Goal: Task Accomplishment & Management: Manage account settings

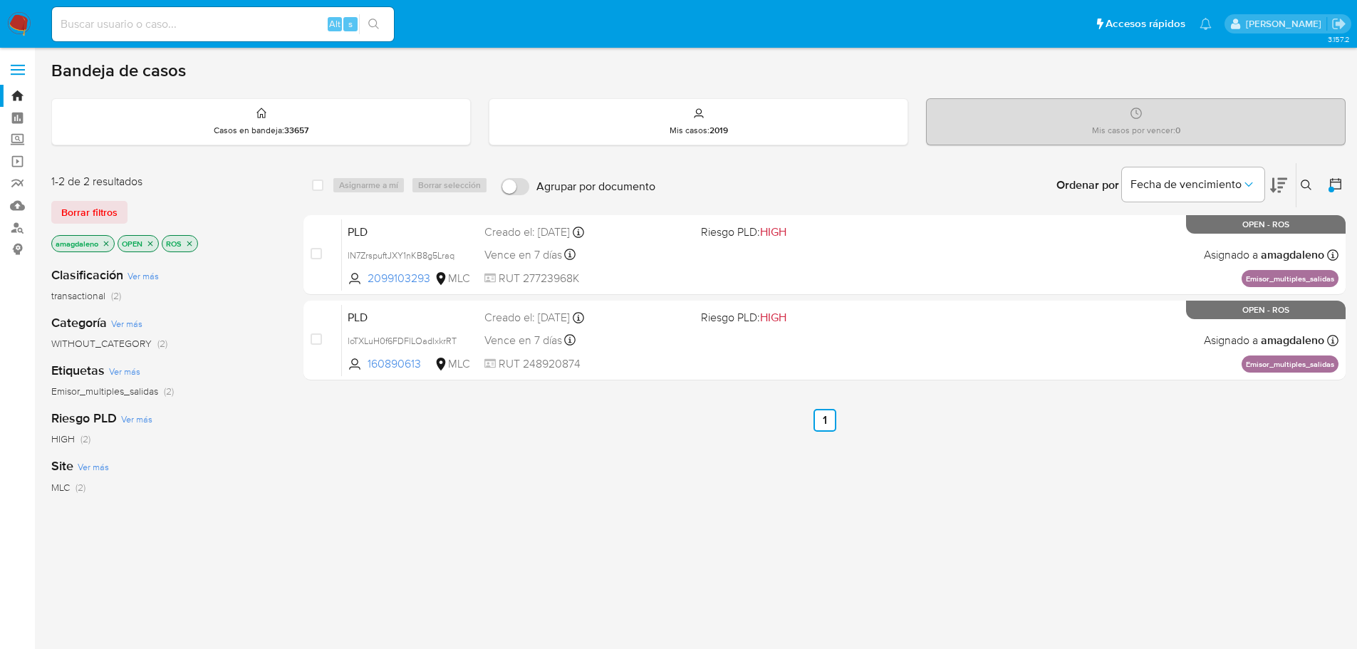
click at [663, 537] on div "select-all-cases-checkbox Asignarme a mí Borrar selección Agrupar por documento…" at bounding box center [824, 484] width 1042 height 645
click at [192, 246] on icon "close-filter" at bounding box center [189, 243] width 9 height 9
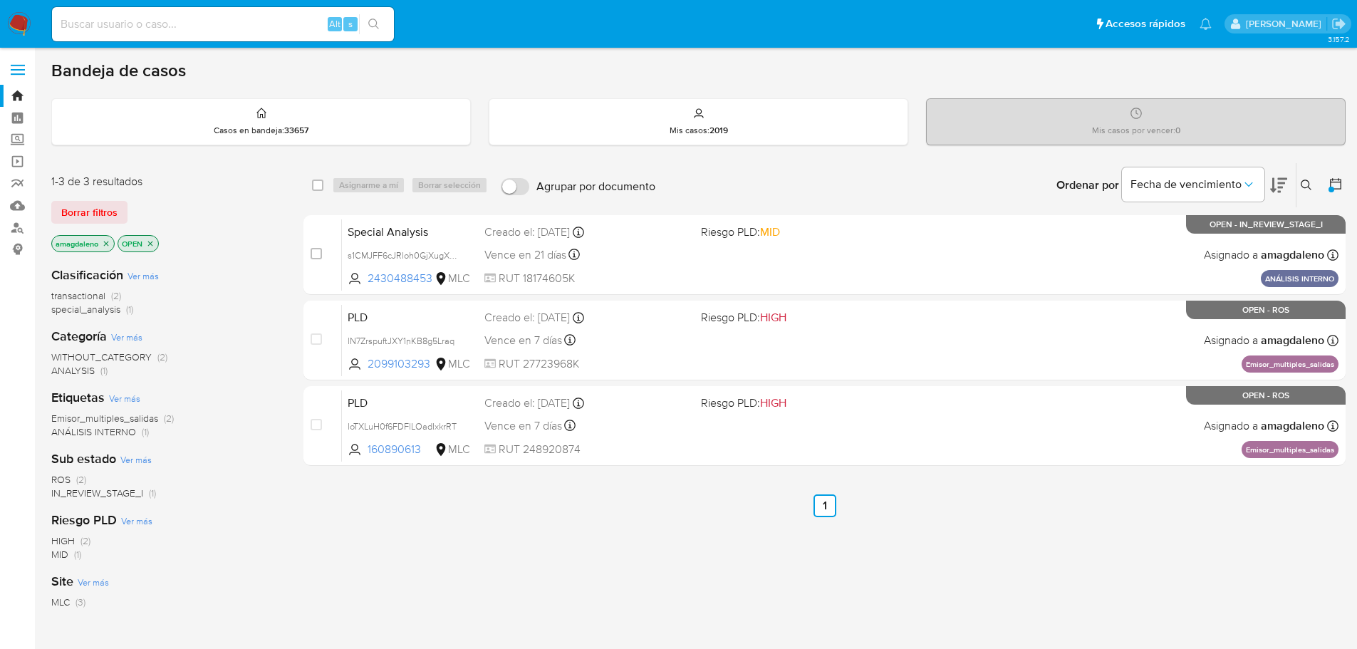
click at [110, 243] on icon "close-filter" at bounding box center [106, 243] width 9 height 9
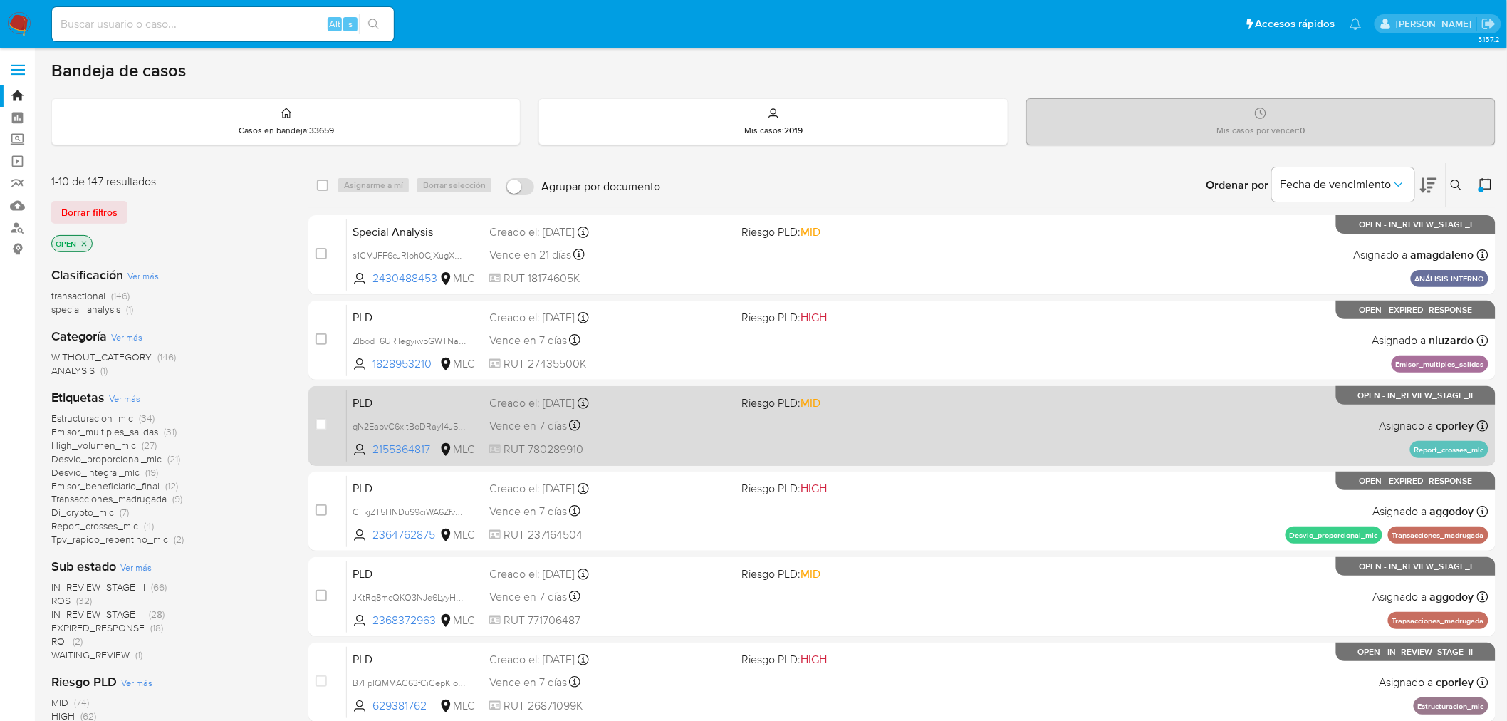
click at [543, 436] on div "PLD qN2EapvC6xltBoDRay14J5zP 2155364817 MLC Riesgo PLD: MID Creado el: 12/06/20…" at bounding box center [918, 426] width 1142 height 72
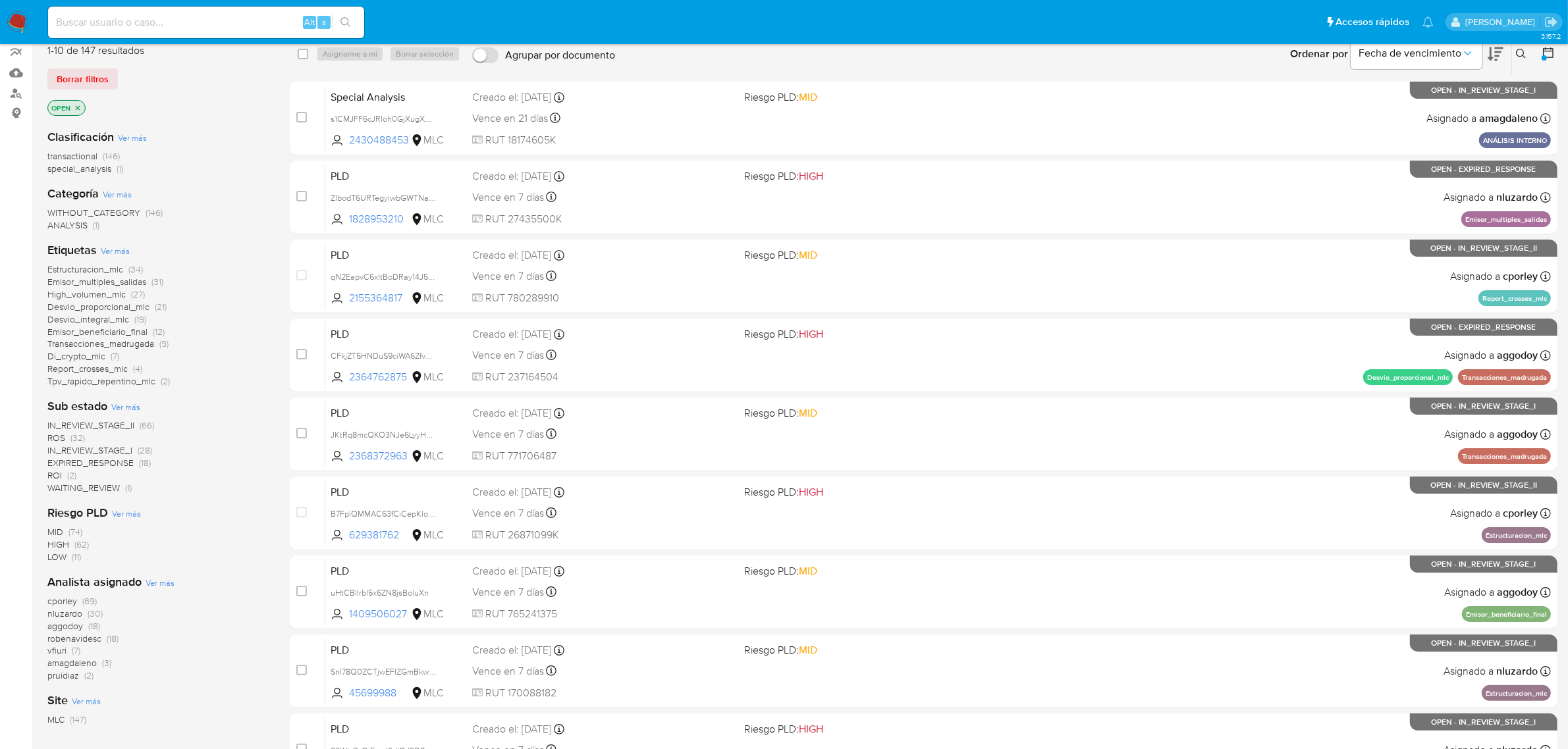
scroll to position [165, 0]
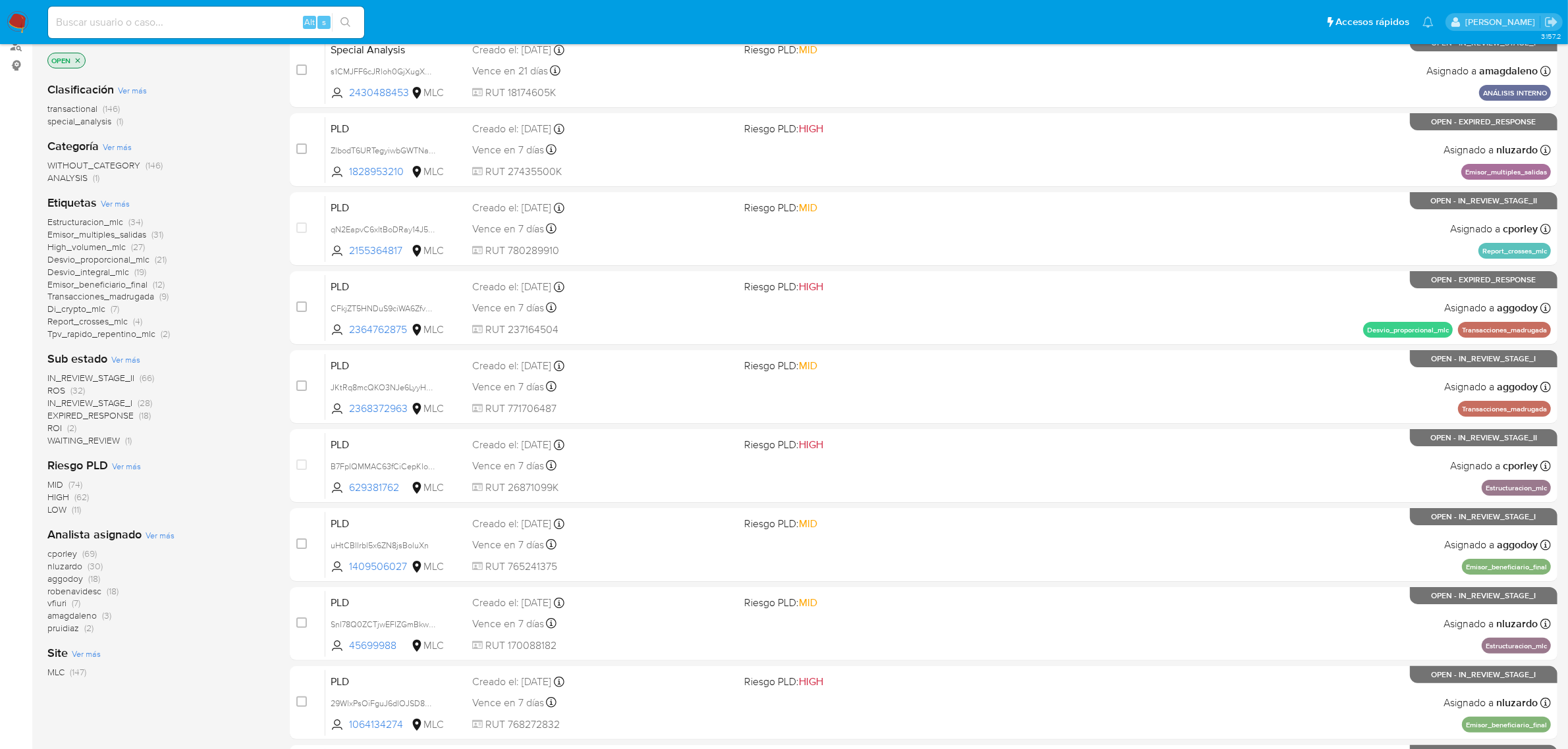
click at [60, 612] on span "amagdaleno" at bounding box center [71, 616] width 49 height 13
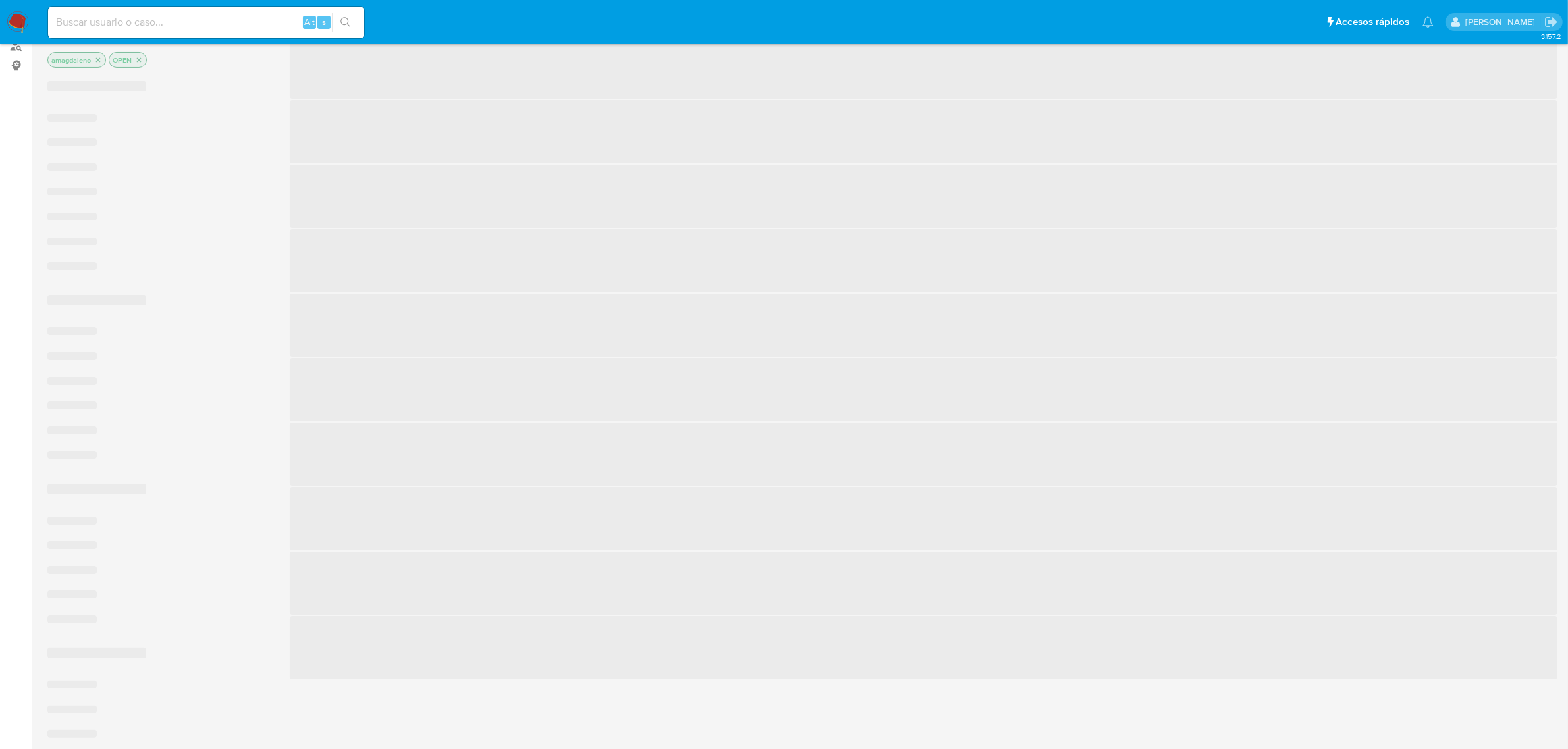
scroll to position [5, 0]
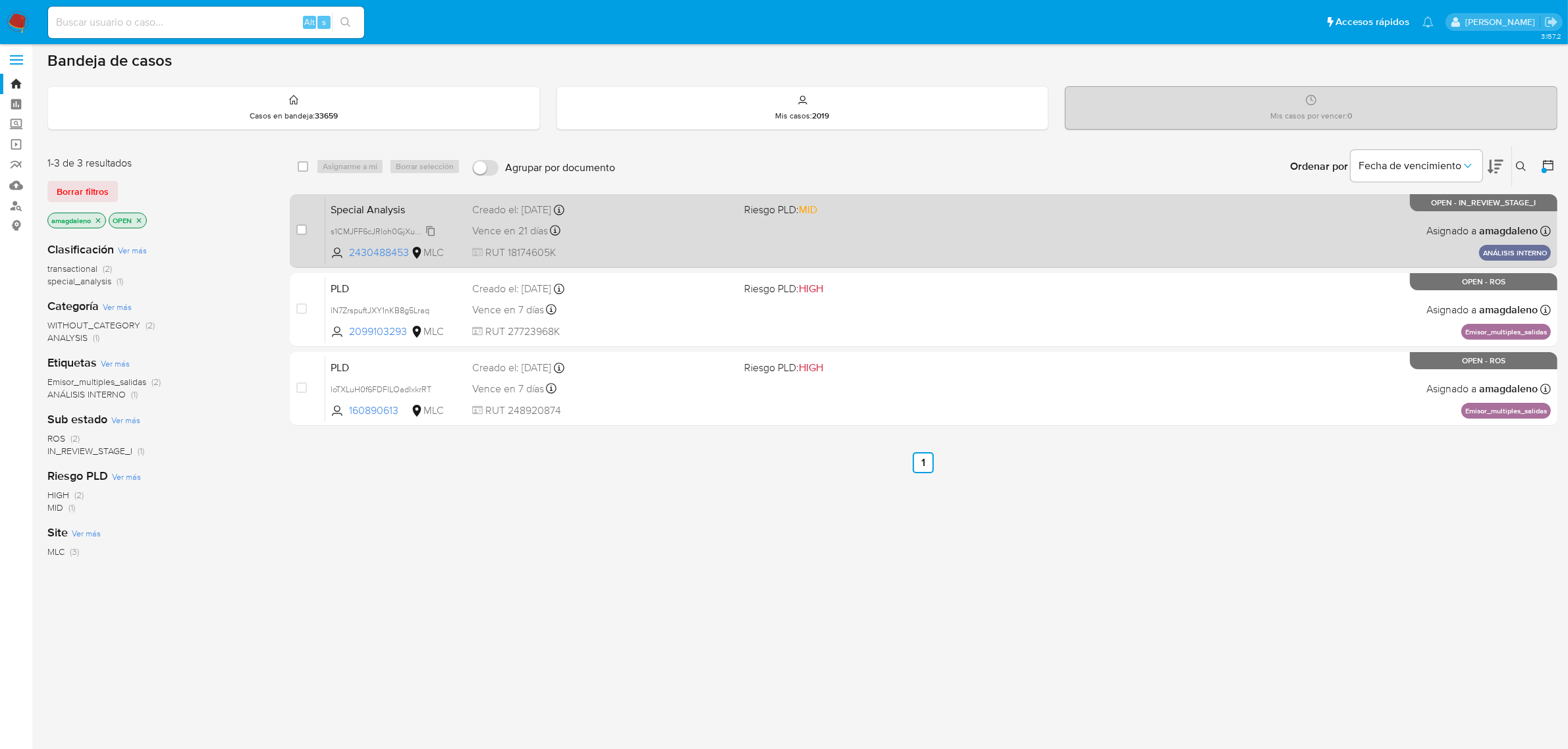
click at [395, 231] on span "s1CMJFF6cJRloh0GjXugX6NN" at bounding box center [386, 230] width 111 height 15
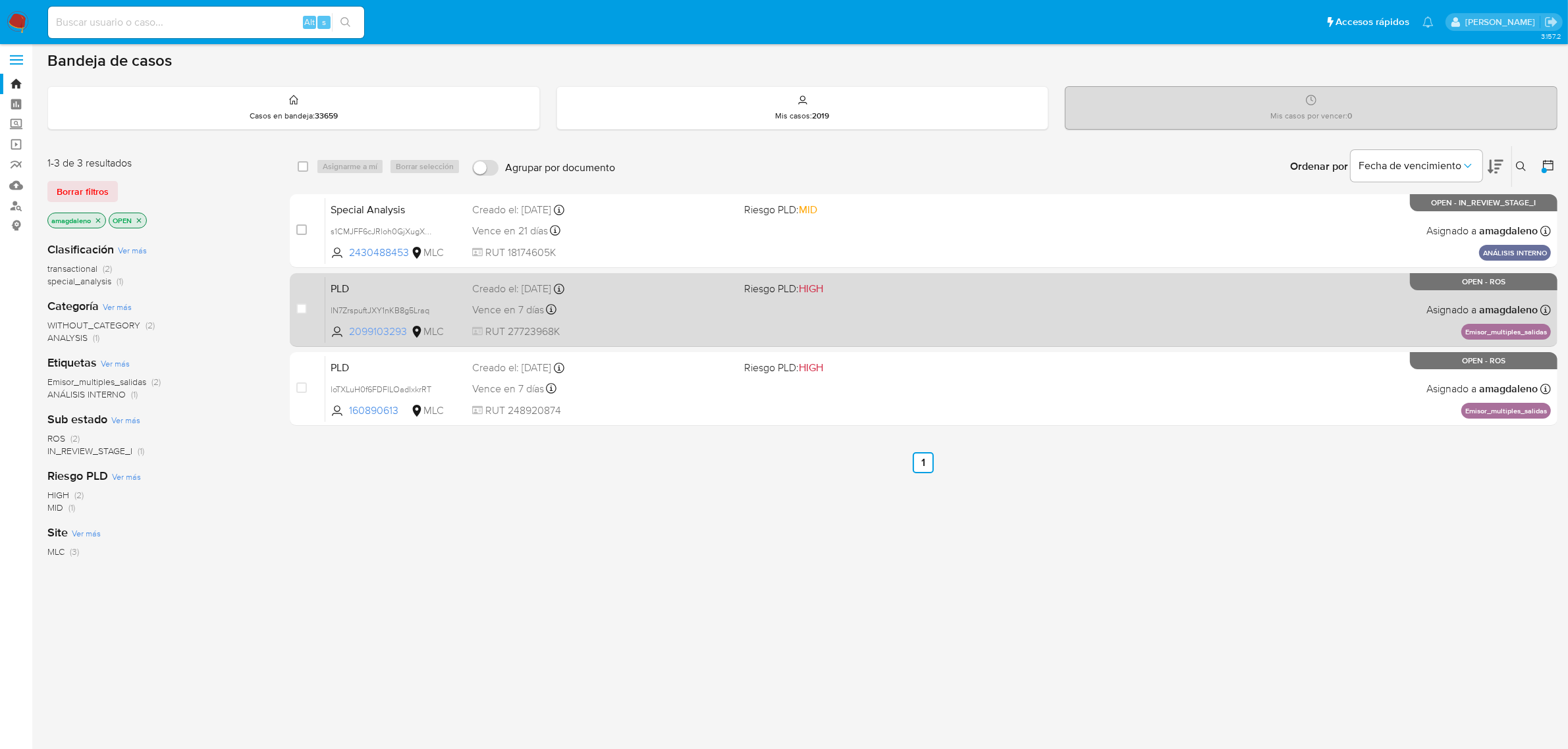
click at [383, 338] on span "2099103293" at bounding box center [378, 332] width 59 height 15
click at [600, 310] on div "Vence en 7 días Vence el 10/09/2025 06:08:57" at bounding box center [603, 309] width 262 height 18
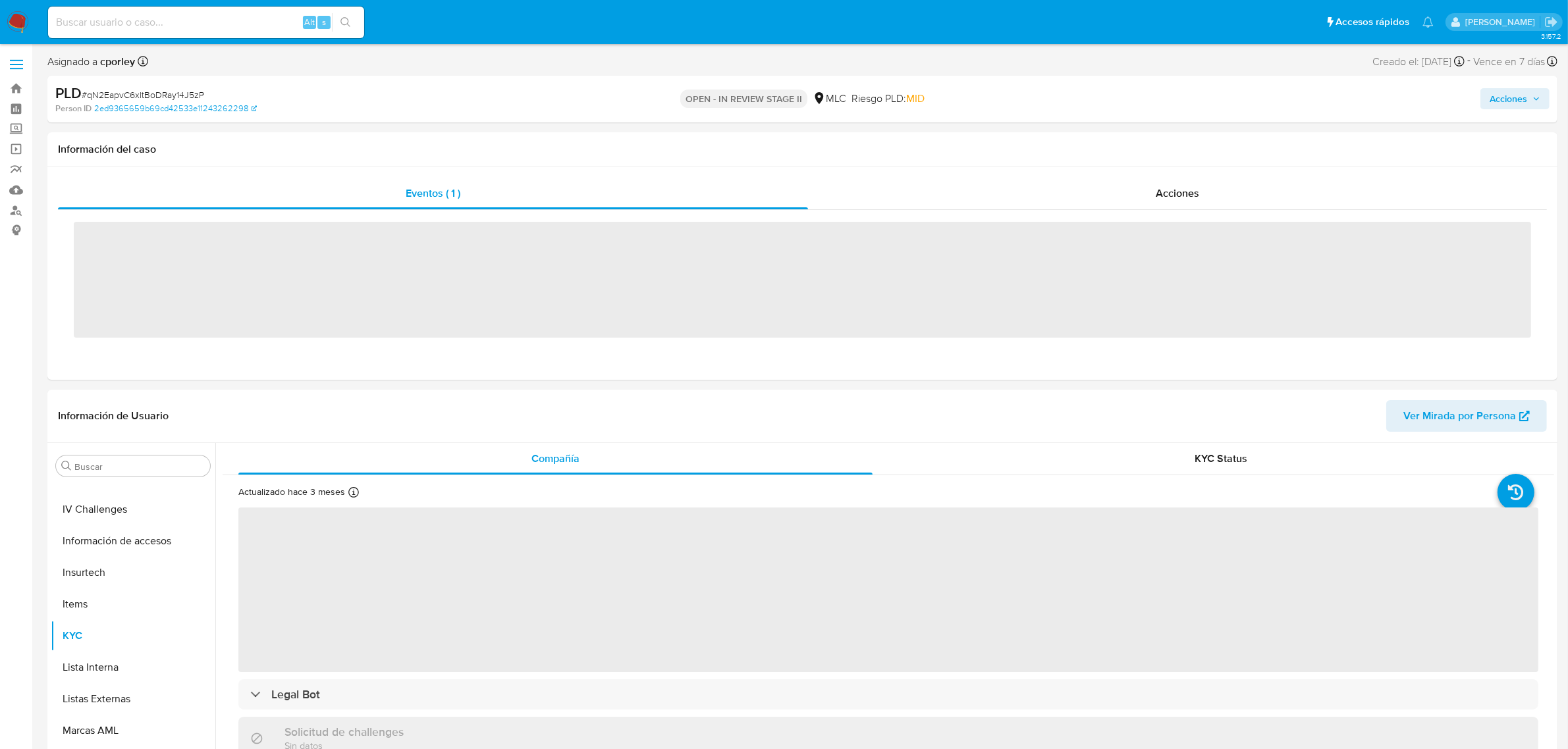
scroll to position [555, 0]
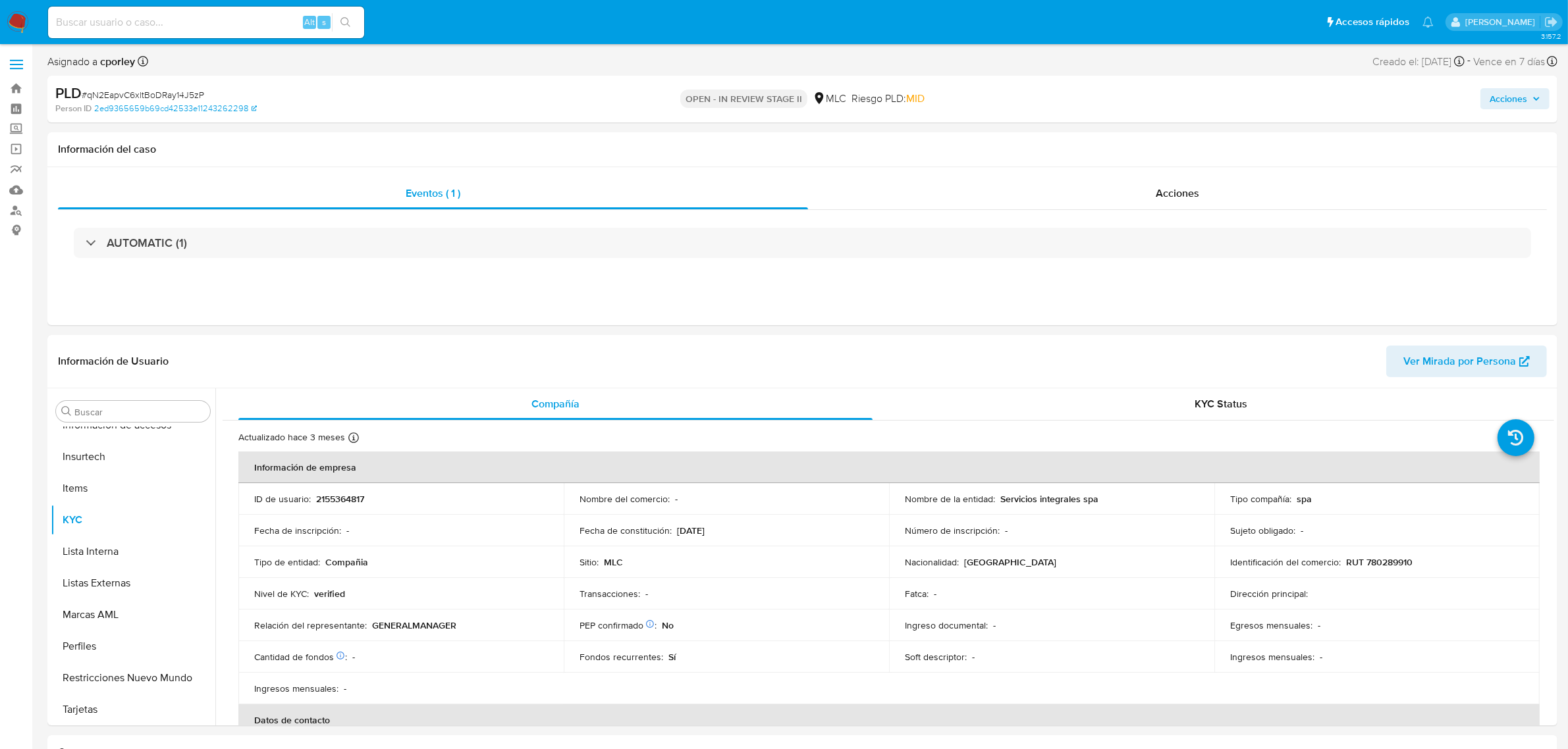
select select "10"
click at [163, 96] on span "# qN2EapvC6xltBoDRay14J5zP" at bounding box center [142, 94] width 122 height 13
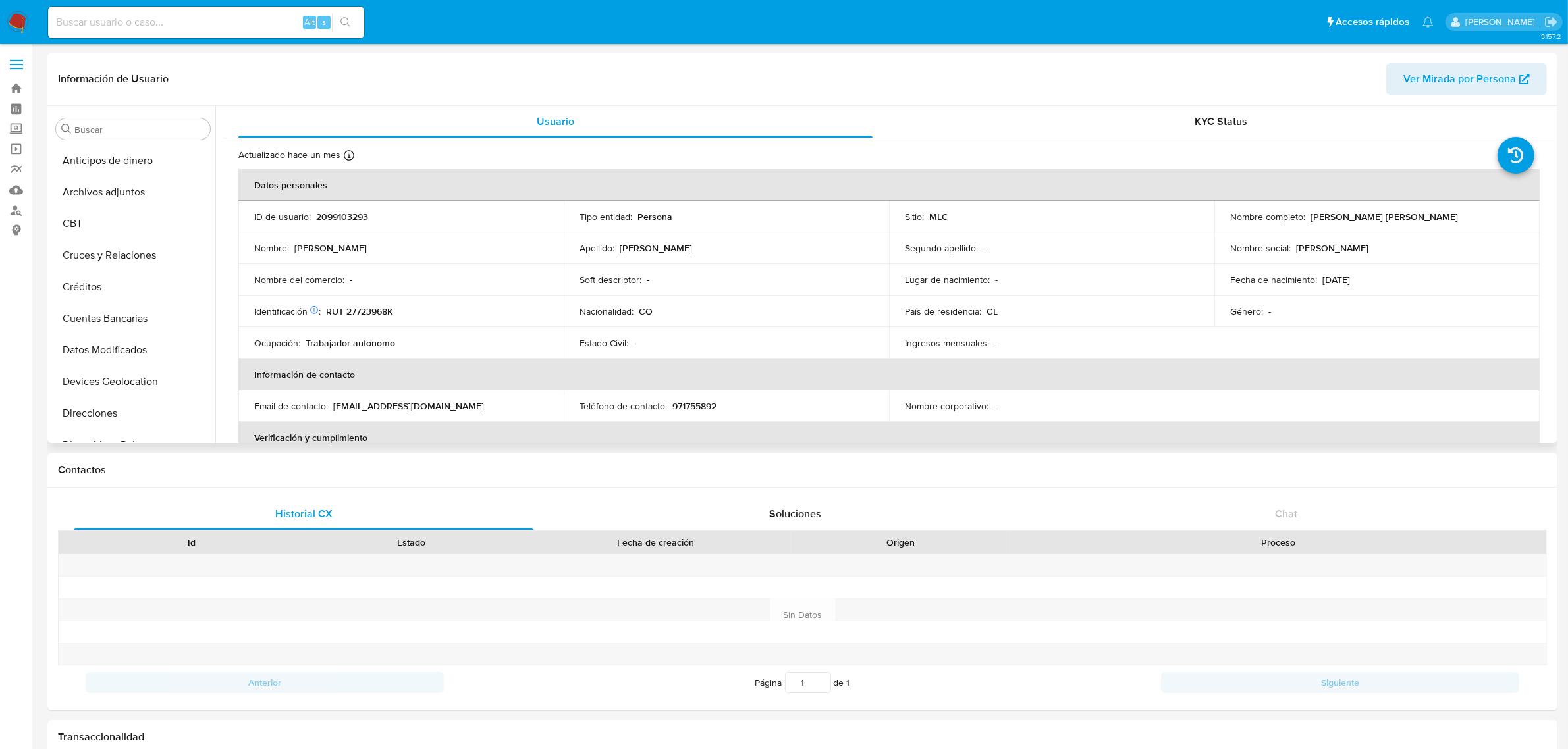
select select "10"
click at [348, 212] on p "2099103293" at bounding box center [342, 216] width 52 height 12
click at [347, 216] on p "2099103293" at bounding box center [342, 216] width 52 height 12
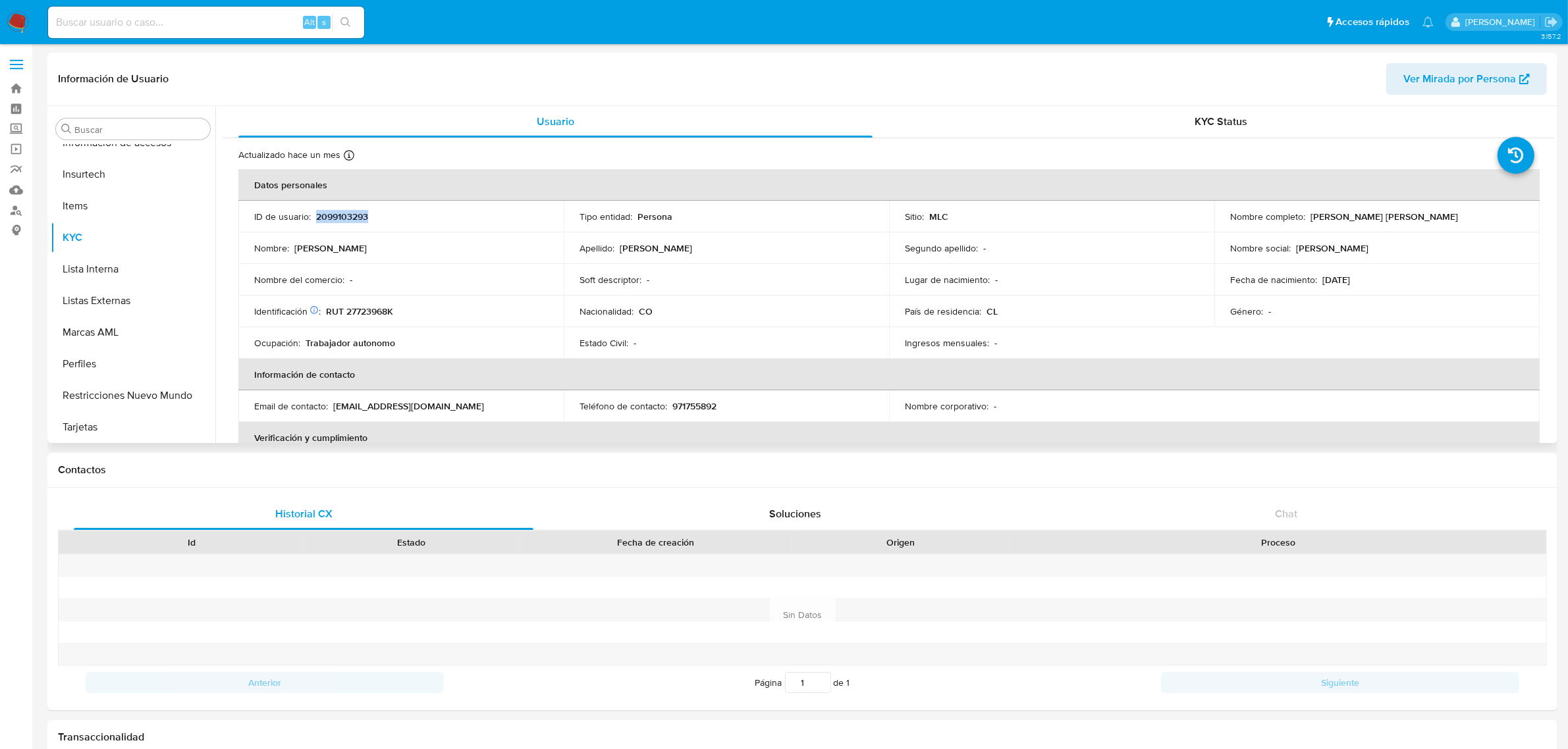
click at [347, 216] on p "2099103293" at bounding box center [342, 216] width 52 height 12
copy p "2099103293"
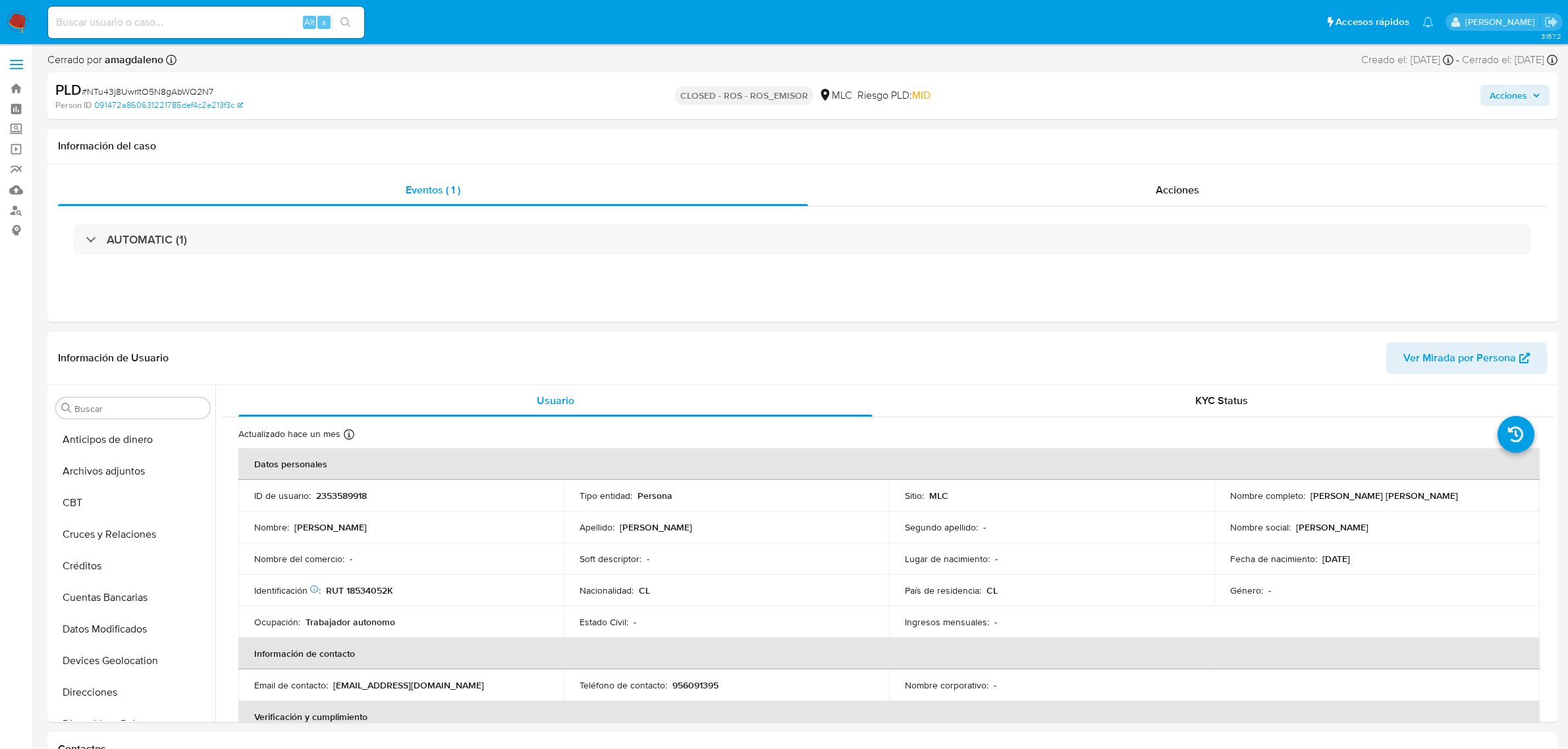
select select "10"
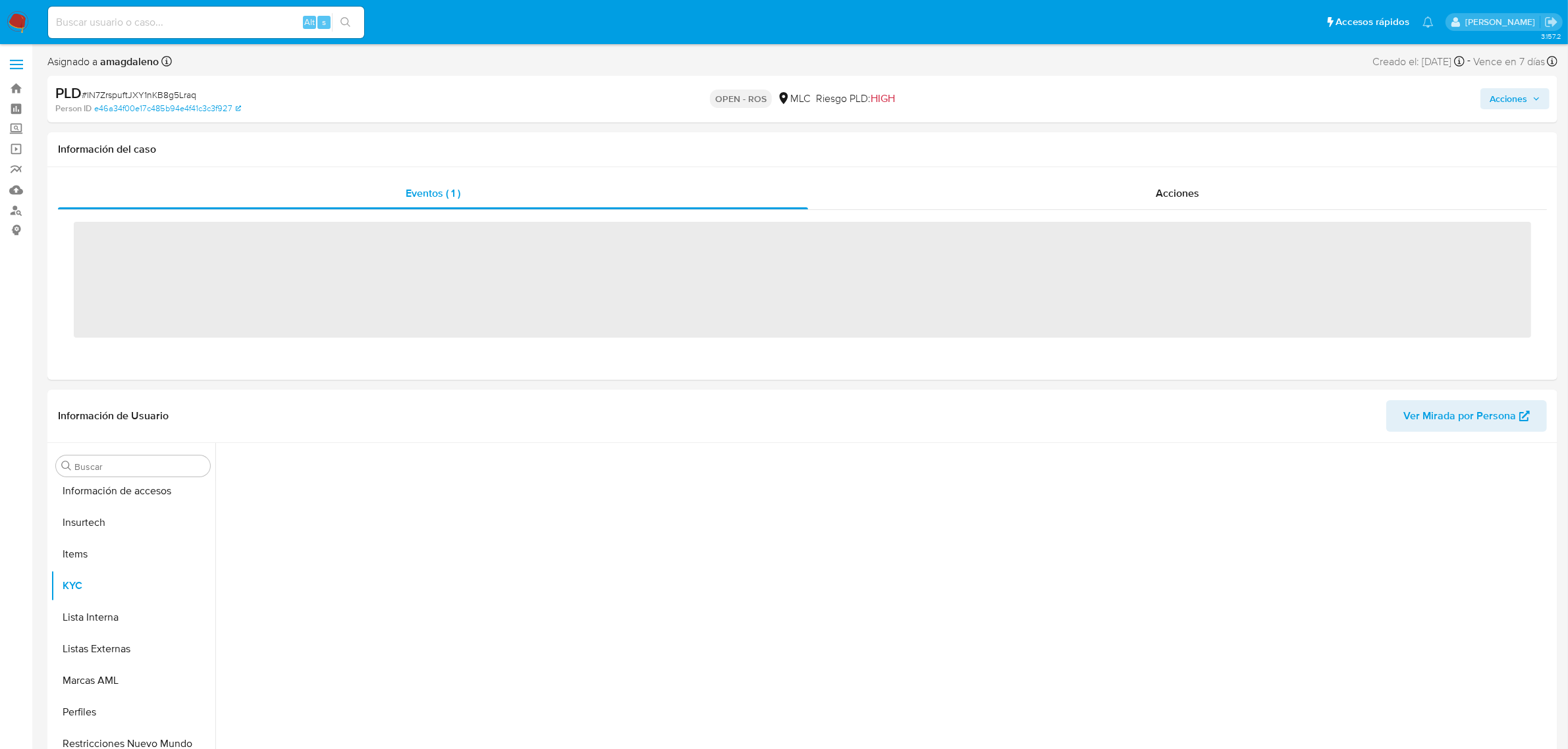
scroll to position [555, 0]
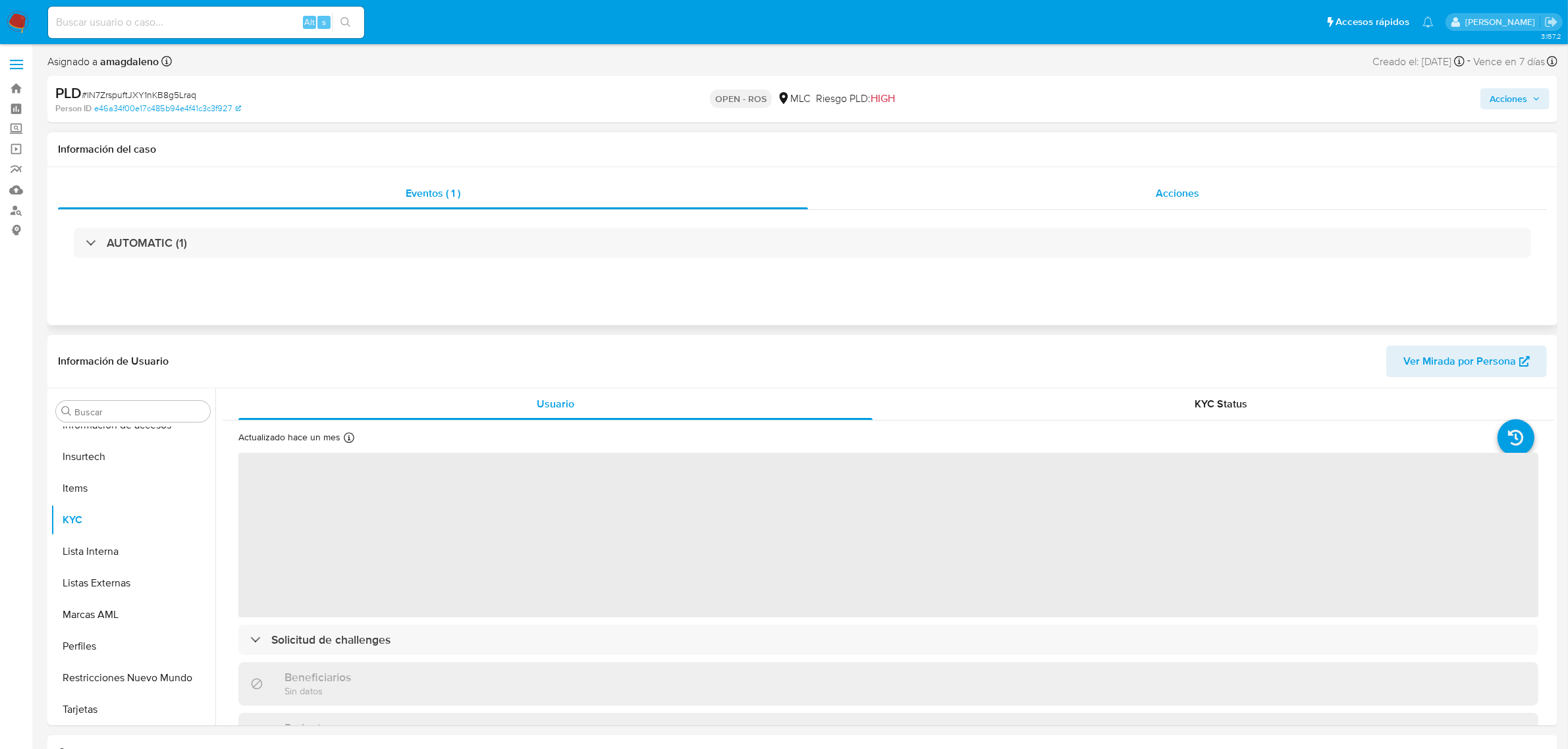
click at [956, 199] on div "Acciones" at bounding box center [1177, 193] width 739 height 31
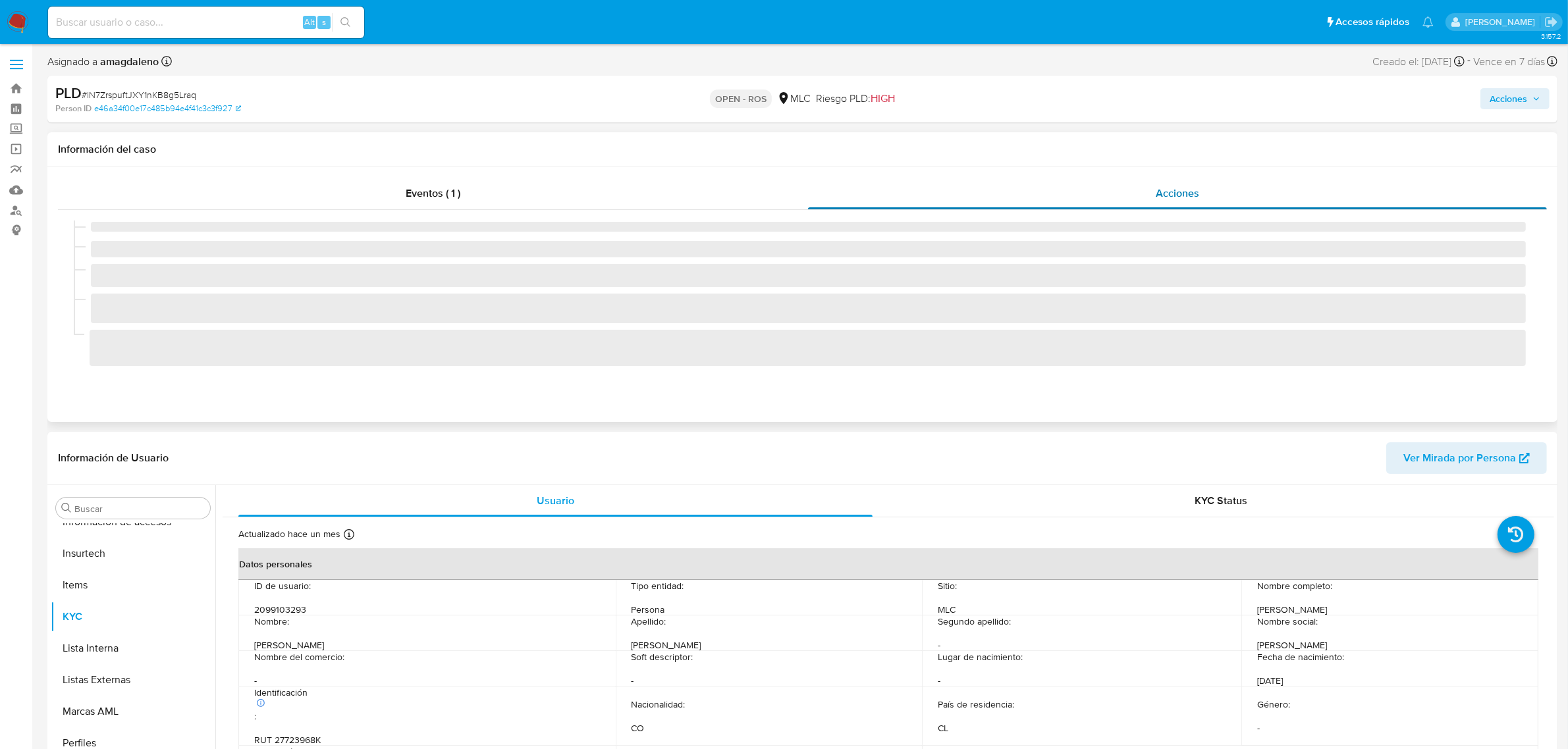
select select "10"
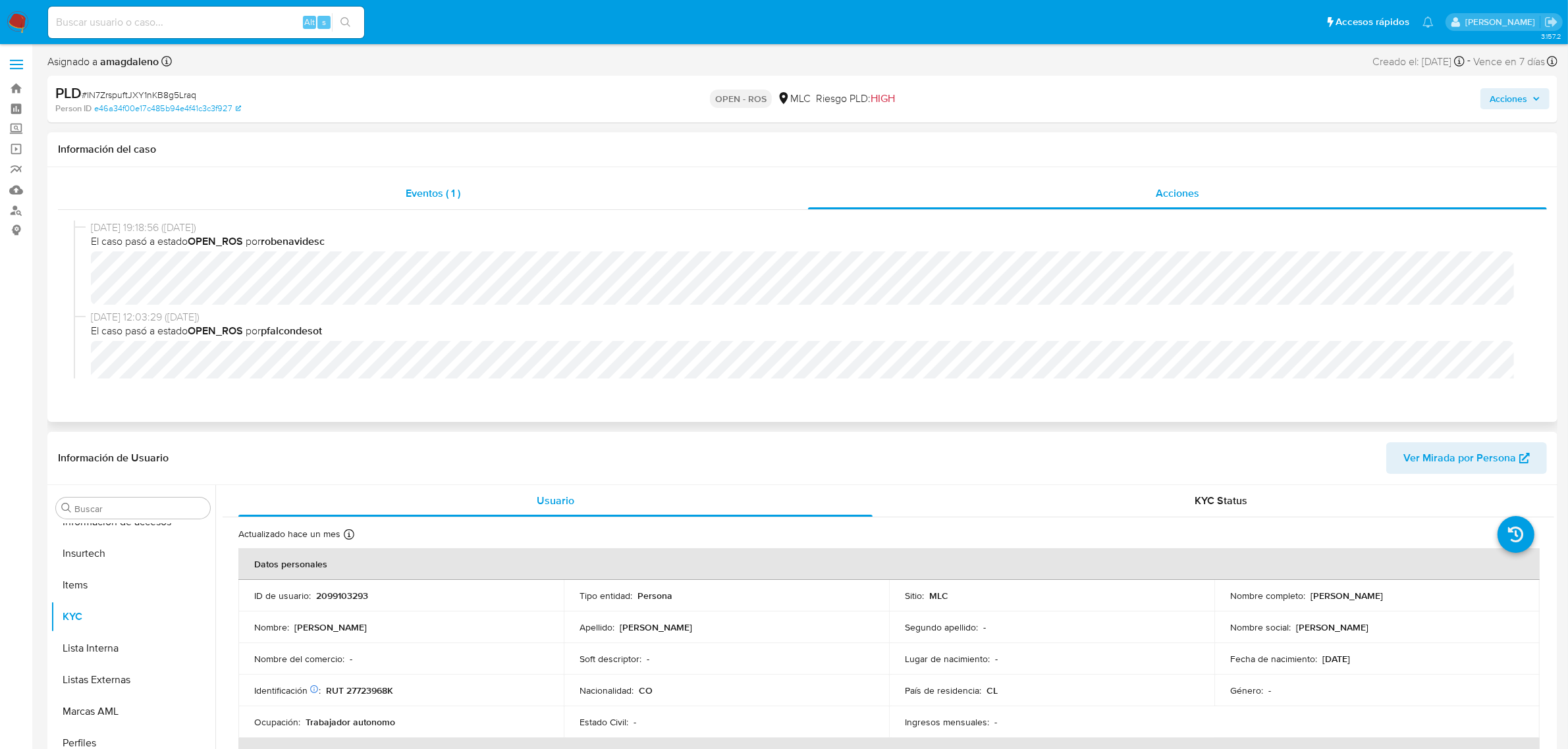
click at [673, 191] on div "Eventos ( 1 )" at bounding box center [433, 193] width 750 height 31
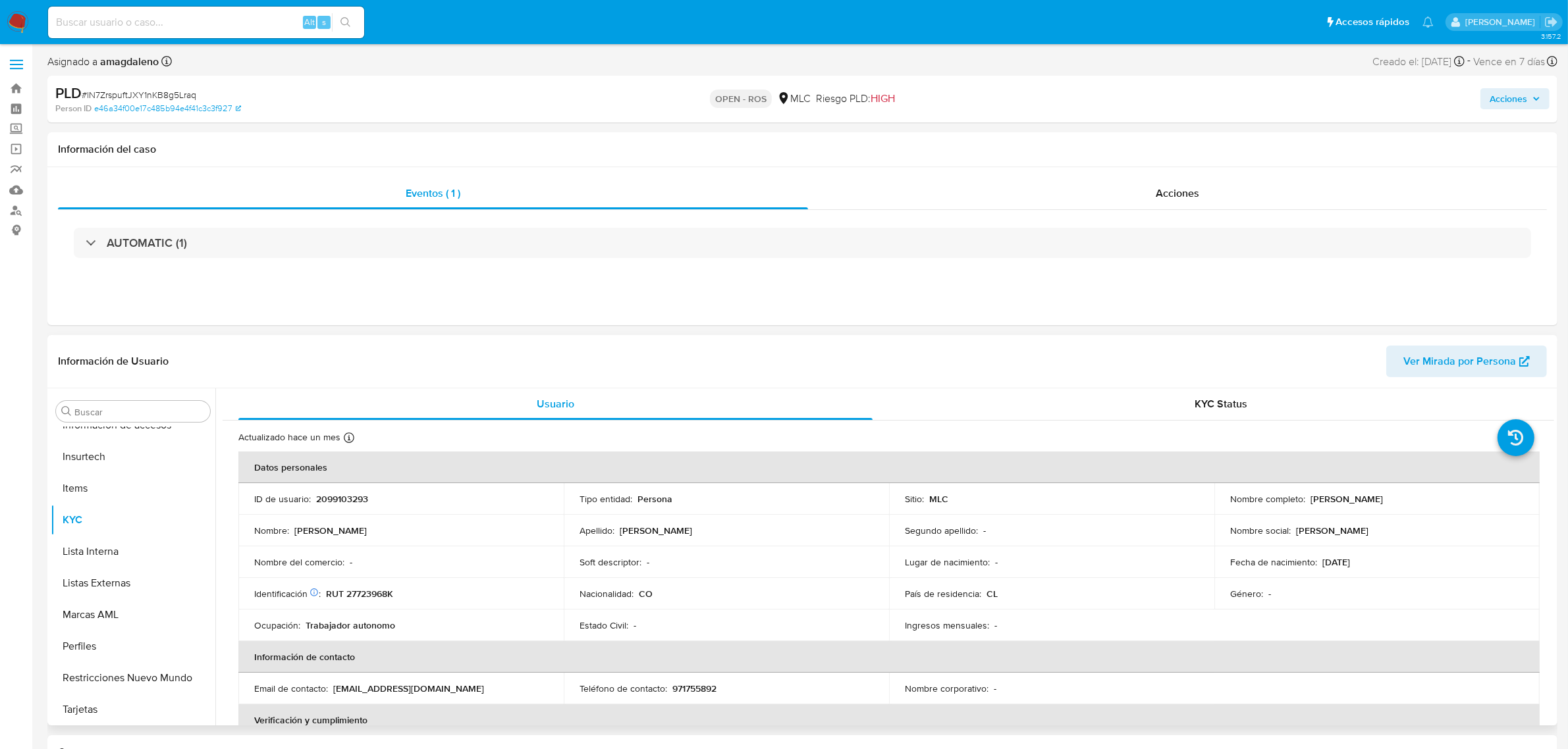
click at [340, 502] on p "2099103293" at bounding box center [342, 498] width 52 height 12
click at [341, 500] on p "2099103293" at bounding box center [342, 498] width 52 height 12
copy p "2099103293"
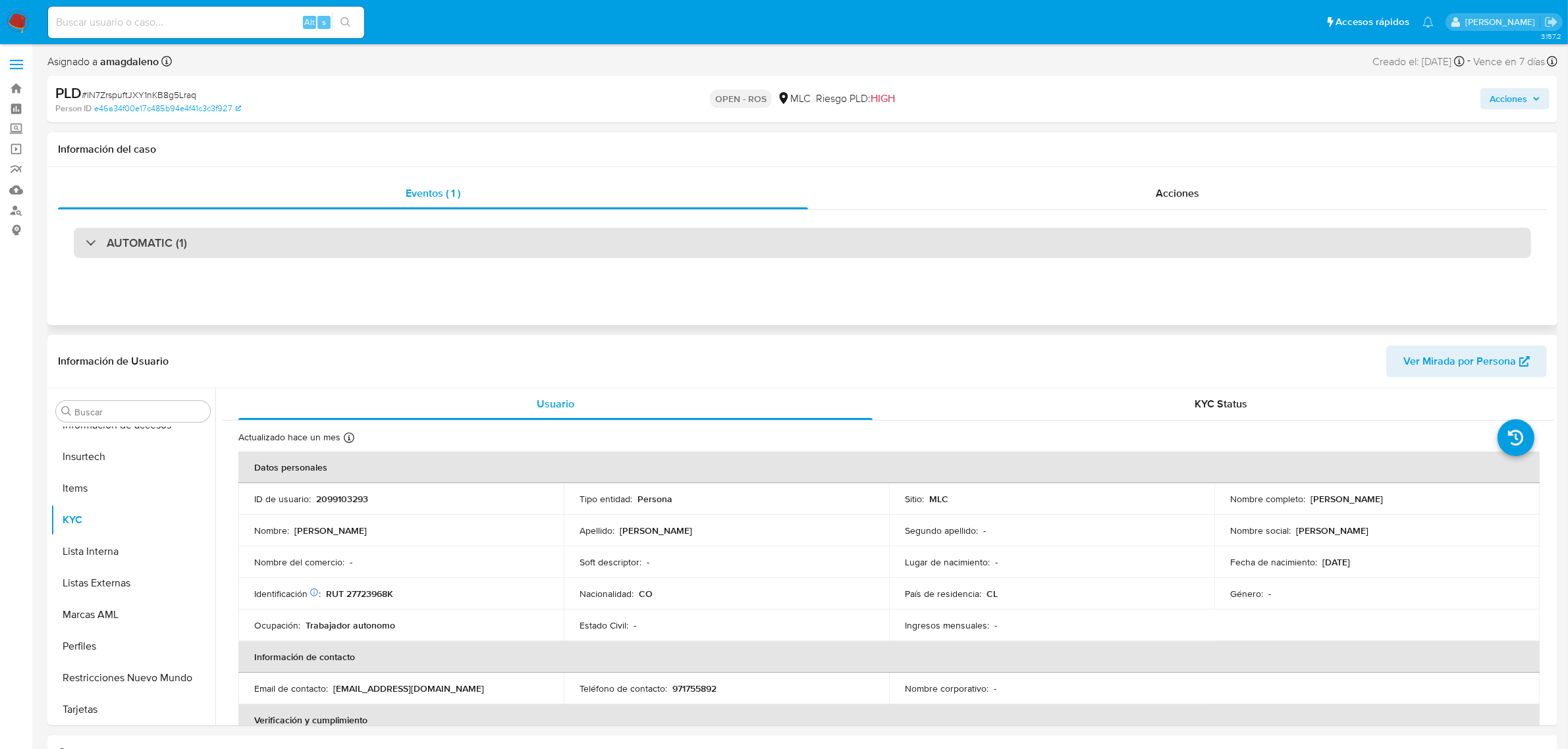
click at [511, 231] on div "AUTOMATIC (1)" at bounding box center [802, 242] width 1457 height 31
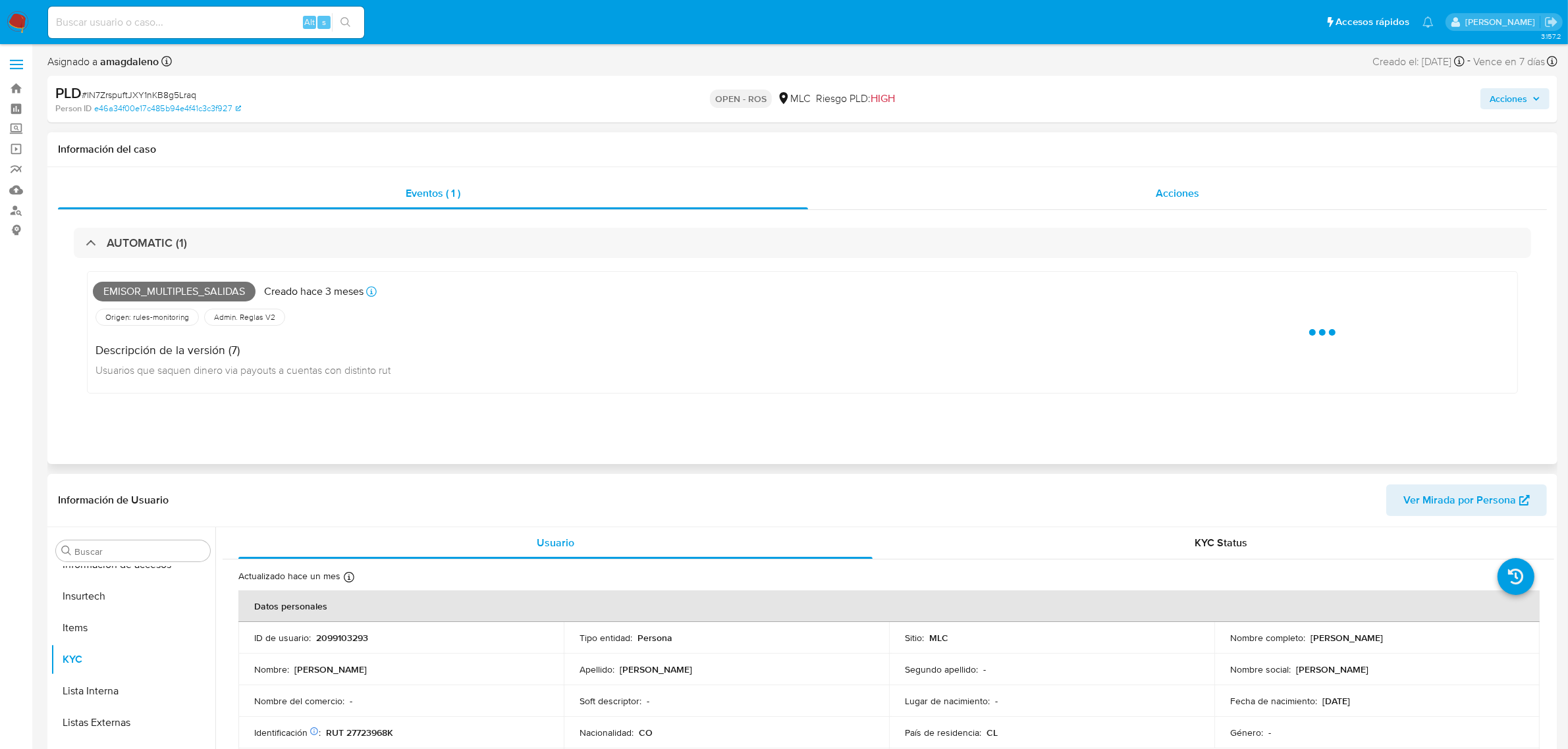
click at [1039, 189] on div "Acciones" at bounding box center [1177, 193] width 739 height 31
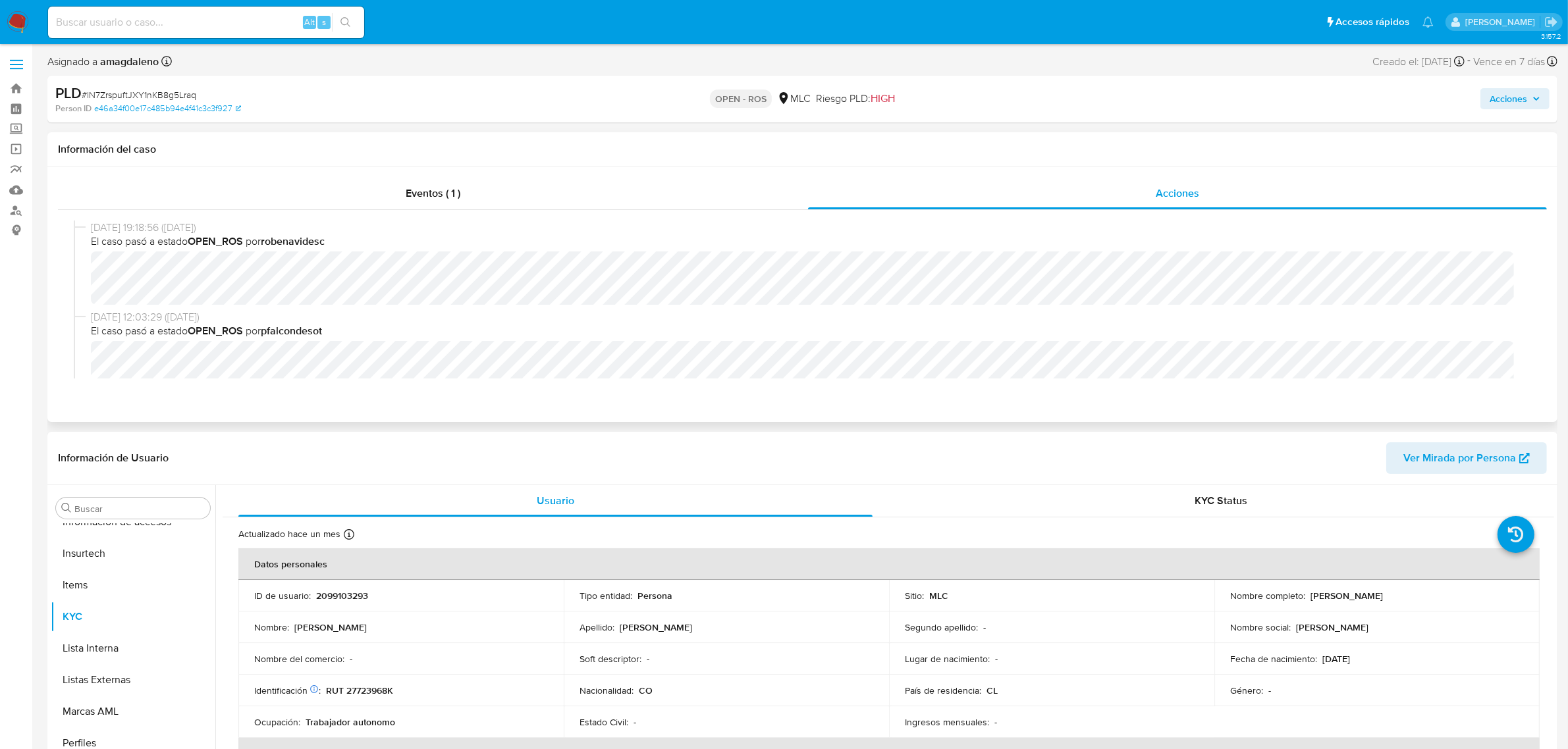
scroll to position [82, 0]
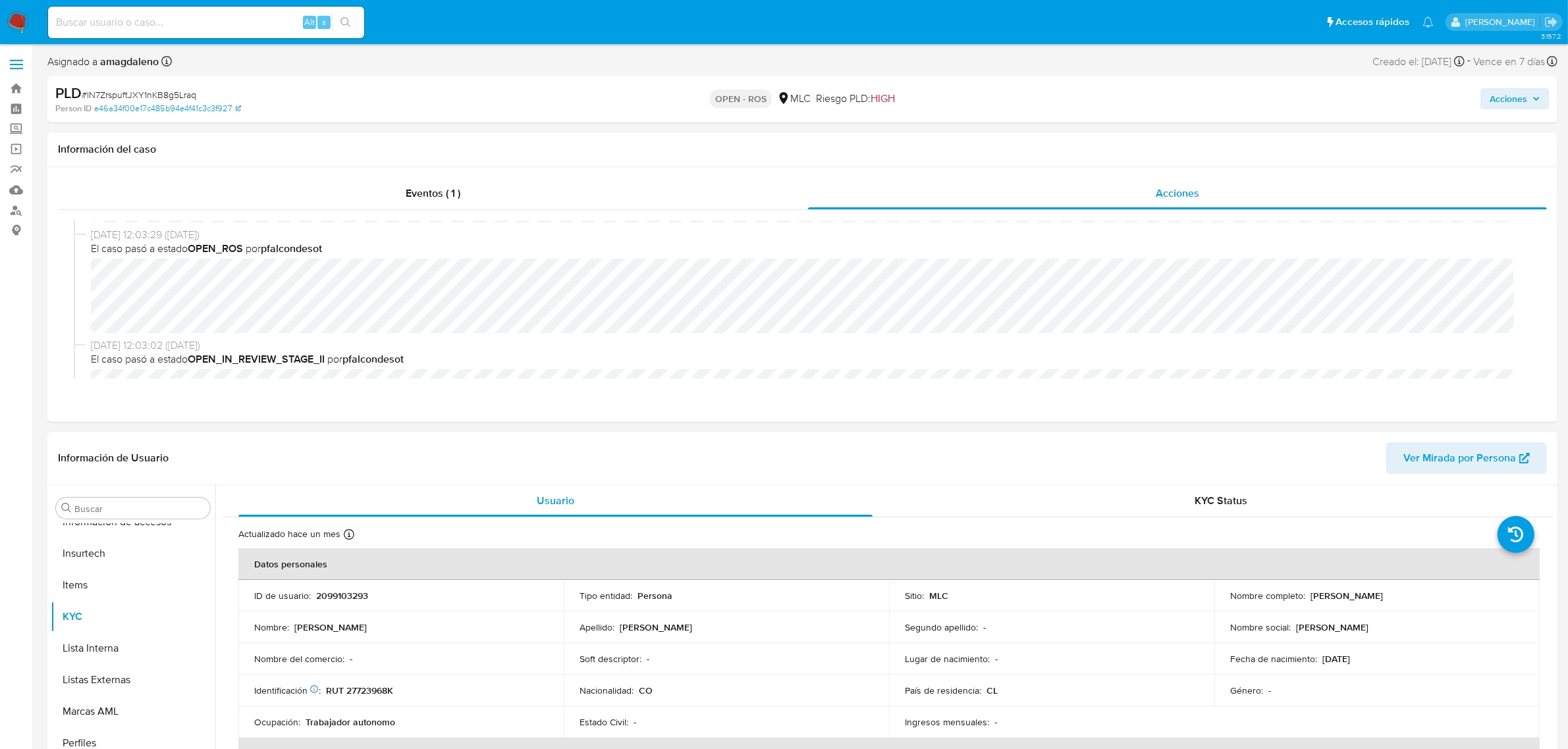
drag, startPoint x: 1305, startPoint y: 597, endPoint x: 1444, endPoint y: 594, distance: 139.0
click at [1444, 594] on div "Nombre completo : Jonathan David Arevalo Posada" at bounding box center [1377, 596] width 294 height 12
click at [1442, 596] on div "Nombre completo : Jonathan David Arevalo Posada" at bounding box center [1377, 596] width 294 height 12
drag, startPoint x: 1442, startPoint y: 597, endPoint x: 1307, endPoint y: 596, distance: 135.0
click at [1307, 596] on div "Nombre completo : Jonathan David Arevalo Posada" at bounding box center [1377, 596] width 294 height 12
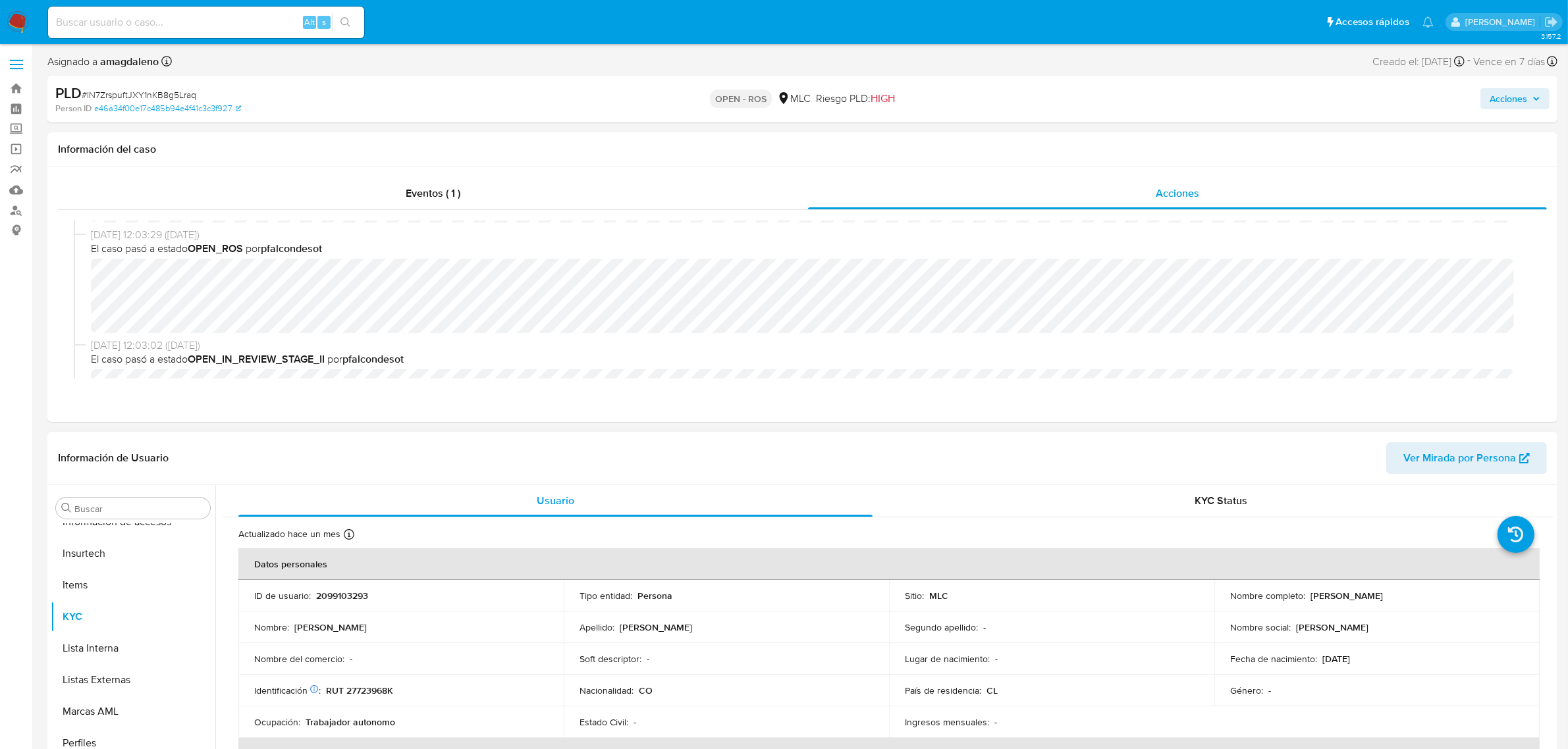
copy p "Jonathan David Arevalo Posada"
click at [341, 597] on p "2099103293" at bounding box center [342, 596] width 52 height 12
copy p "2099103293"
click at [350, 690] on p "RUT 27723968K" at bounding box center [359, 691] width 67 height 12
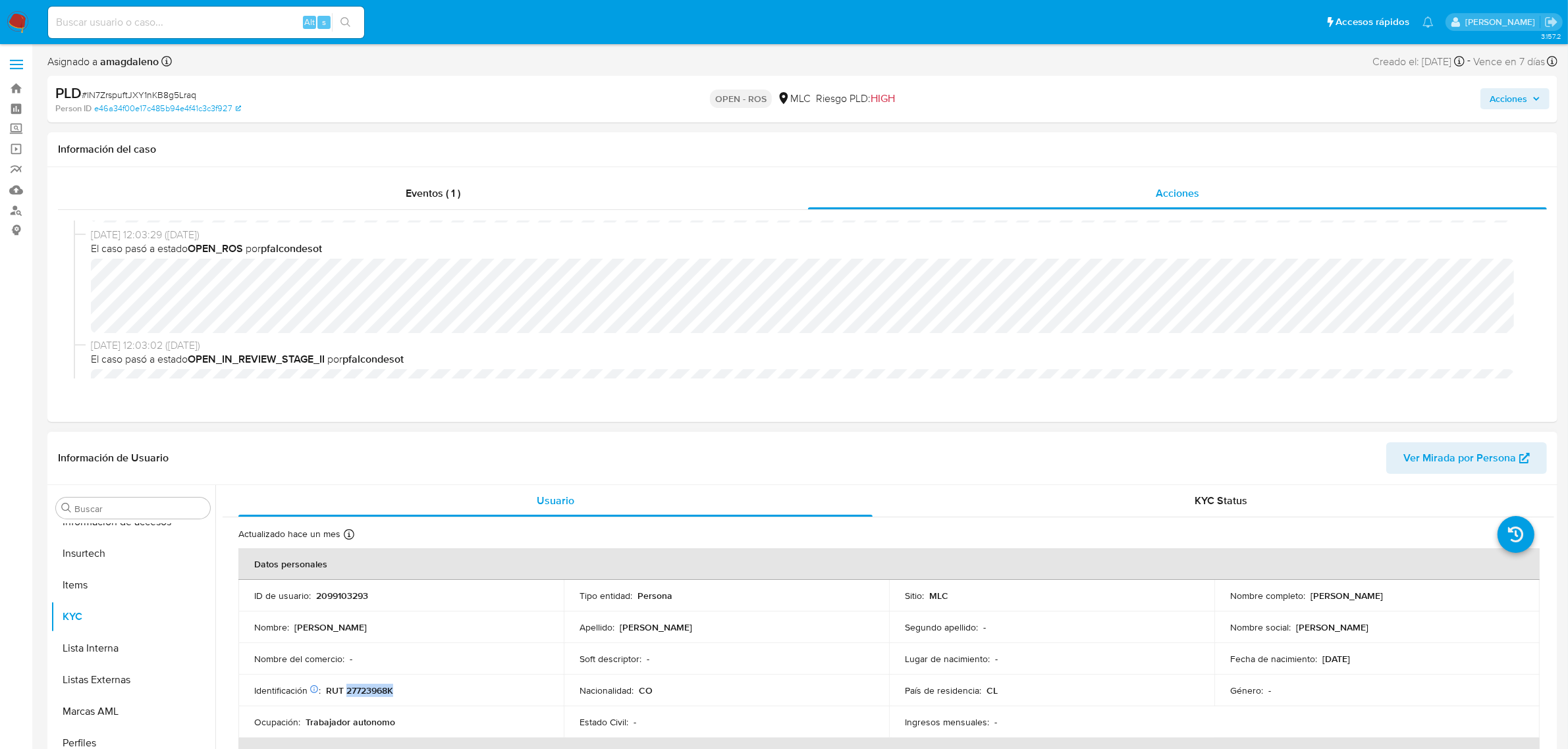
click at [350, 690] on p "RUT 27723968K" at bounding box center [359, 691] width 67 height 12
copy p "27723968K"
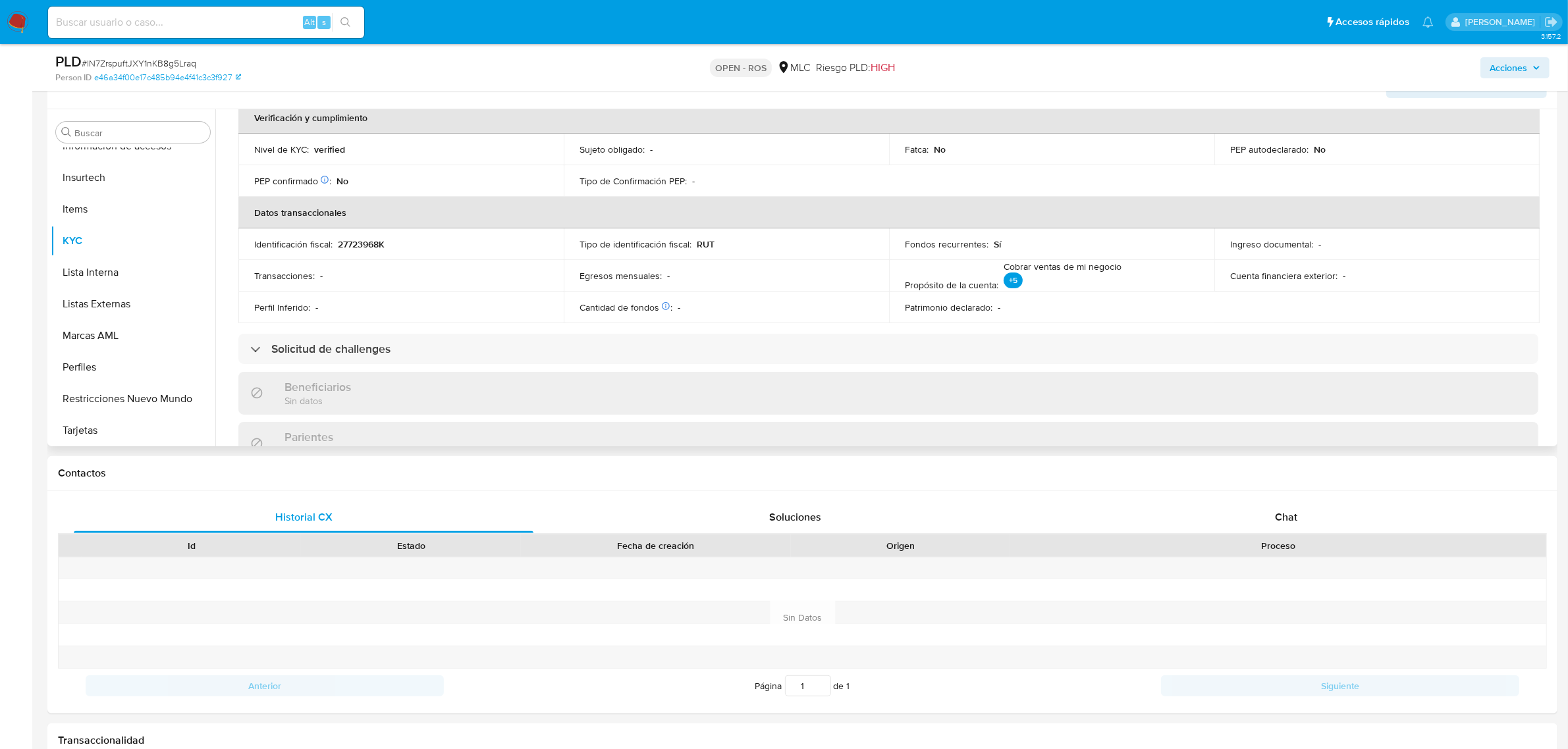
scroll to position [301, 0]
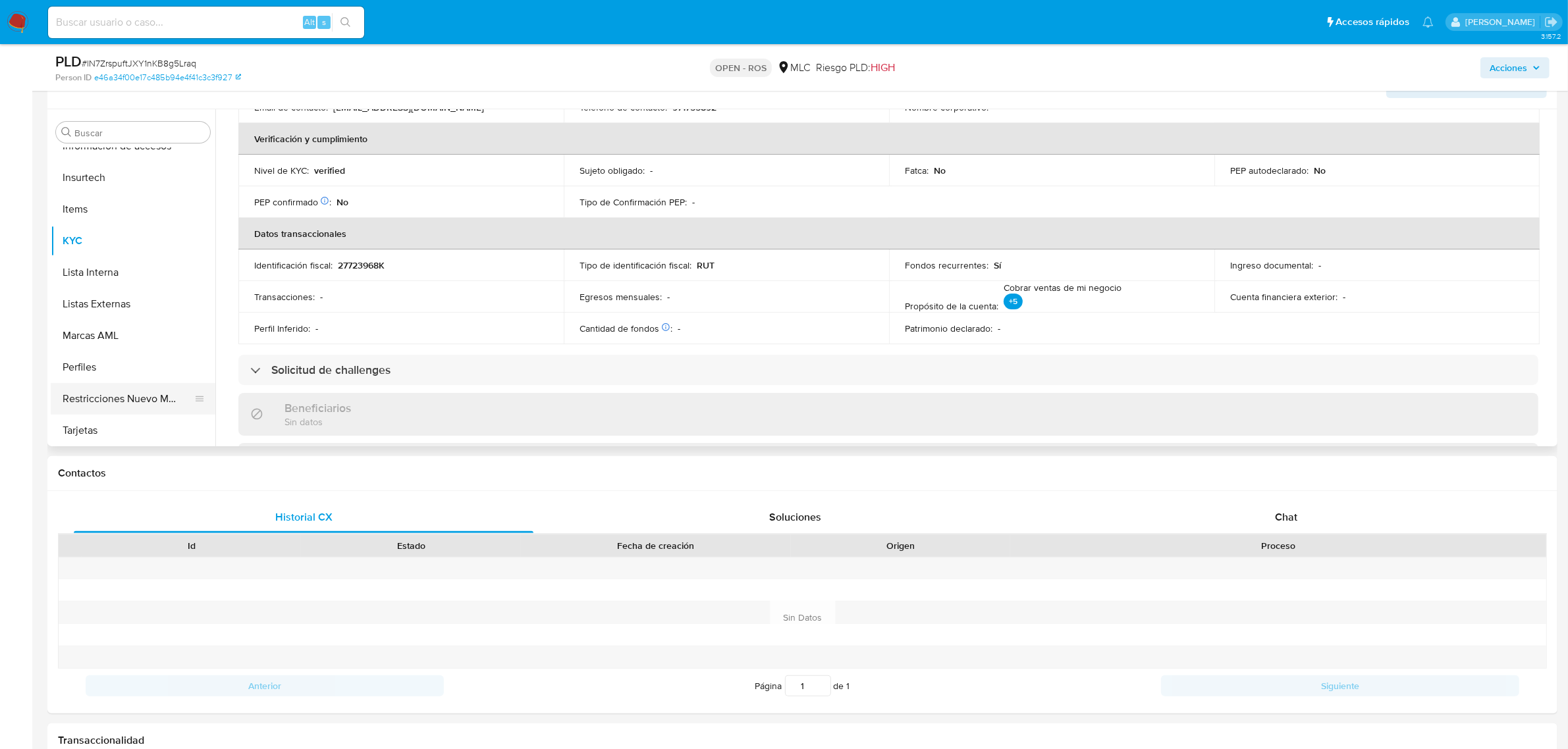
click at [114, 387] on button "Restricciones Nuevo Mundo" at bounding box center [128, 399] width 154 height 31
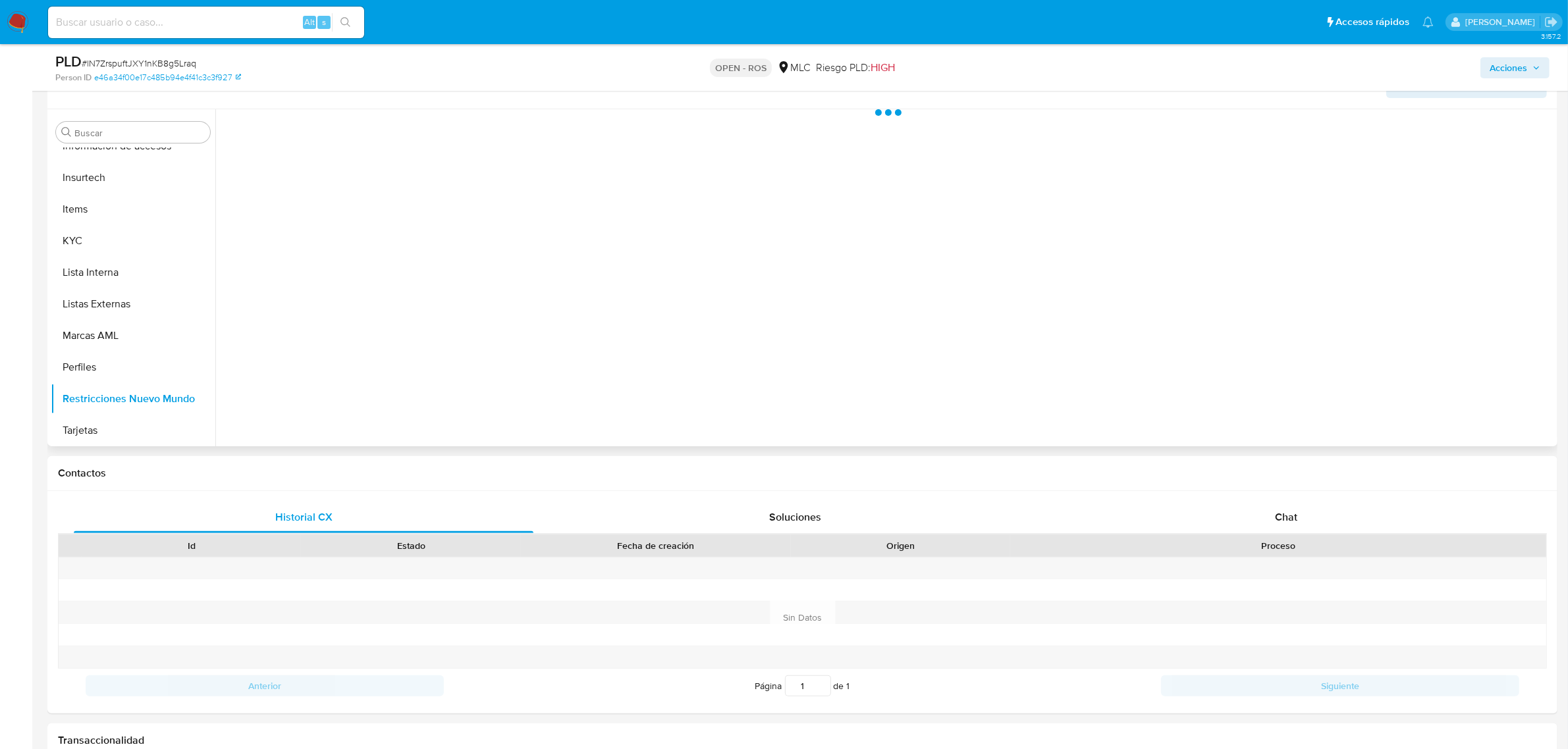
scroll to position [0, 0]
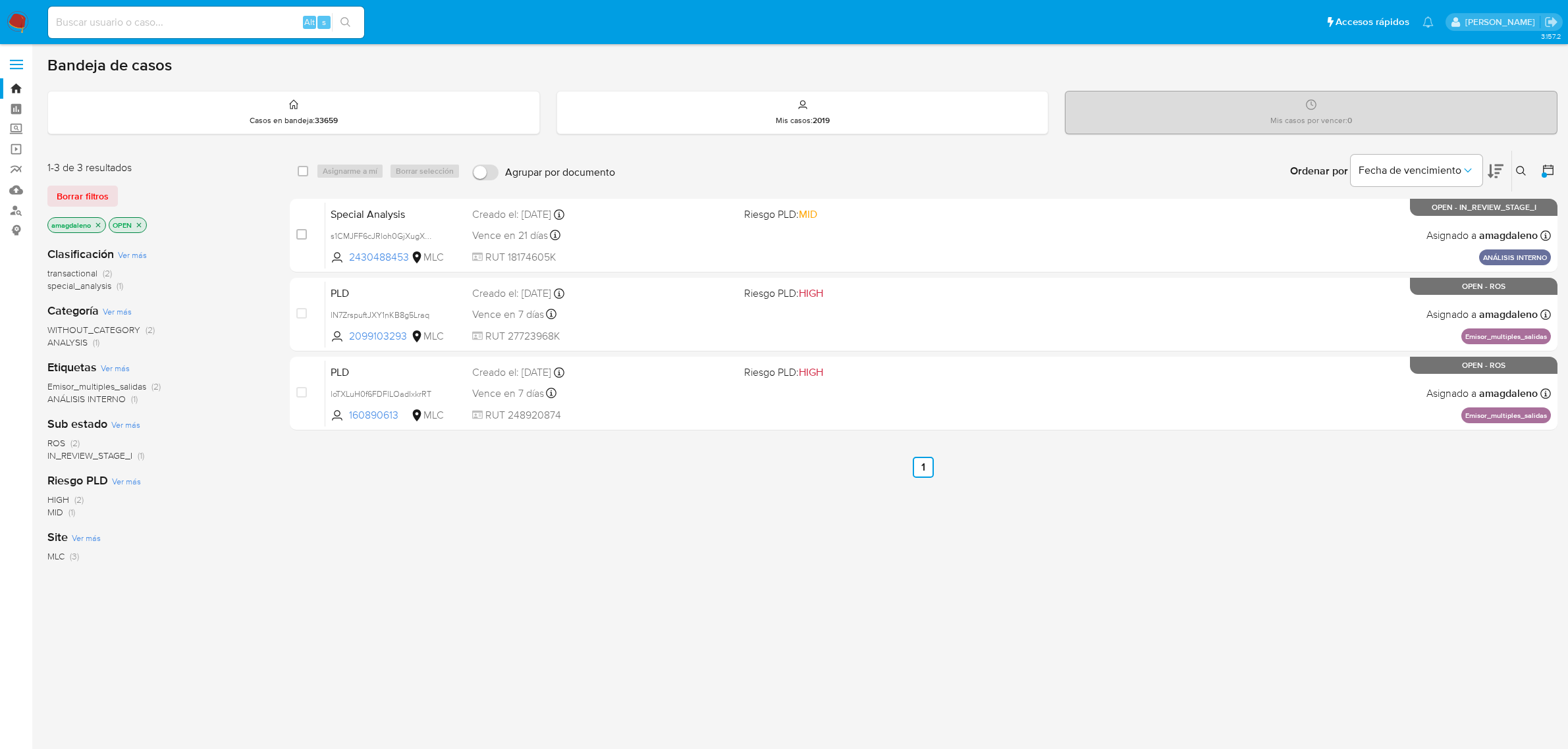
scroll to position [5, 0]
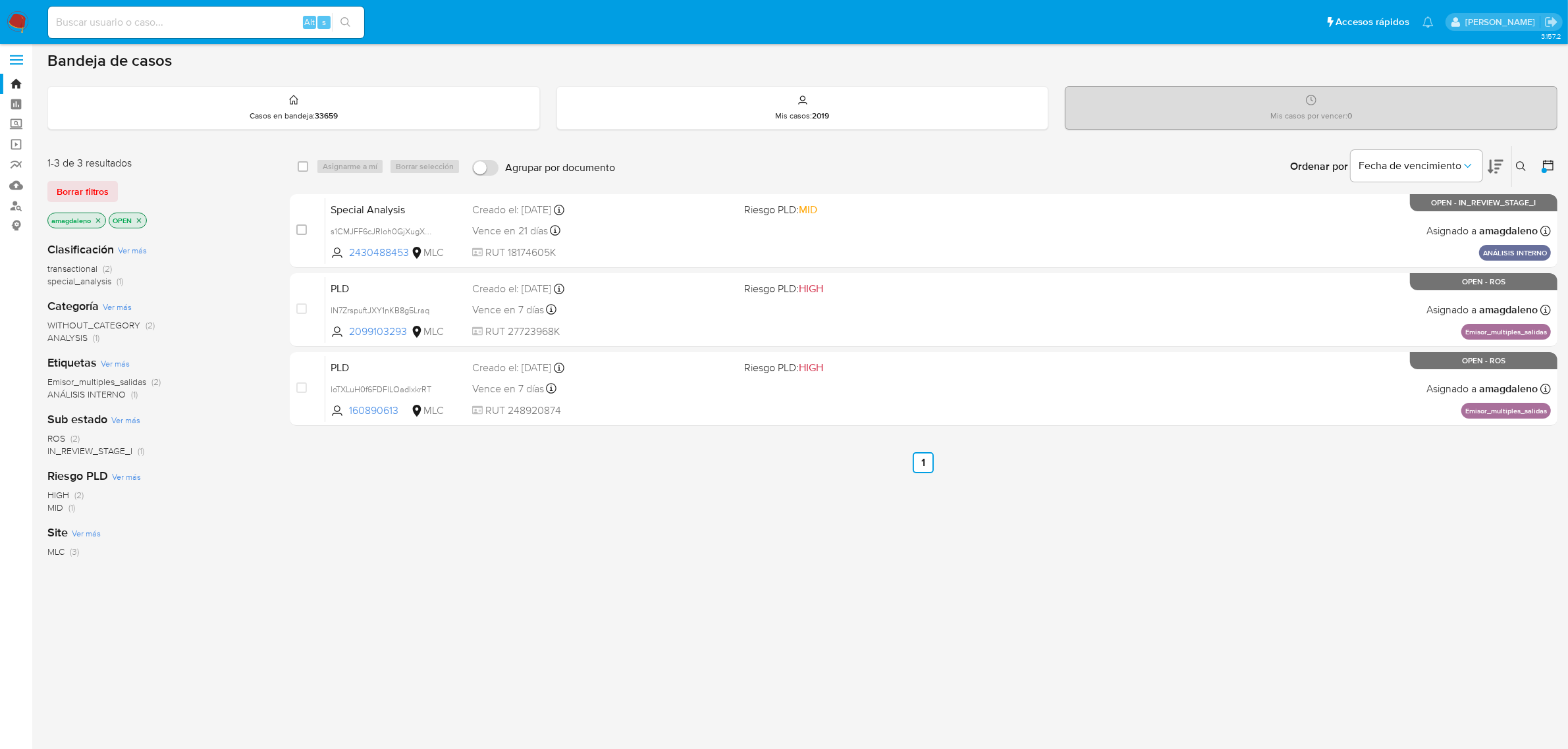
click at [100, 221] on icon "close-filter" at bounding box center [98, 220] width 5 height 5
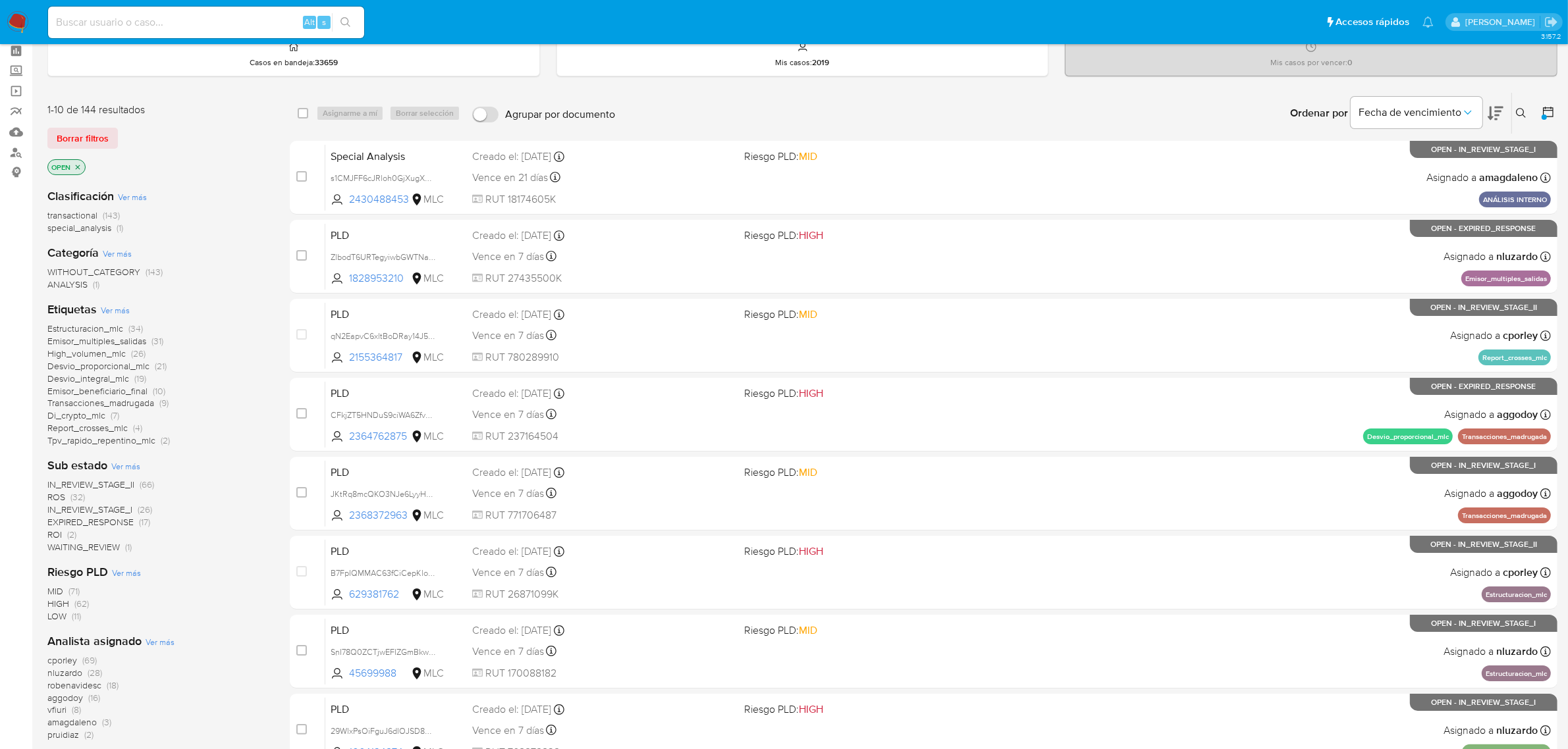
scroll to position [87, 0]
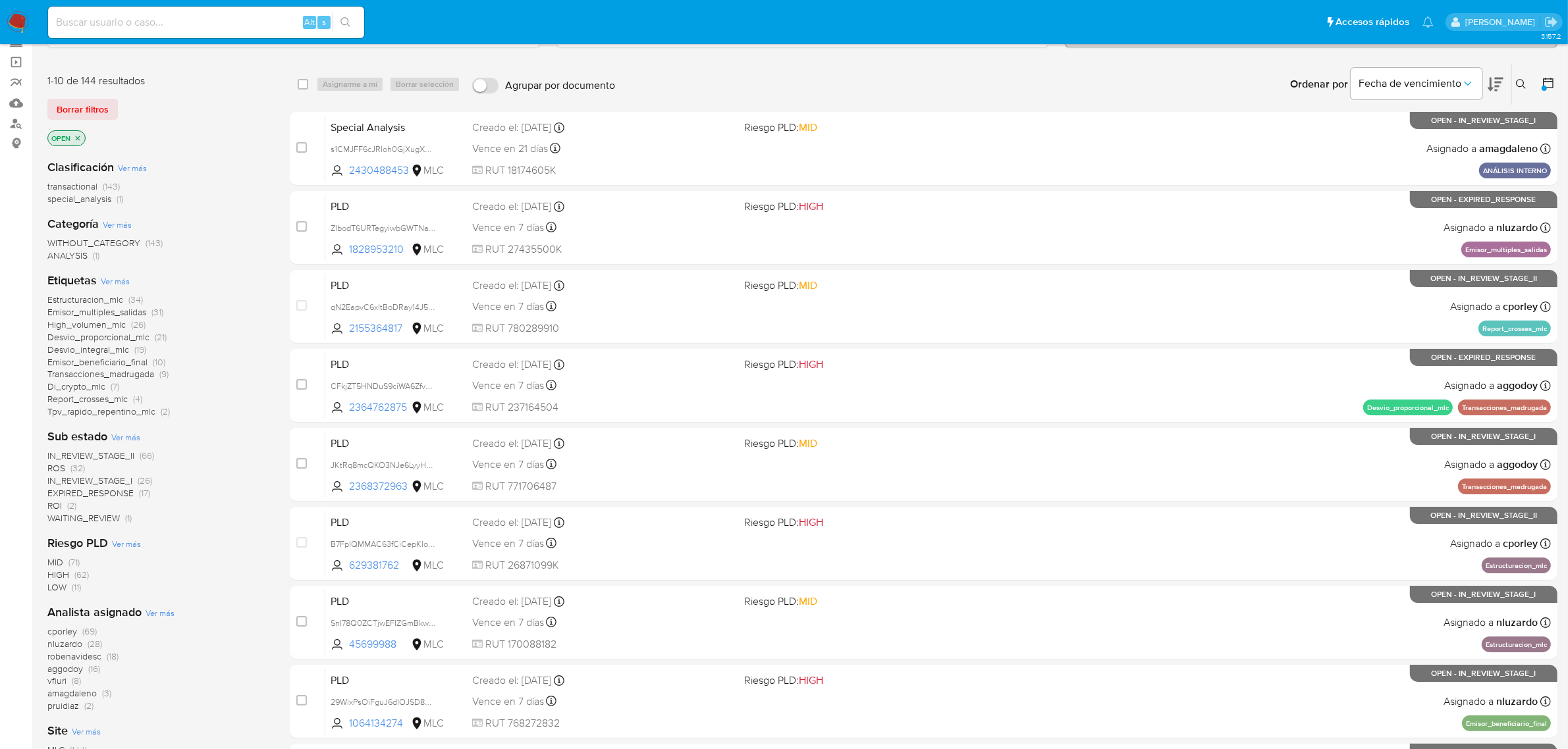
click at [1544, 77] on icon at bounding box center [1548, 83] width 13 height 13
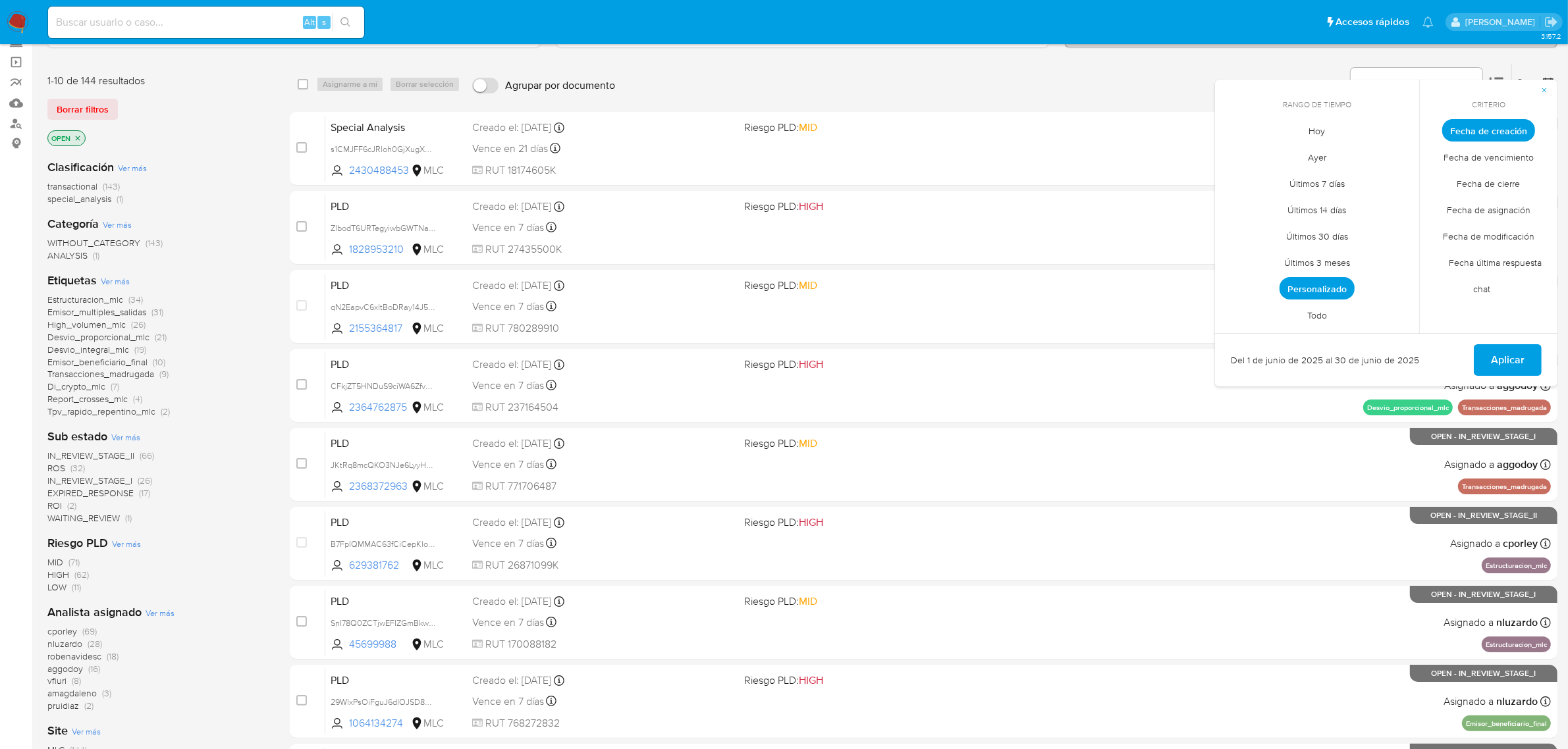
click at [1292, 291] on span "Personalizado" at bounding box center [1317, 289] width 75 height 22
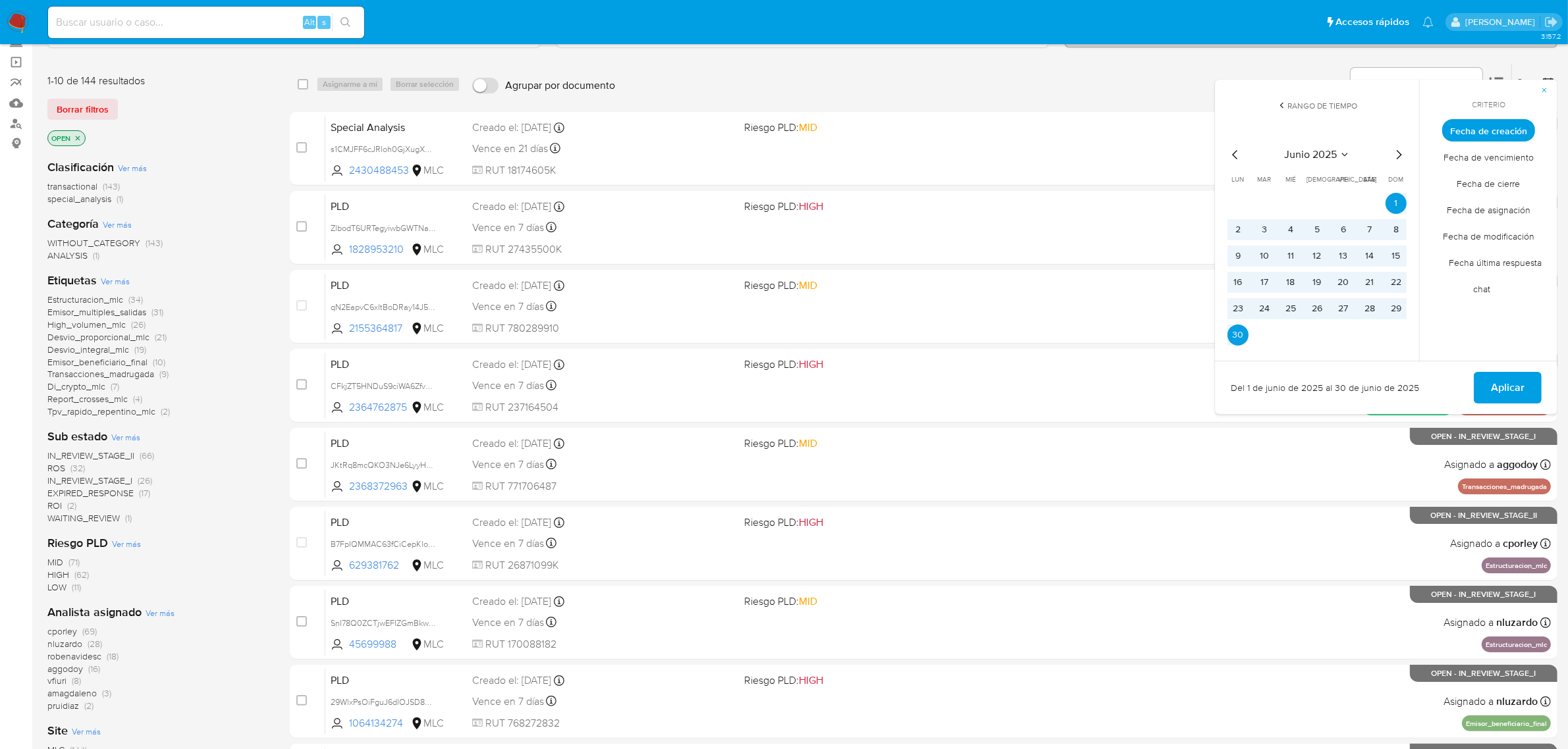
click at [1483, 382] on button "Aplicar" at bounding box center [1507, 387] width 67 height 31
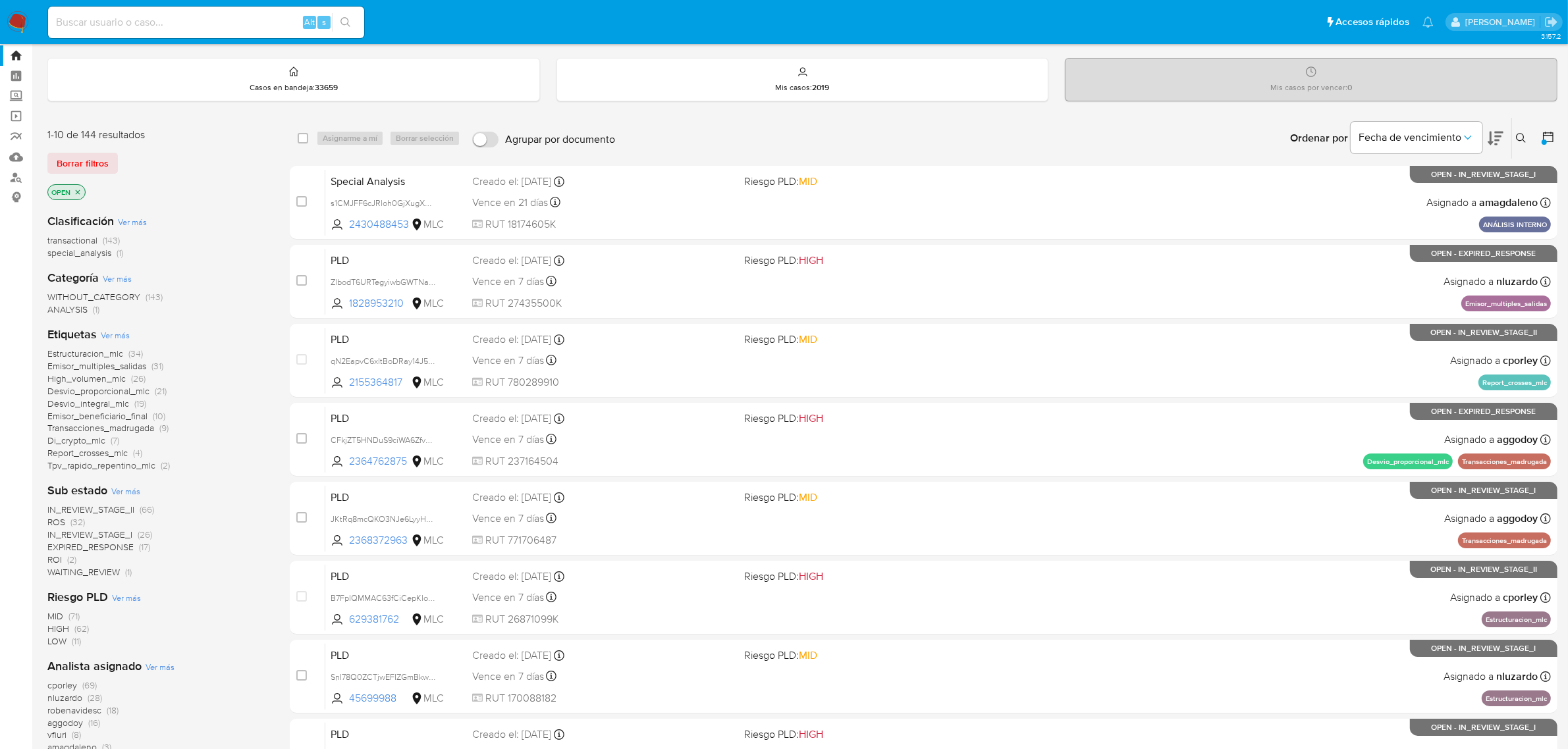
scroll to position [5, 0]
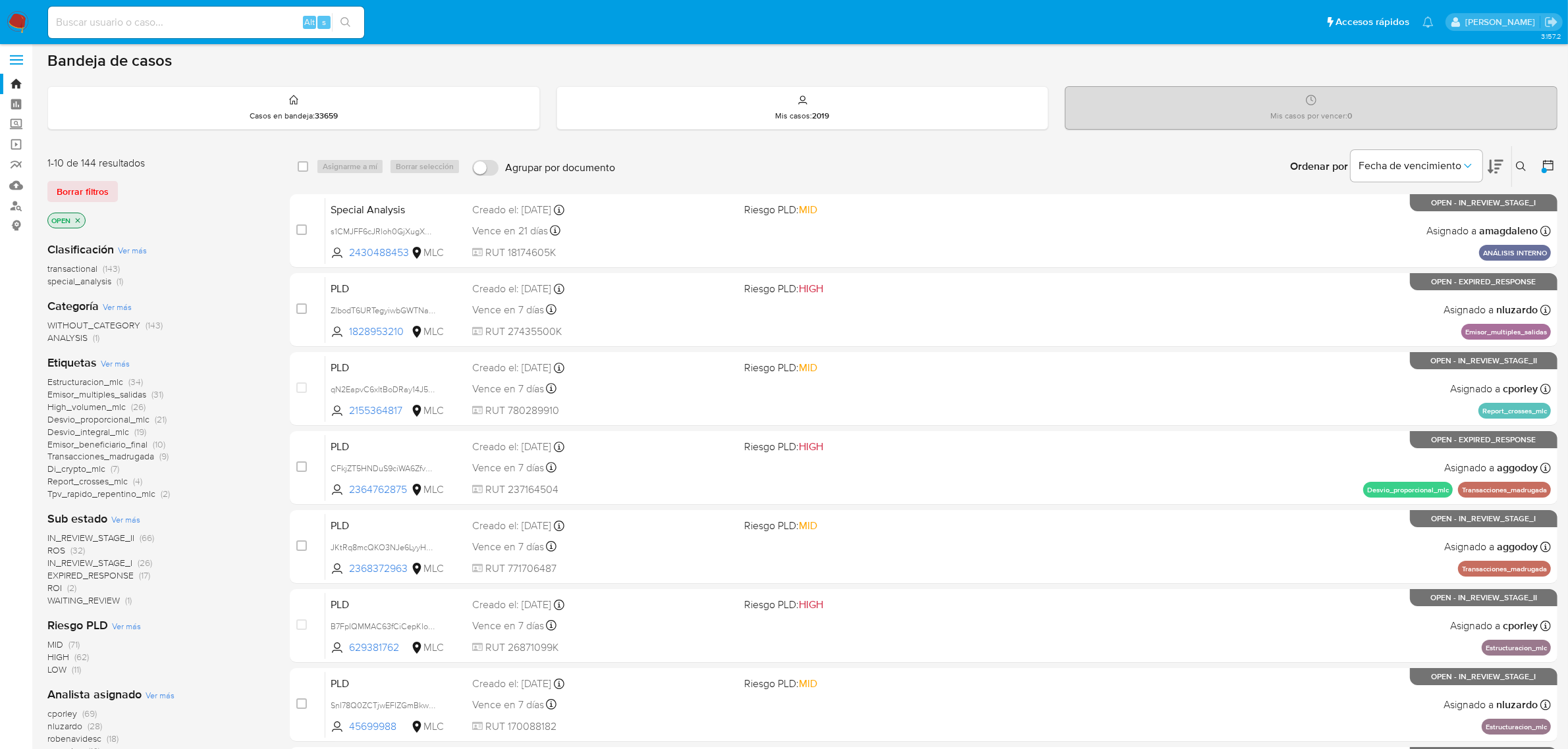
click at [100, 564] on span "IN_REVIEW_STAGE_I" at bounding box center [90, 563] width 85 height 13
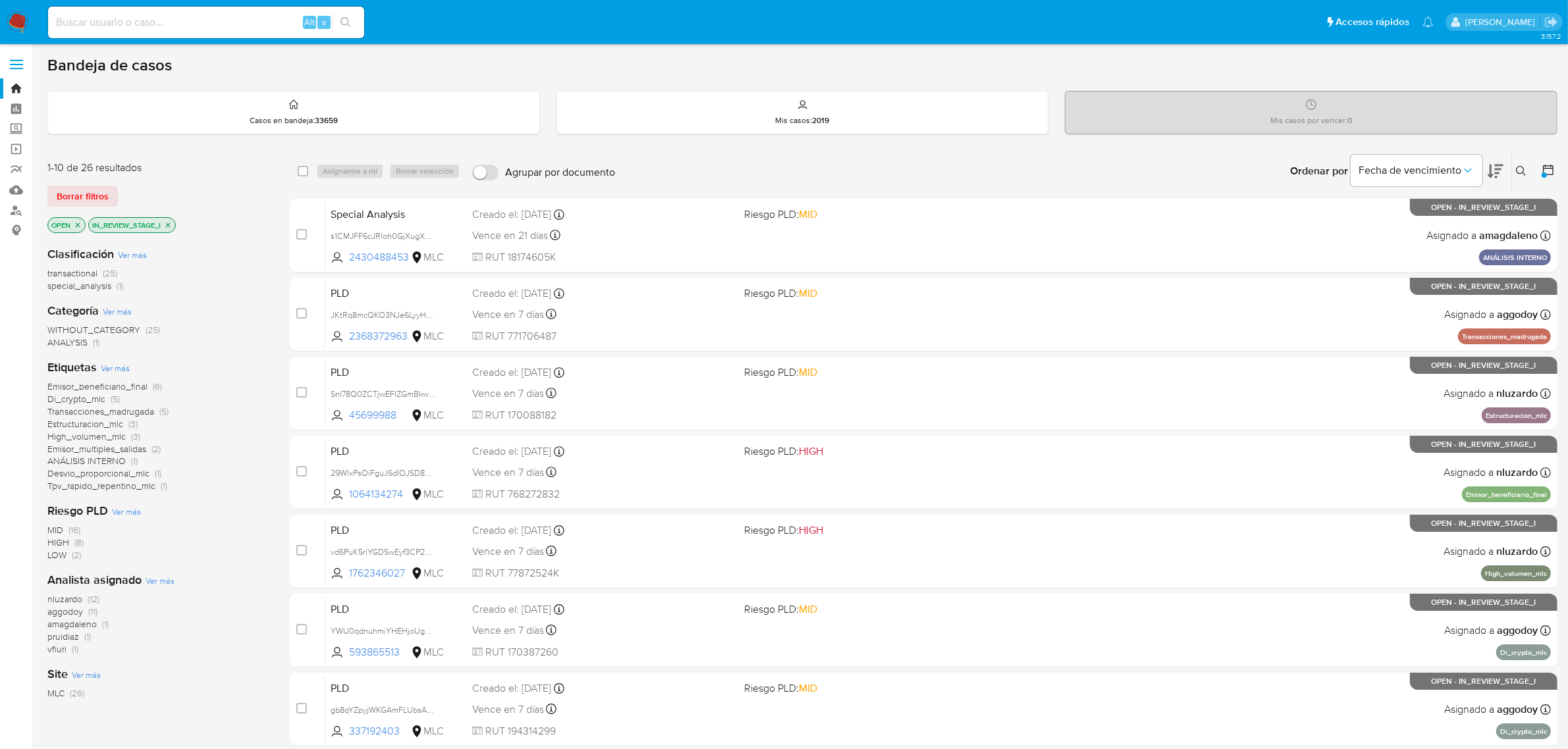
click at [58, 597] on span "nluzardo" at bounding box center [65, 599] width 35 height 13
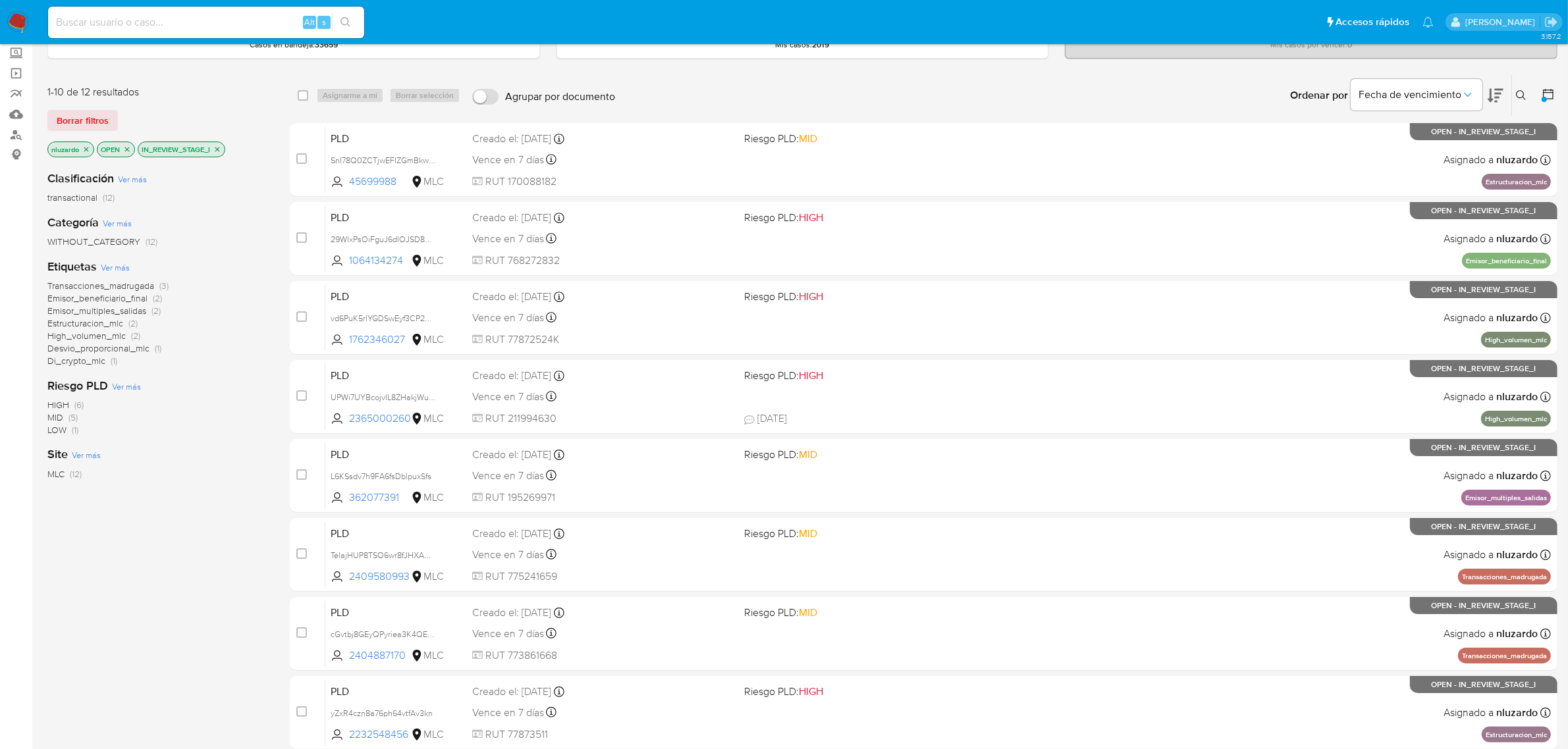
scroll to position [69, 0]
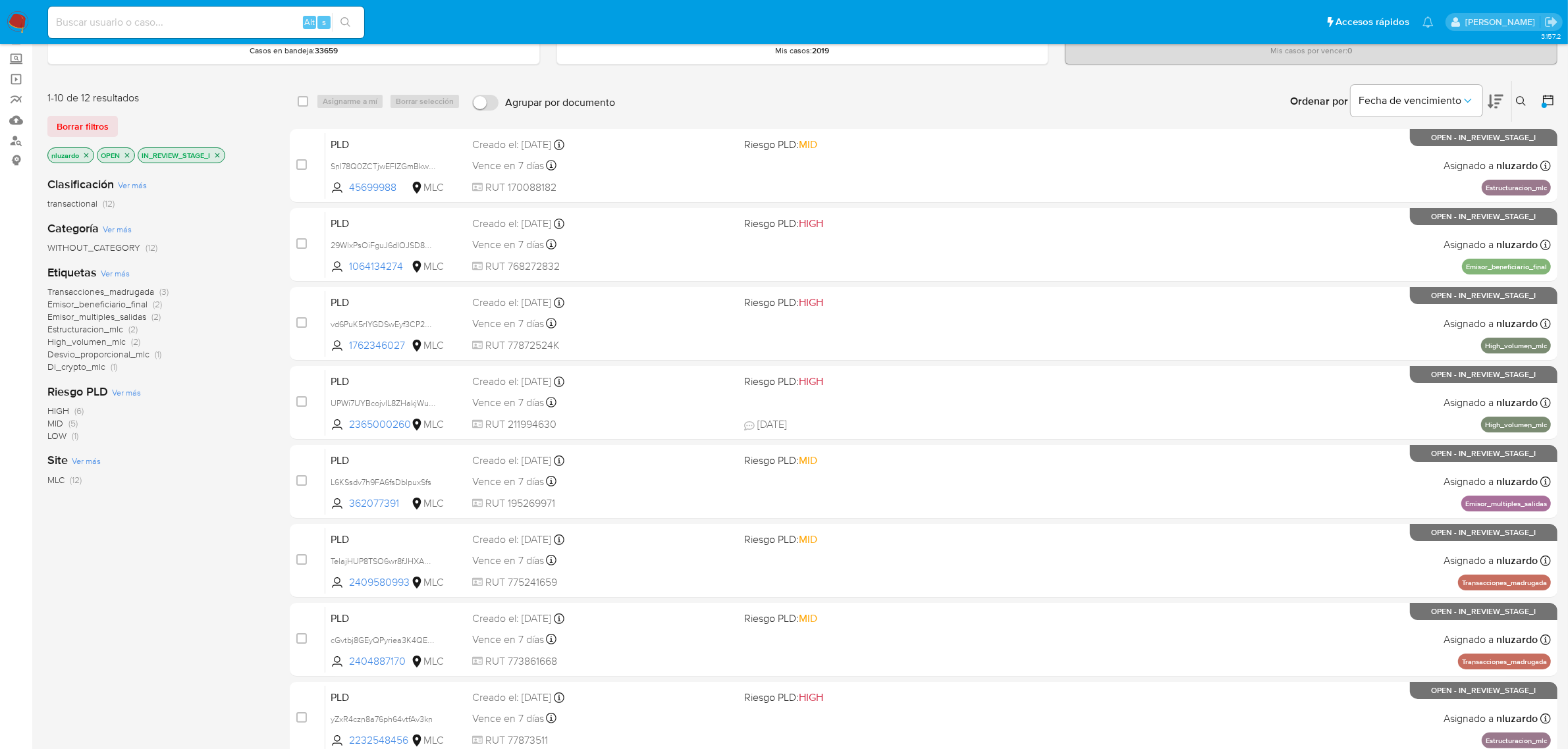
click at [92, 346] on span "High_volumen_mlc" at bounding box center [86, 341] width 79 height 13
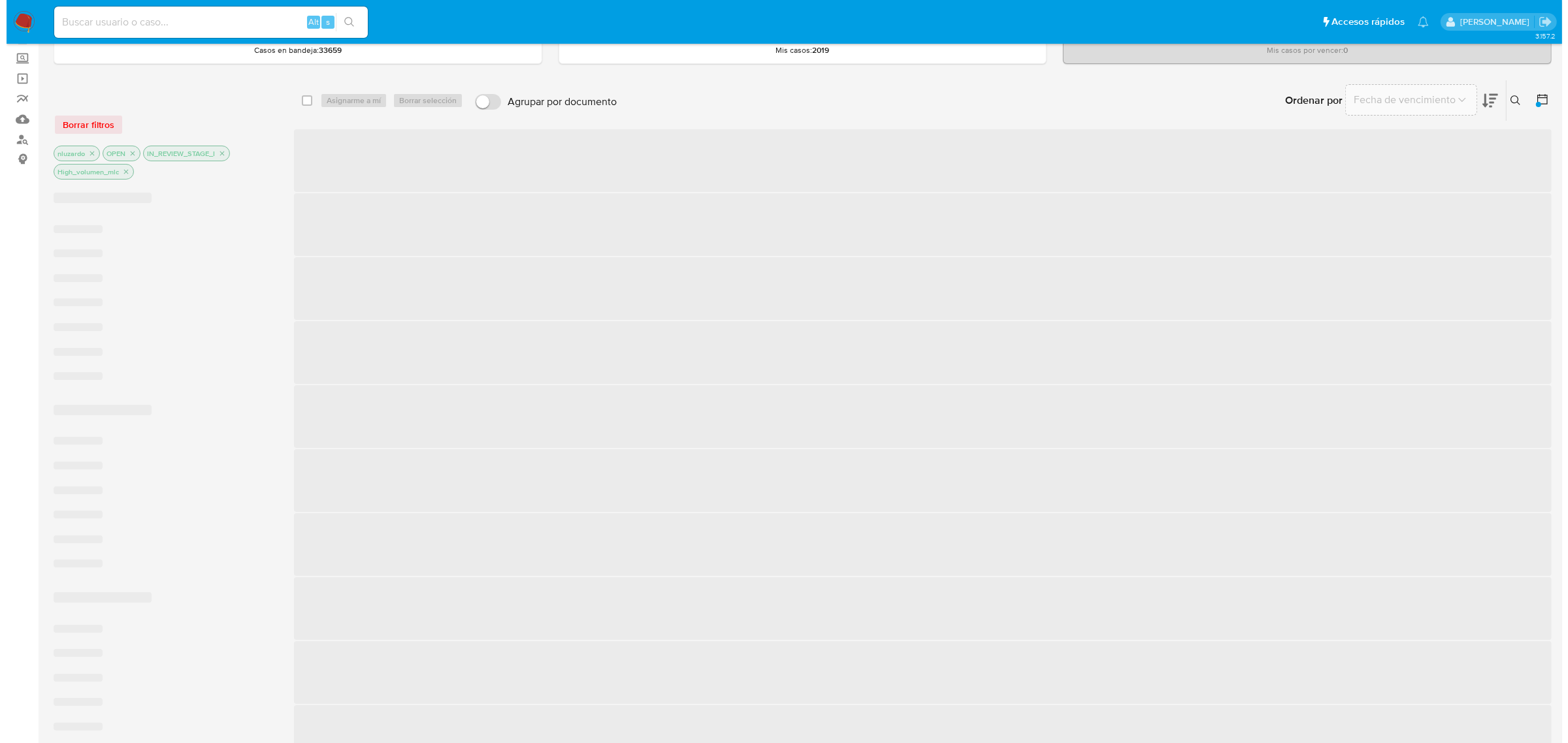
scroll to position [23, 0]
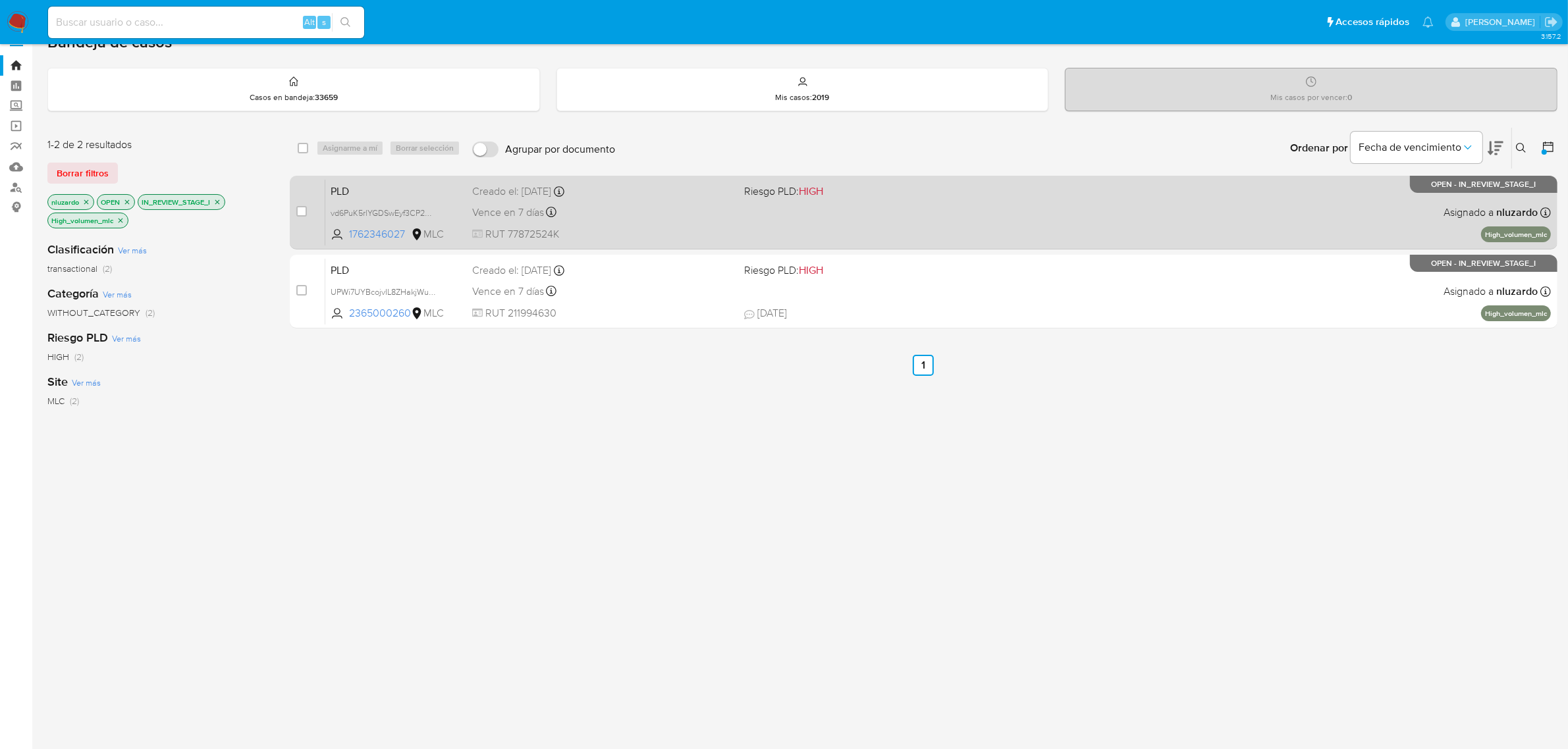
click at [376, 225] on div "PLD vd6PuK5rlYGDSwEyf3CP2Ngk 1762346027 MLC Riesgo PLD: HIGH Creado el: 12/06/2…" at bounding box center [937, 213] width 1225 height 67
click at [297, 211] on input "checkbox" at bounding box center [300, 211] width 10 height 10
checkbox input "true"
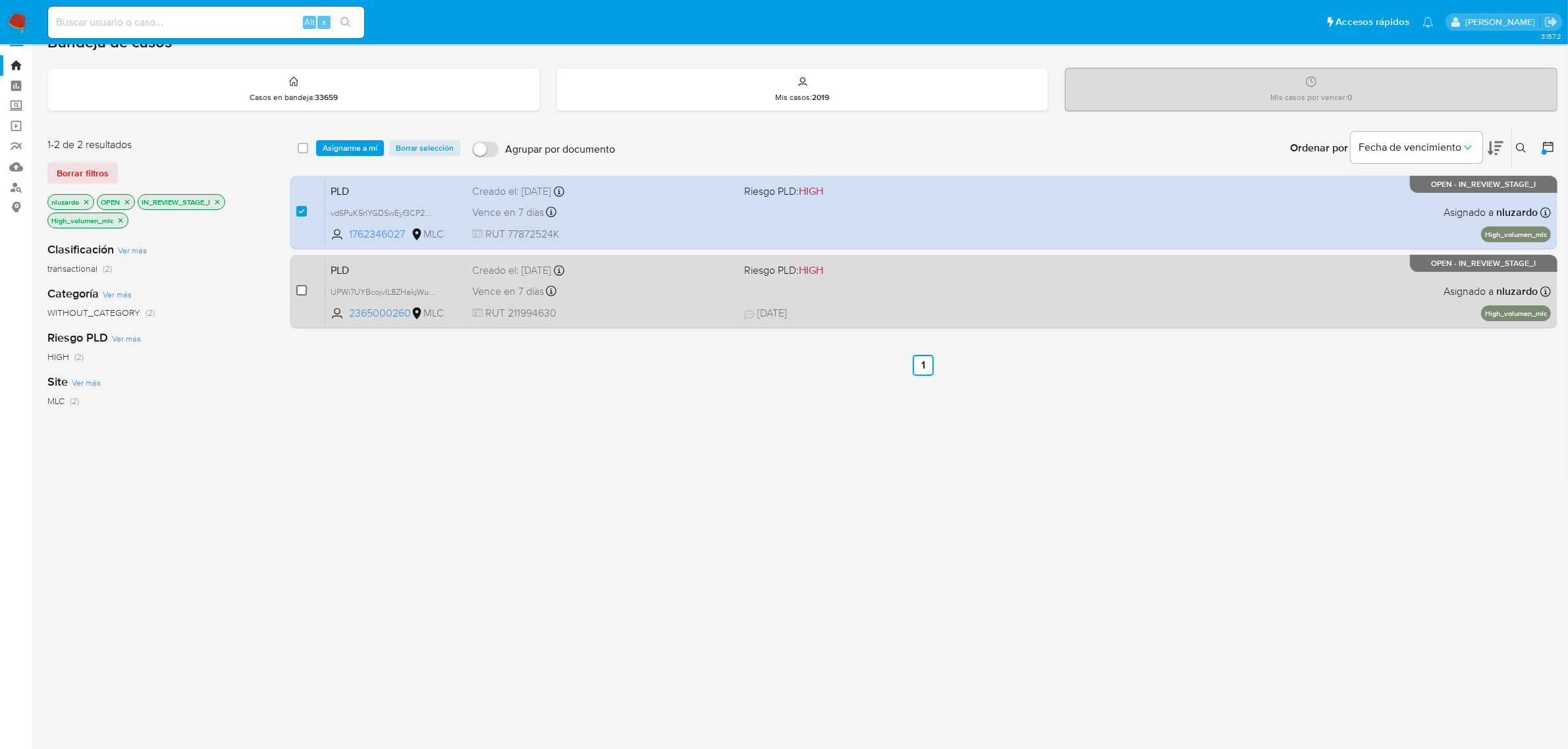
click at [299, 291] on input "checkbox" at bounding box center [300, 289] width 10 height 10
checkbox input "true"
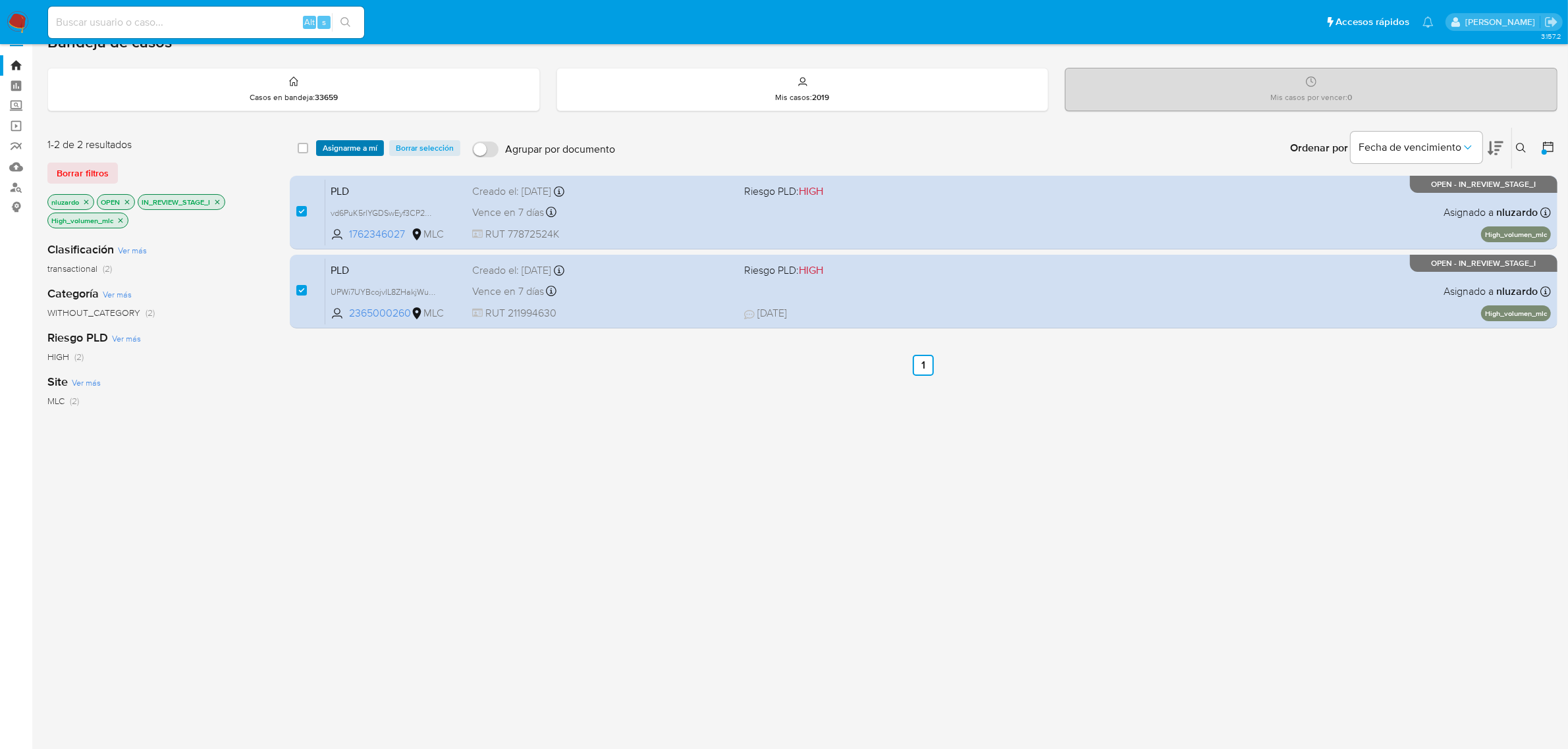
click at [352, 143] on span "Asignarme a mí" at bounding box center [349, 148] width 55 height 13
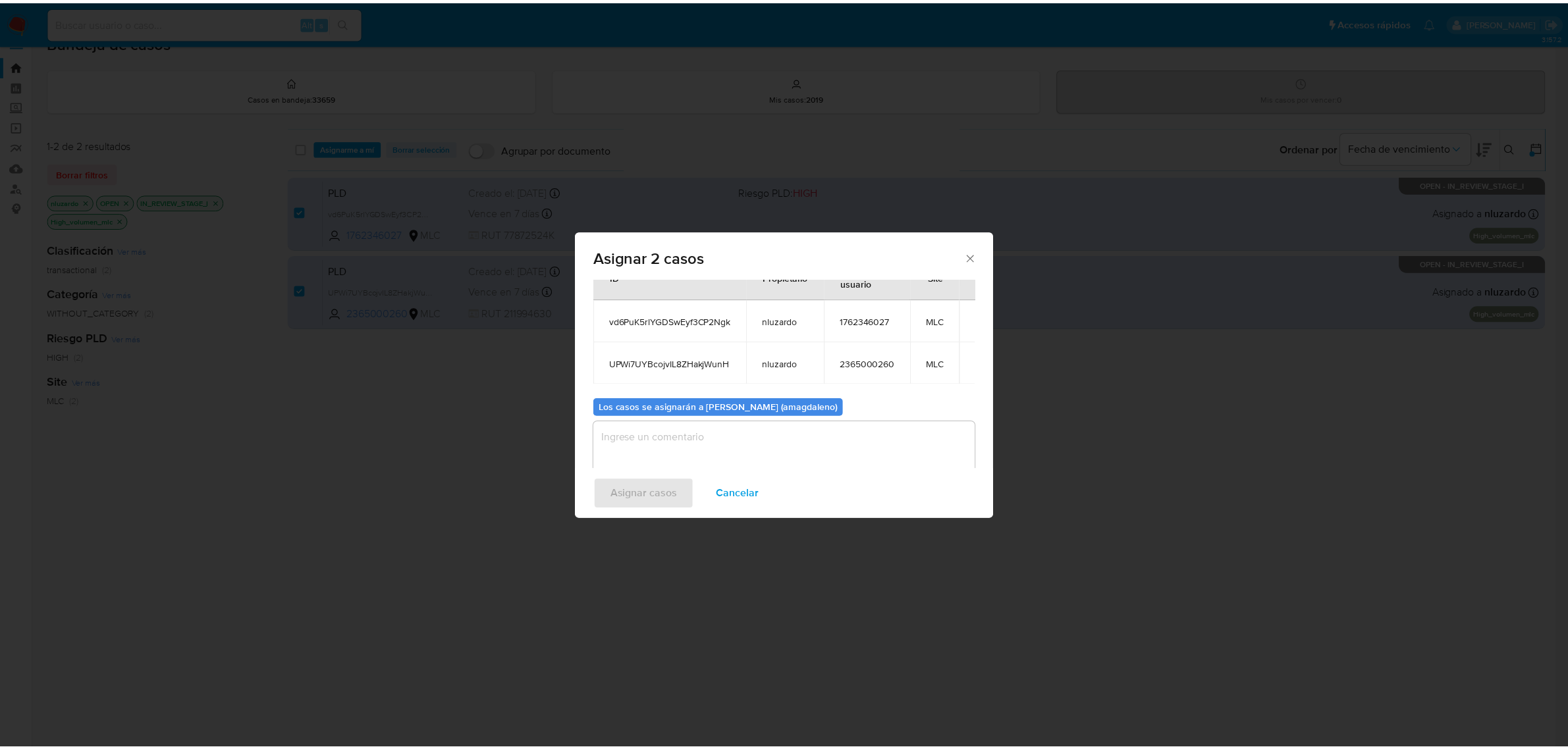
scroll to position [76, 0]
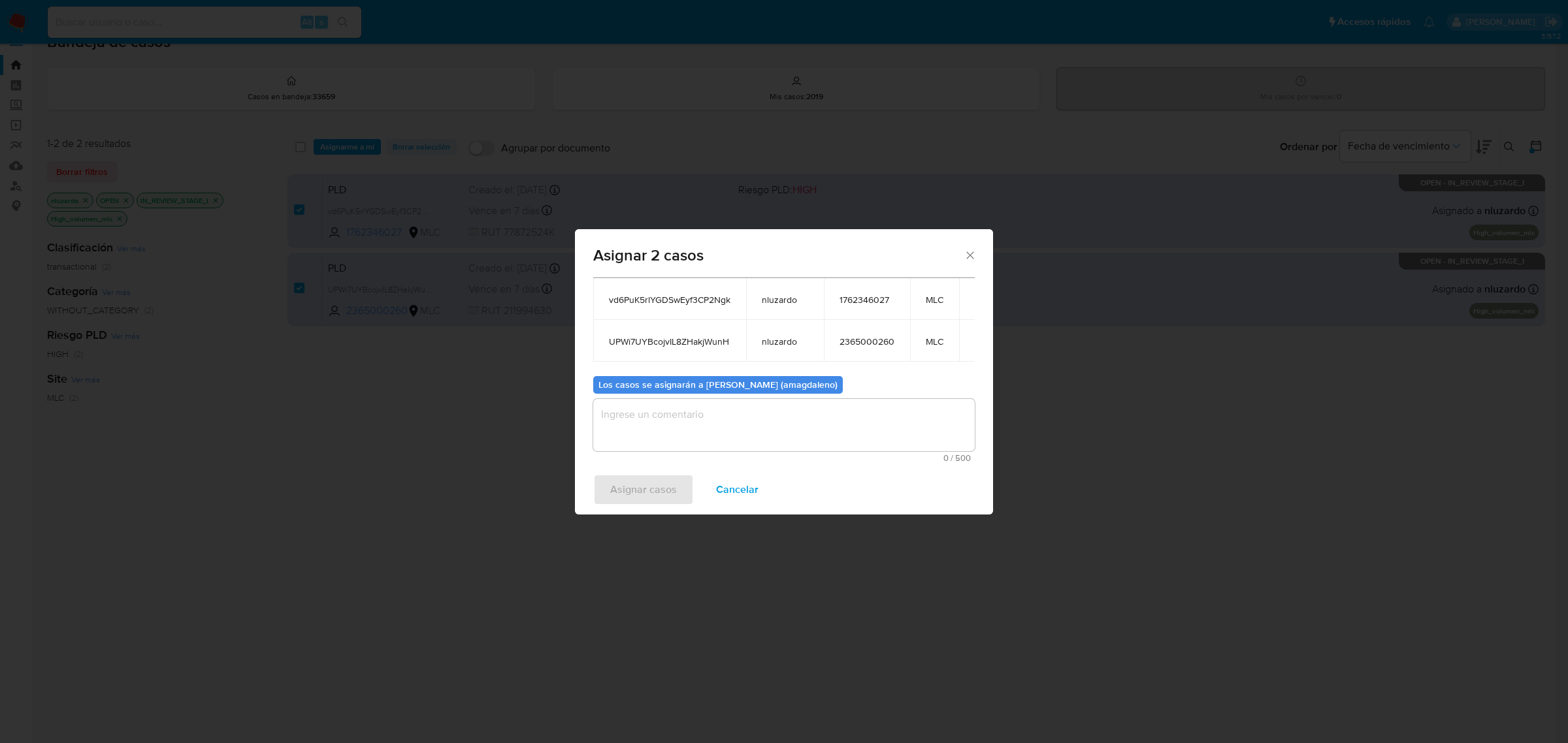
click at [873, 426] on textarea "assign-modal" at bounding box center [784, 425] width 382 height 52
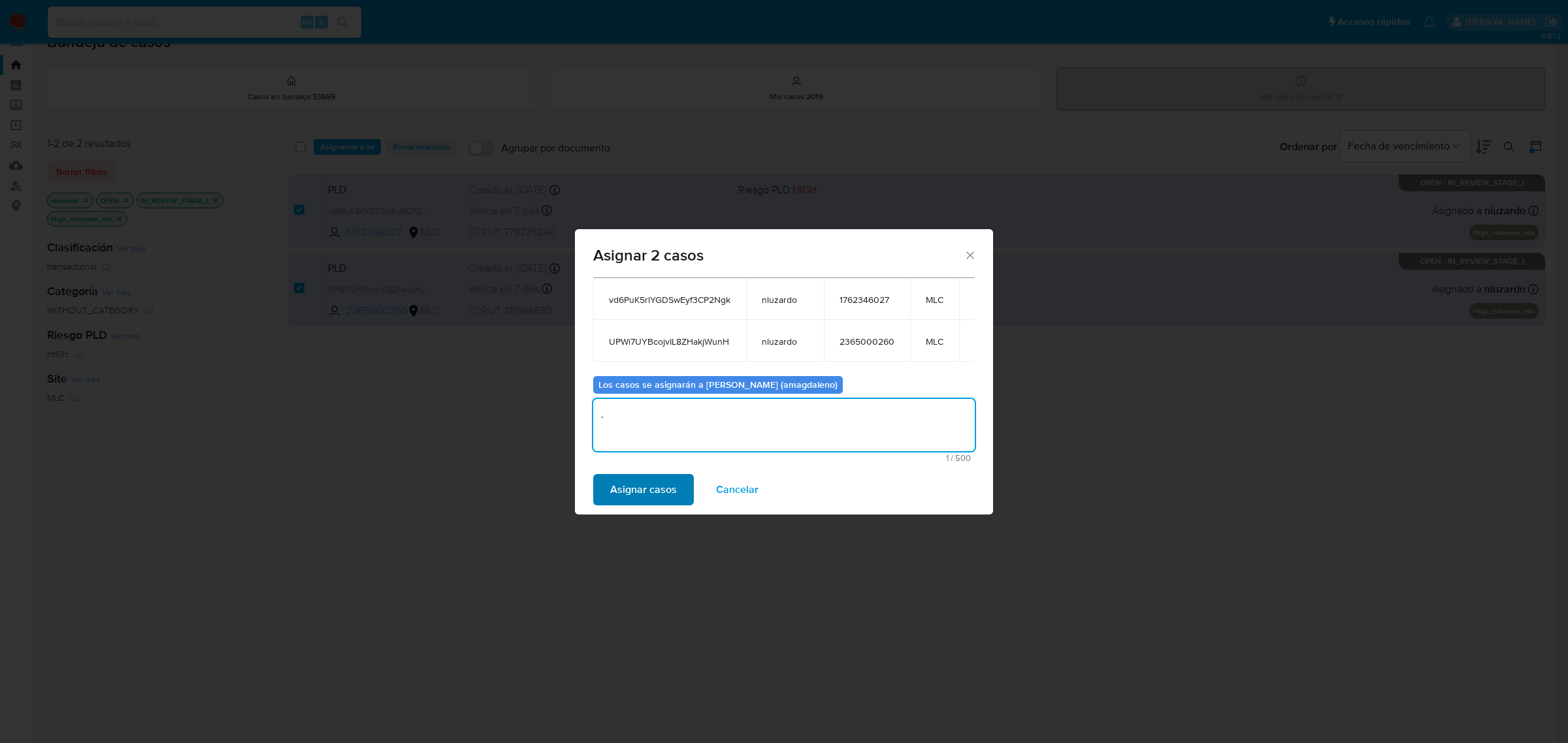
type textarea "."
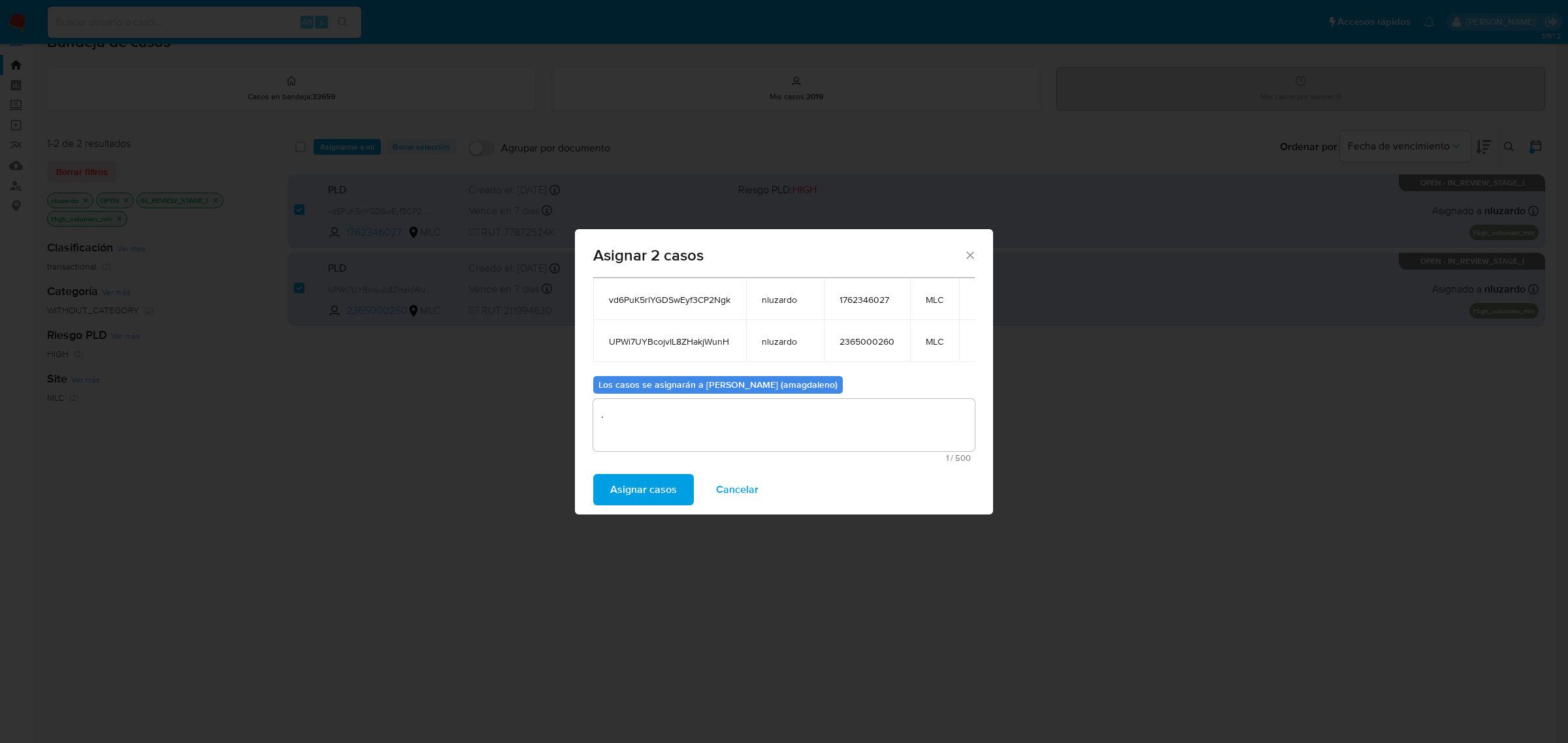
click at [668, 487] on span "Asignar casos" at bounding box center [643, 489] width 67 height 28
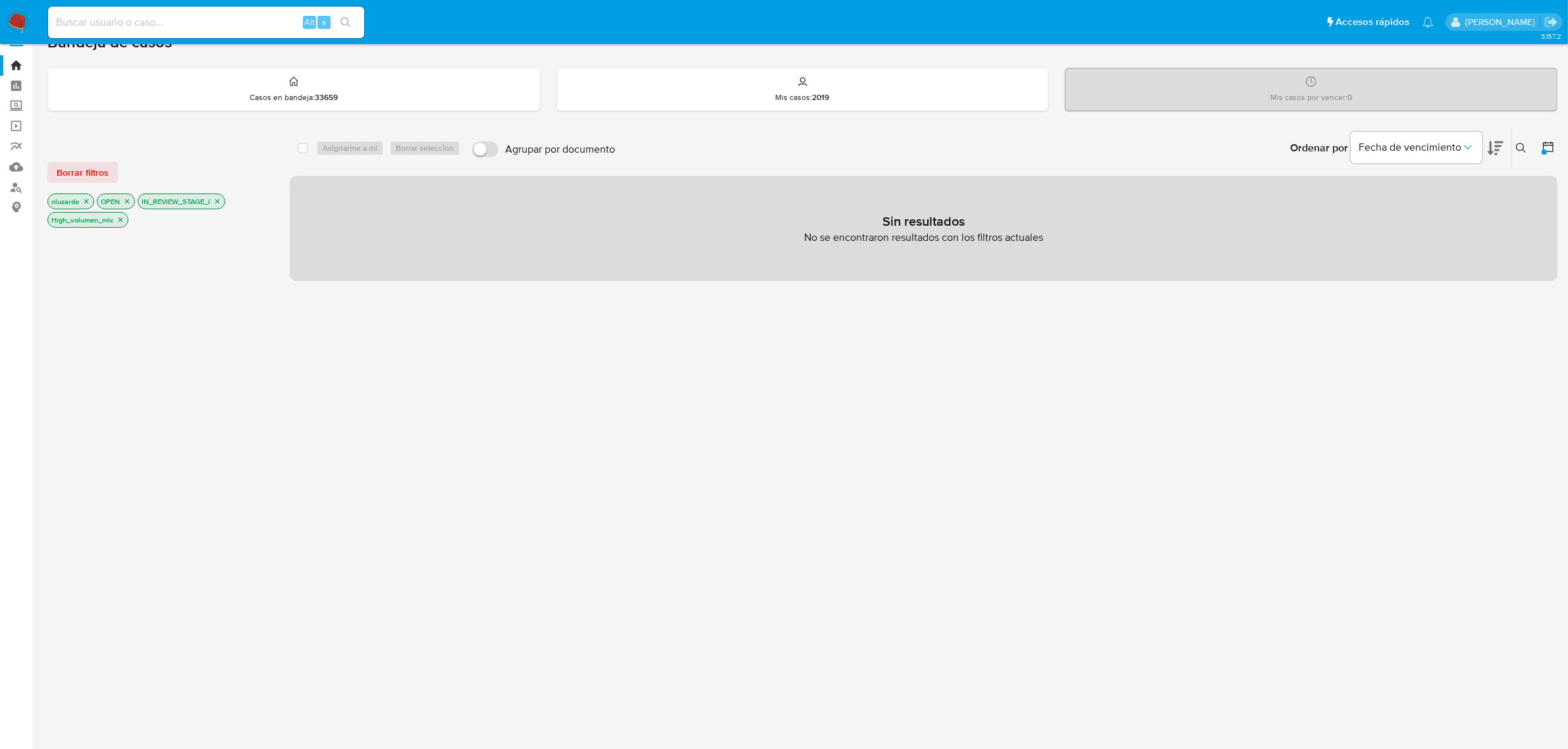
click at [124, 221] on icon "close-filter" at bounding box center [120, 220] width 8 height 8
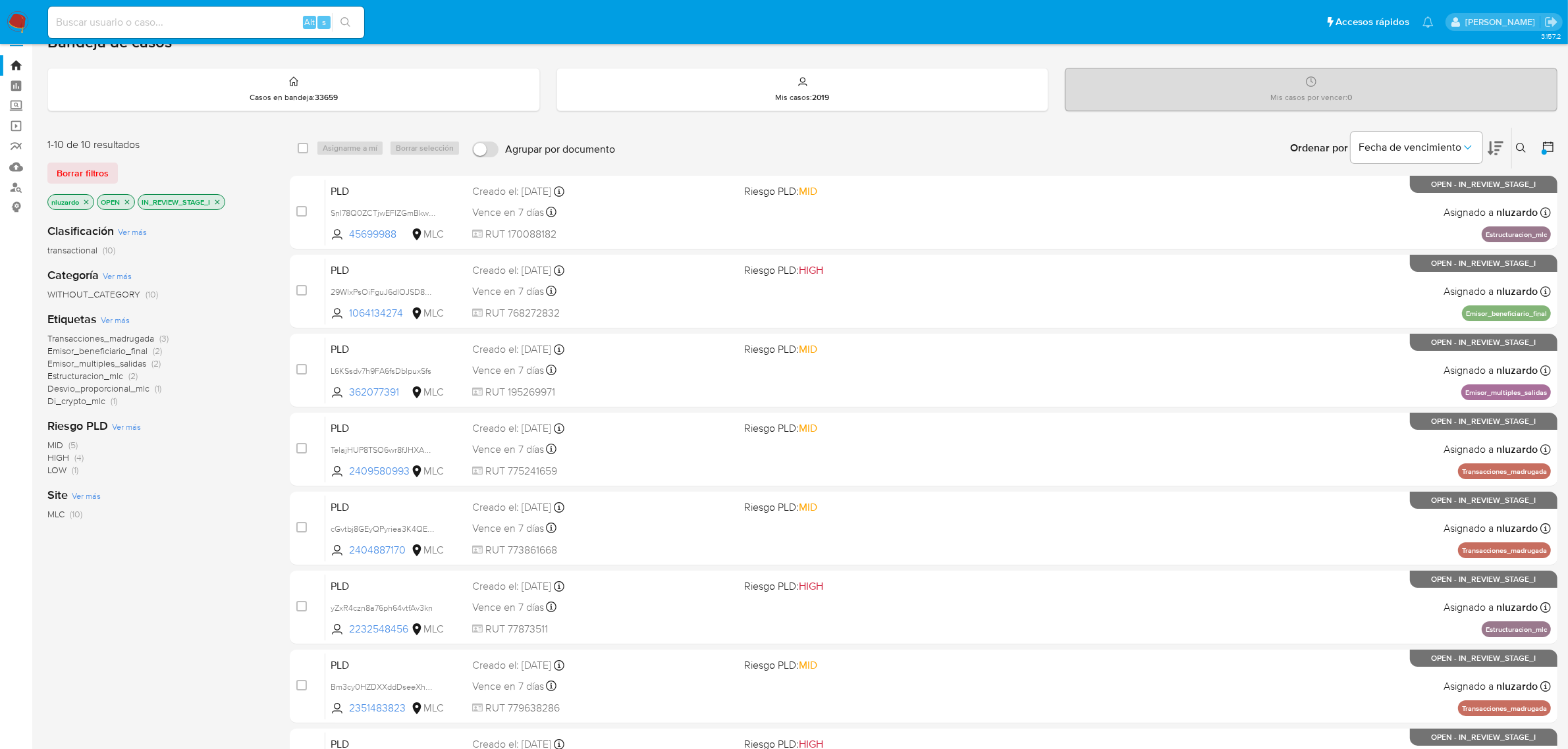
click at [91, 200] on icon "close-filter" at bounding box center [86, 202] width 8 height 8
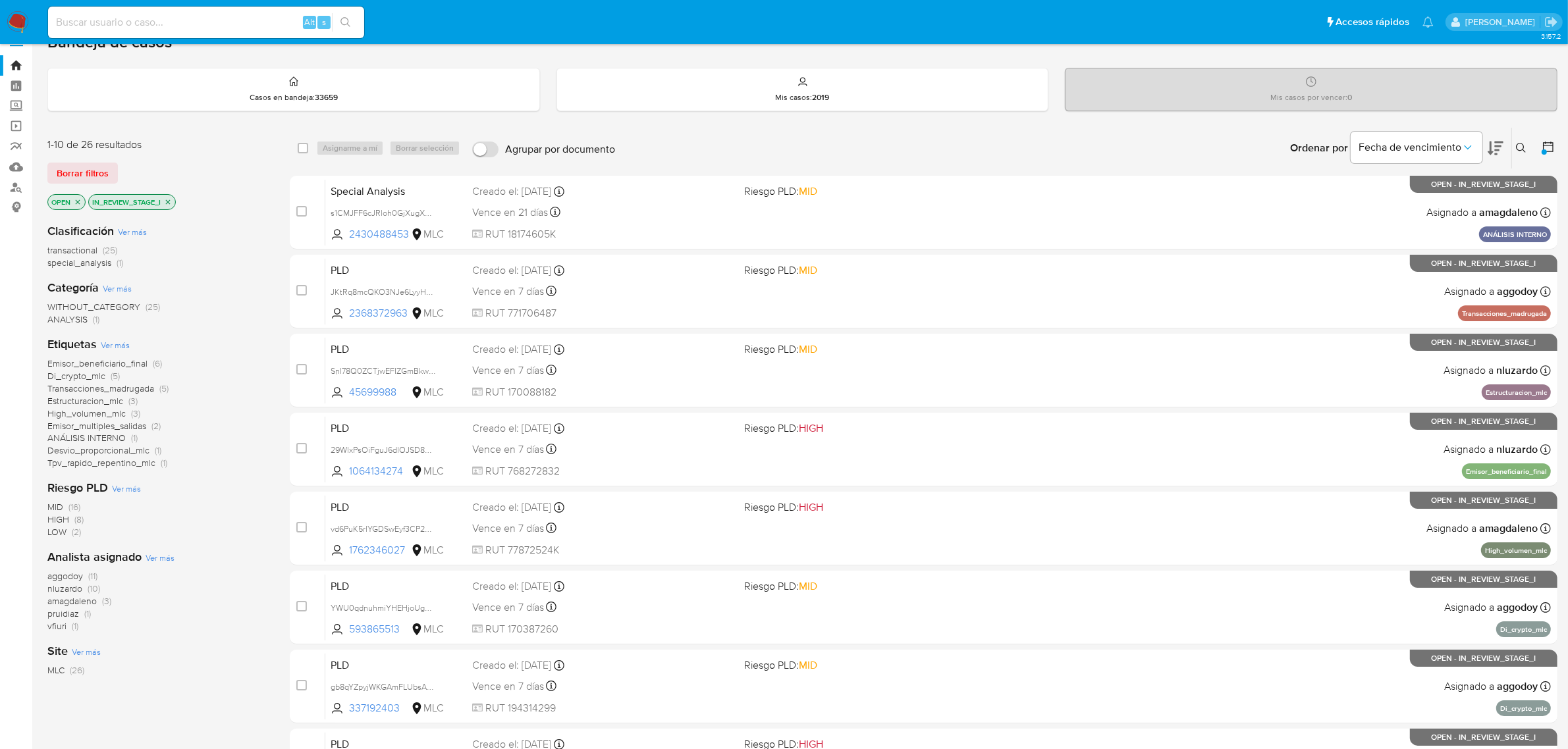
click at [76, 599] on span "amagdaleno" at bounding box center [71, 601] width 49 height 13
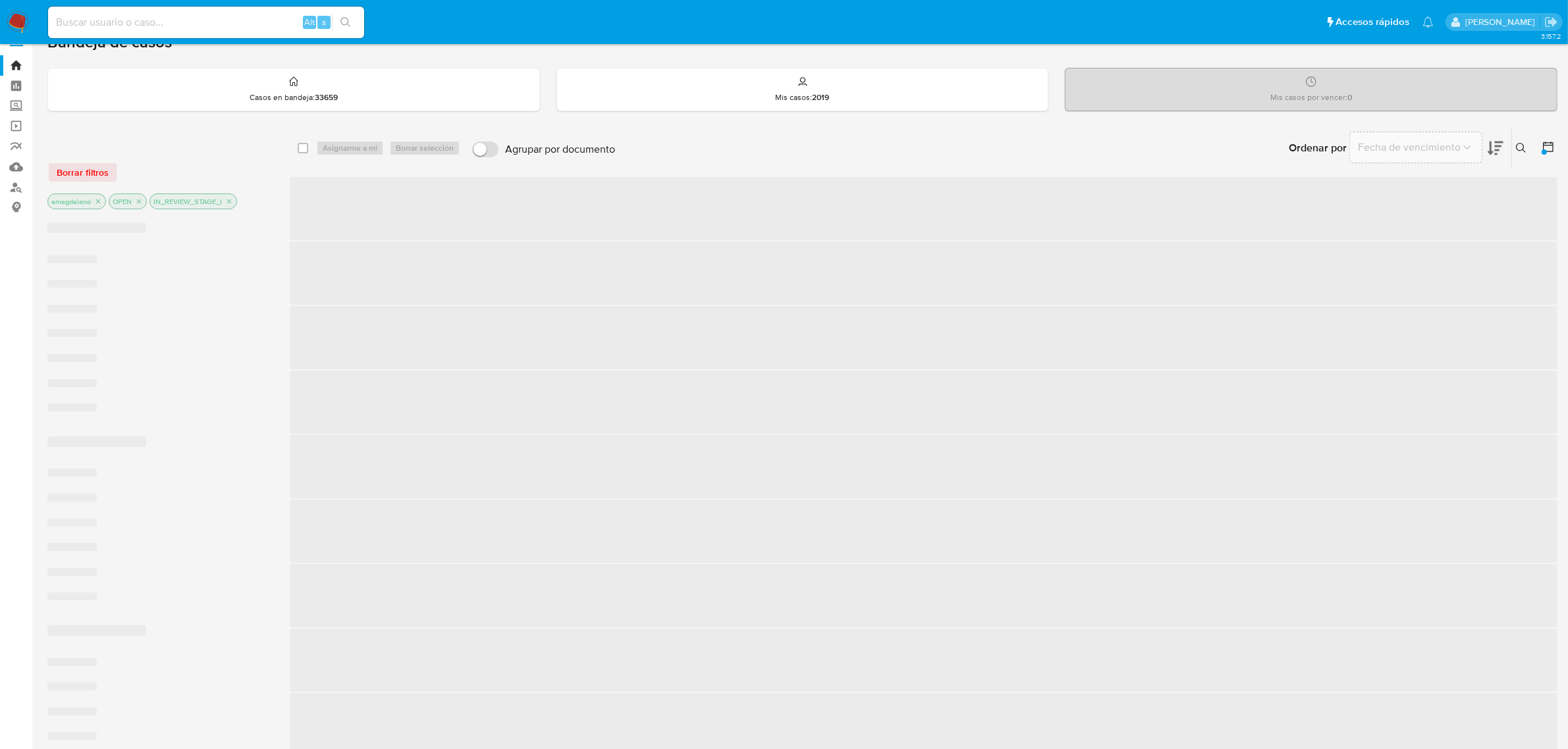
scroll to position [5, 0]
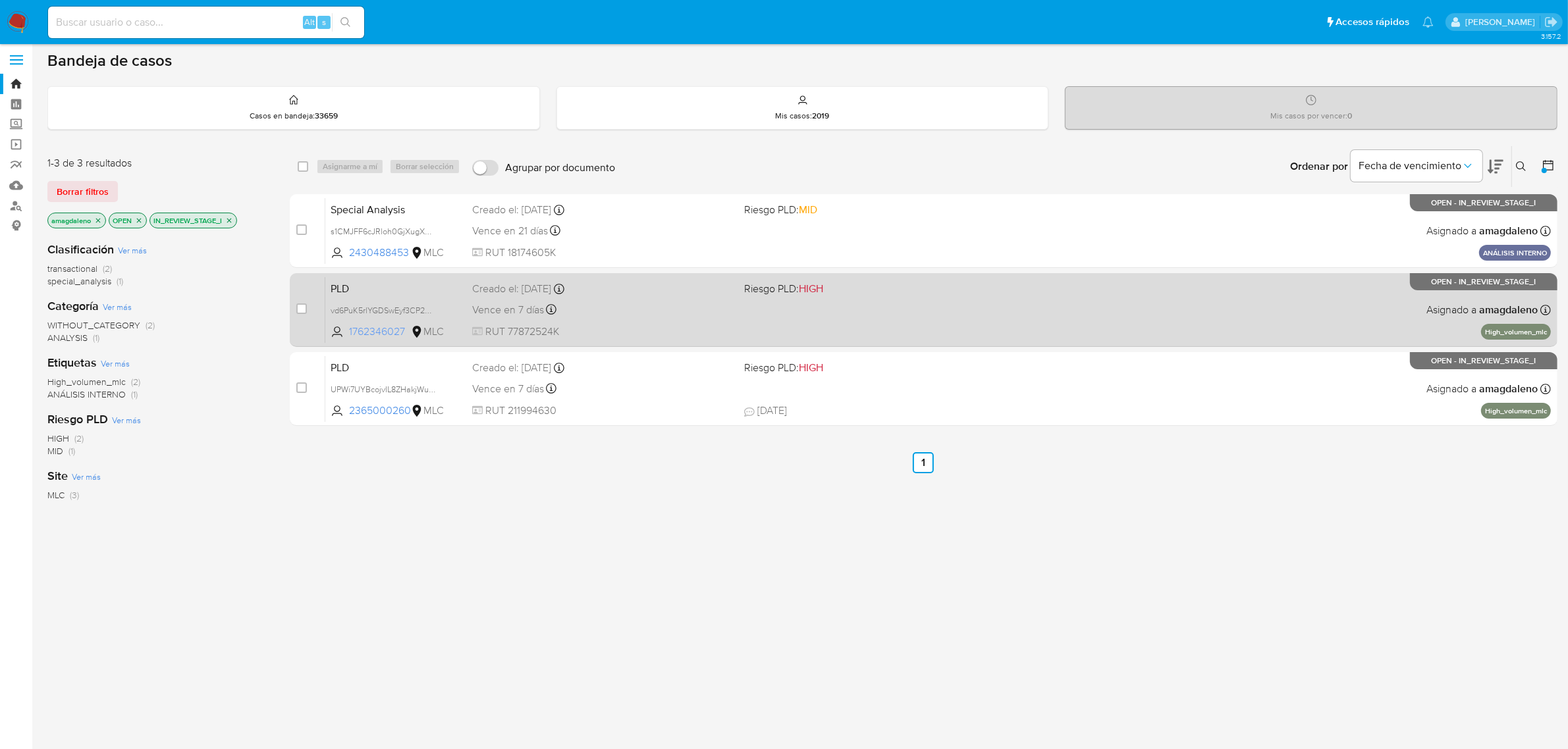
click at [386, 331] on span "1762346027" at bounding box center [378, 332] width 59 height 15
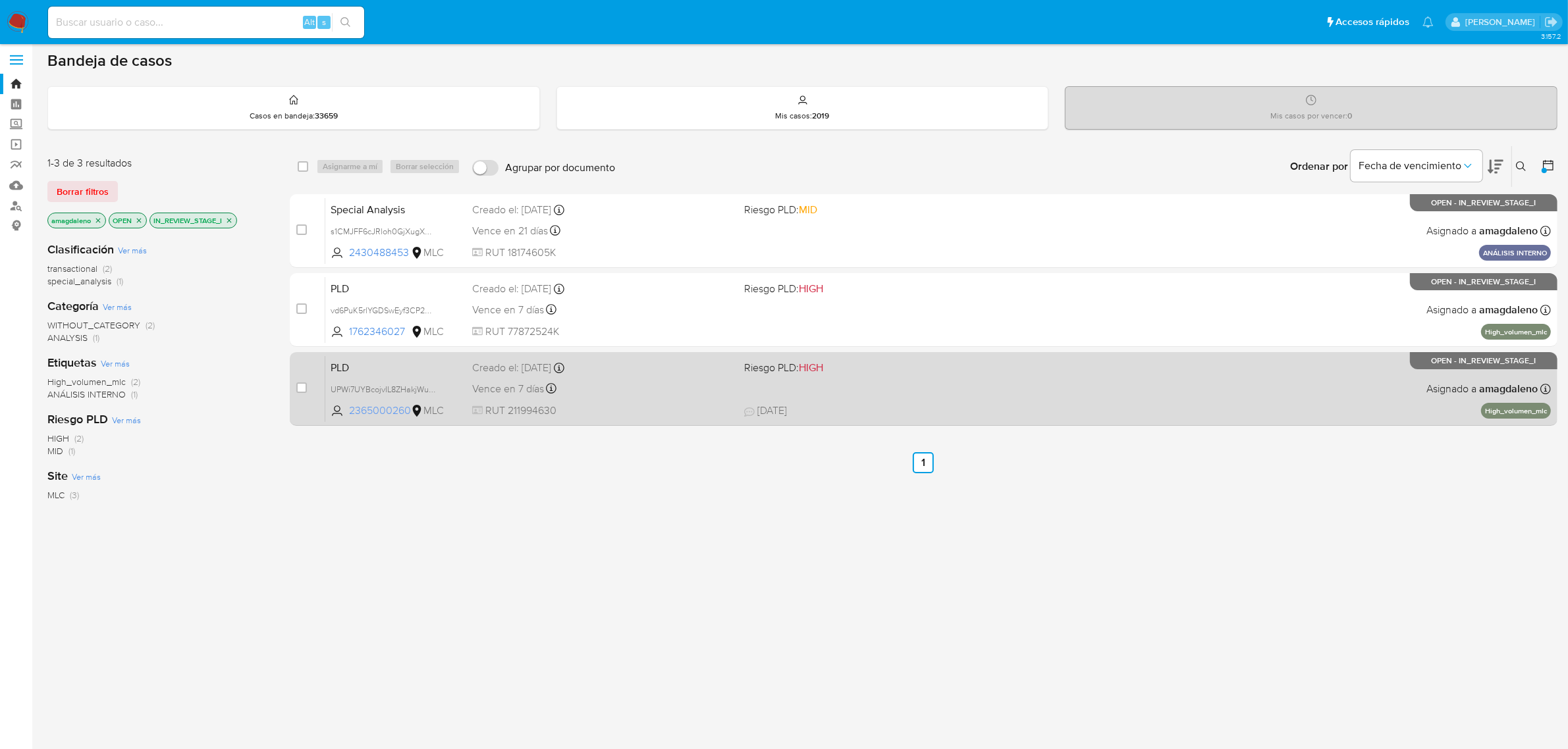
click at [370, 409] on span "2365000260" at bounding box center [378, 411] width 59 height 15
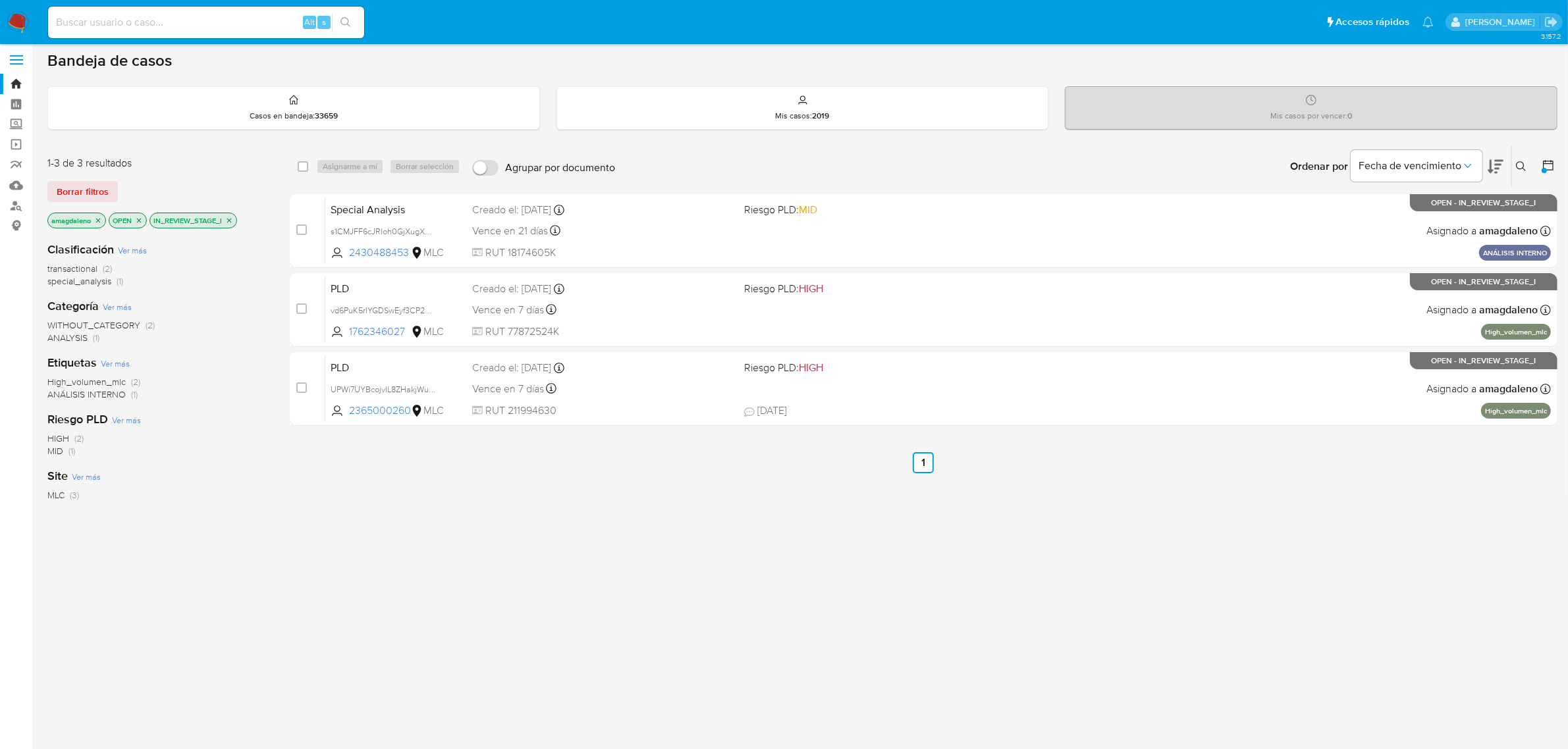
scroll to position [0, 0]
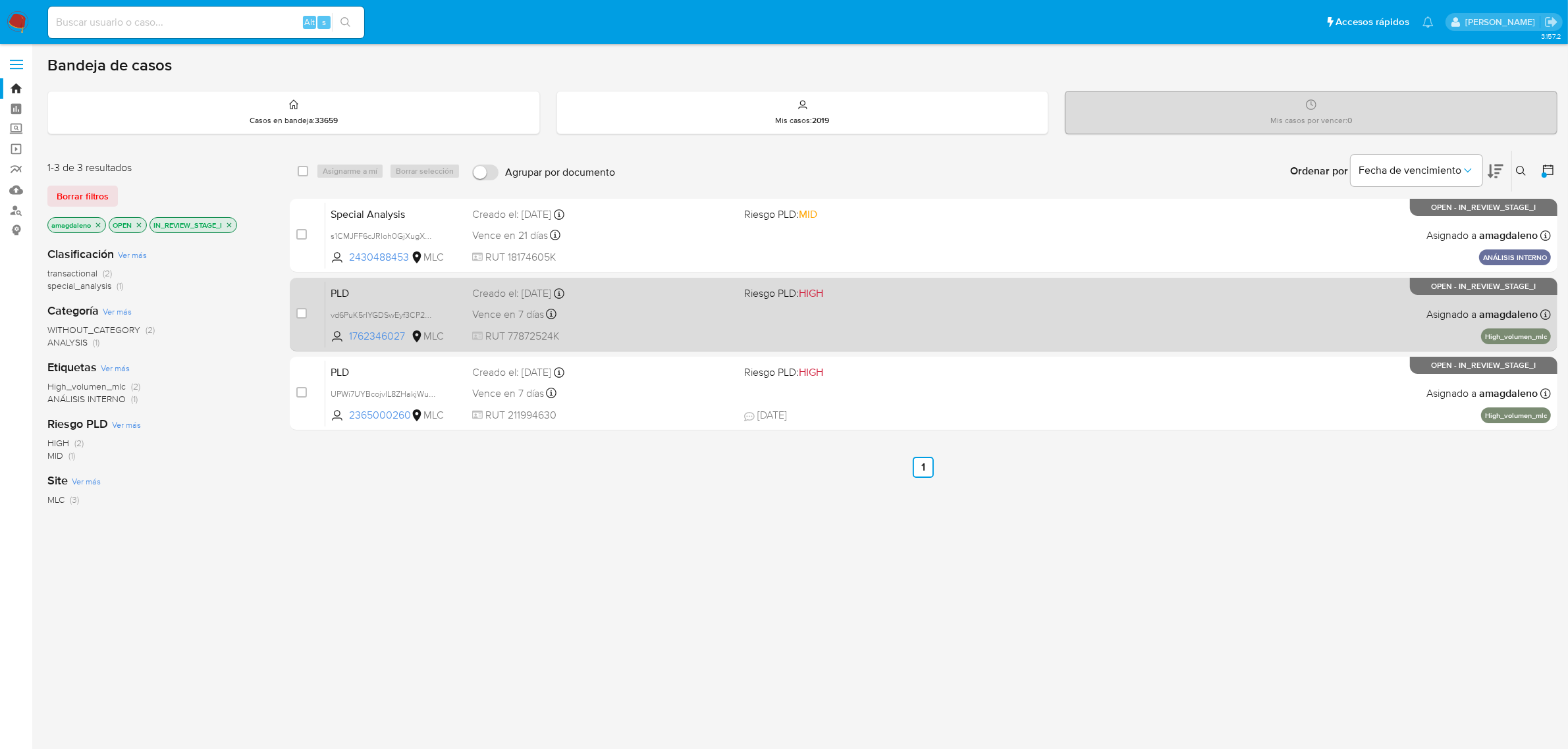
click at [643, 331] on span "RUT 77872524K" at bounding box center [603, 337] width 262 height 15
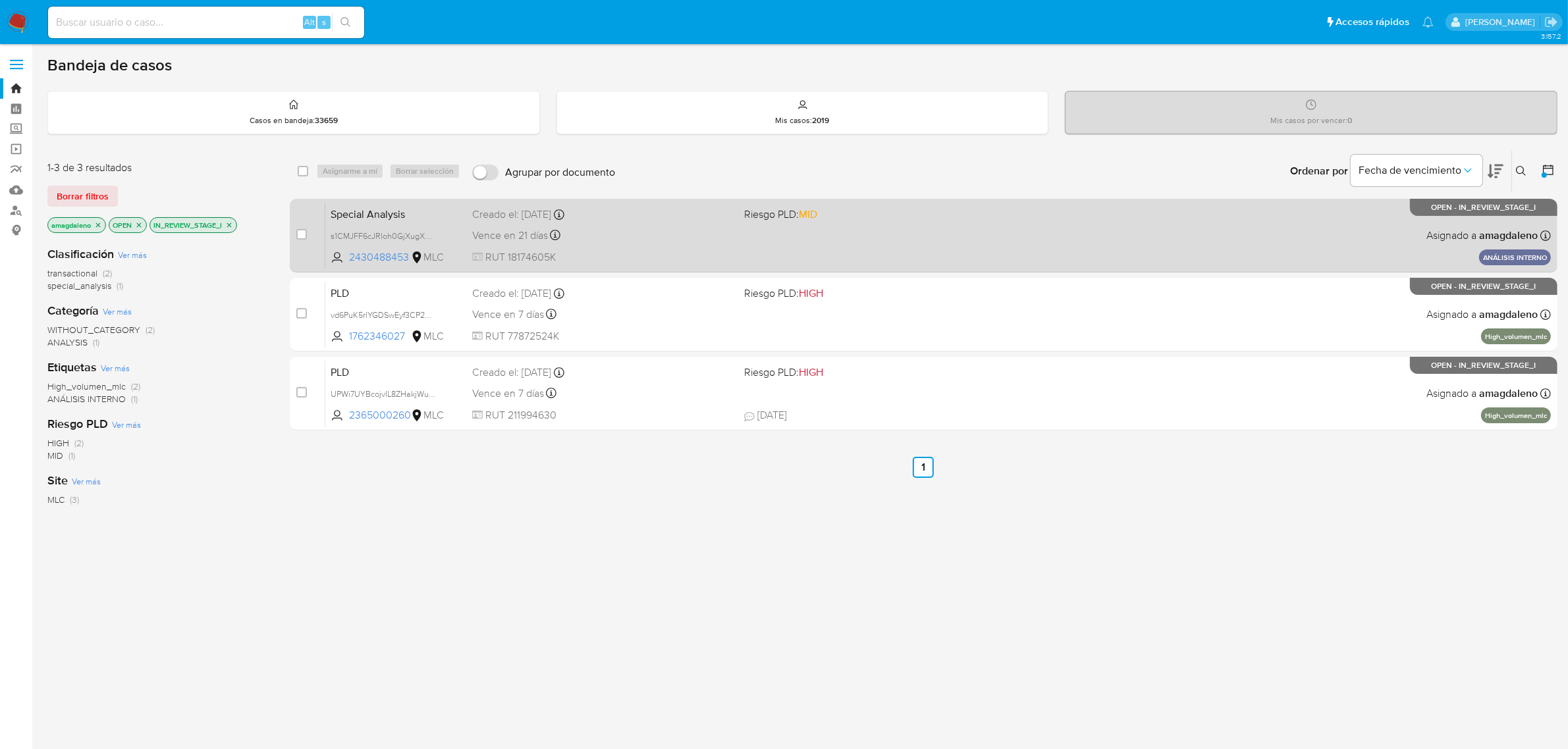
click at [655, 235] on div "Vence en 21 días Vence el 24/09/2025 14:06:08" at bounding box center [603, 235] width 262 height 18
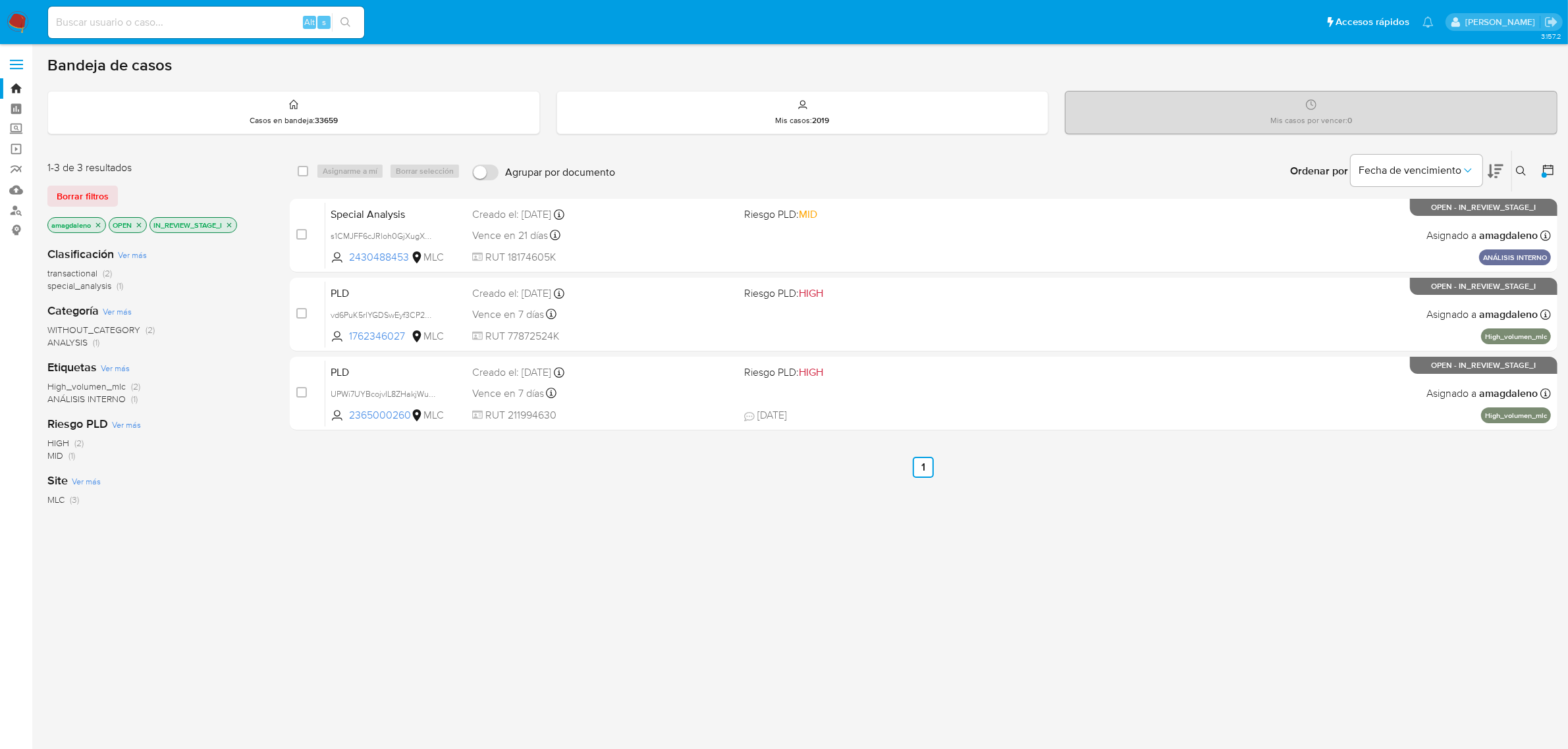
click at [228, 226] on icon "close-filter" at bounding box center [229, 225] width 8 height 8
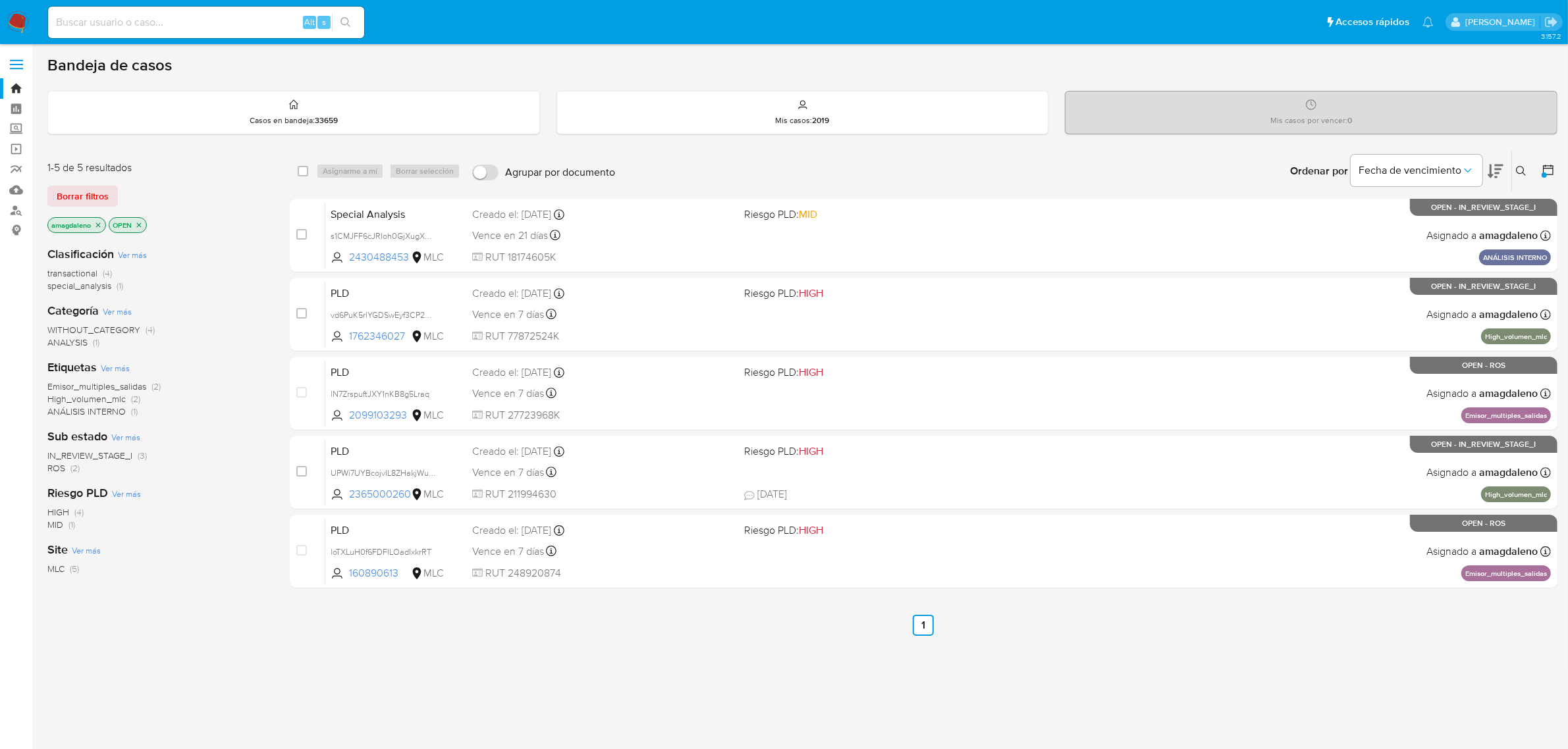
click at [101, 384] on span "Emisor_multiples_salidas" at bounding box center [96, 387] width 99 height 13
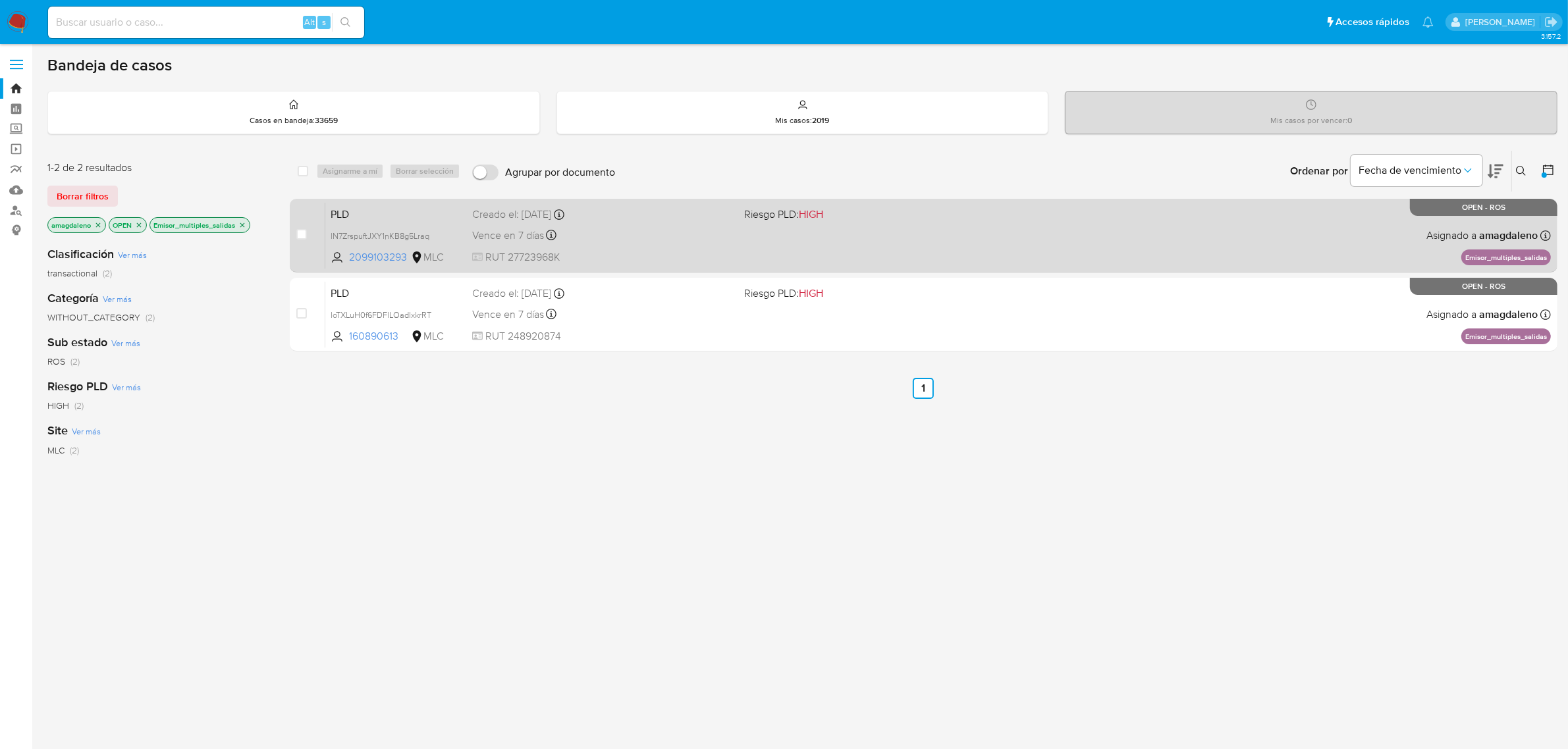
click at [702, 252] on span "RUT 27723968K" at bounding box center [603, 258] width 262 height 15
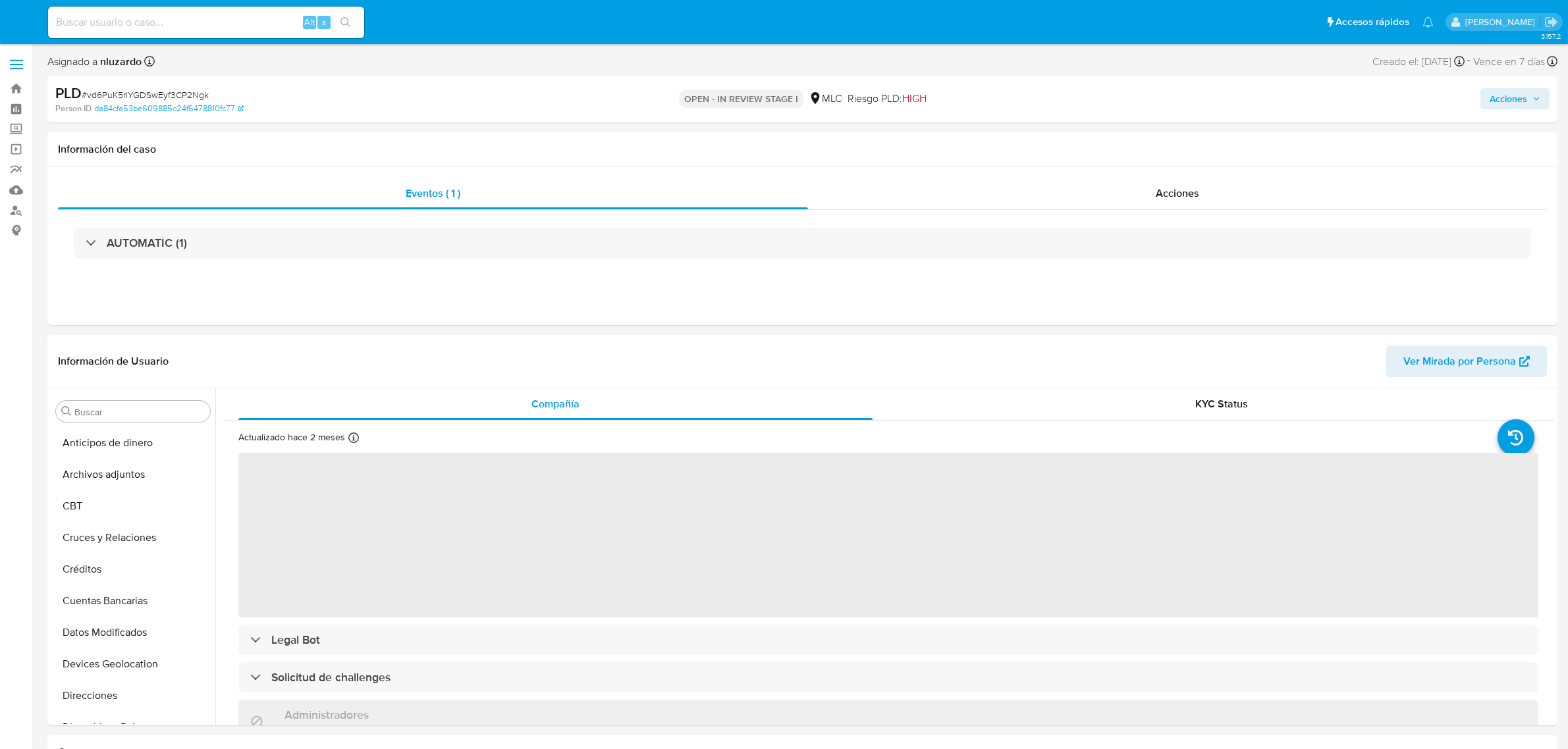
select select "10"
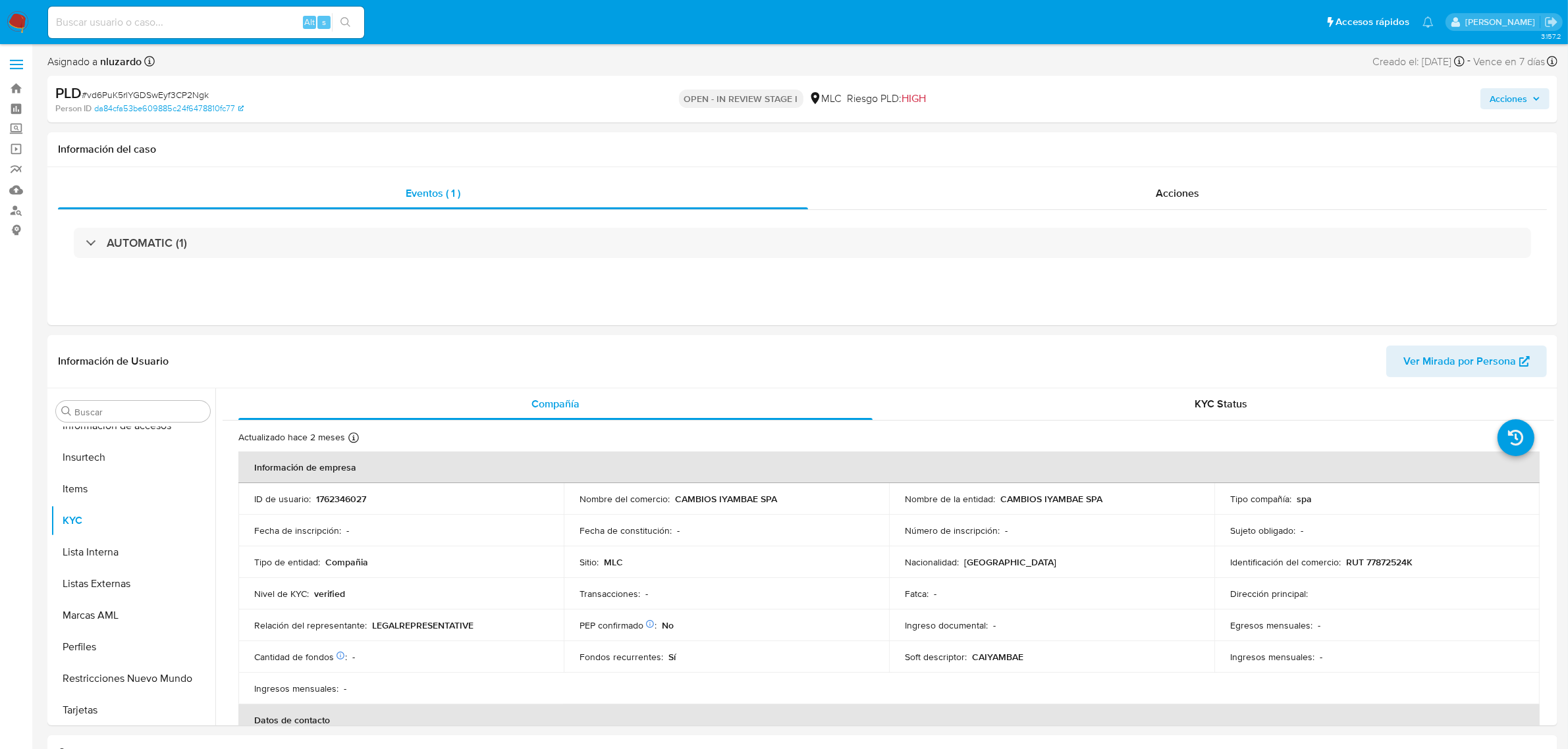
scroll to position [555, 0]
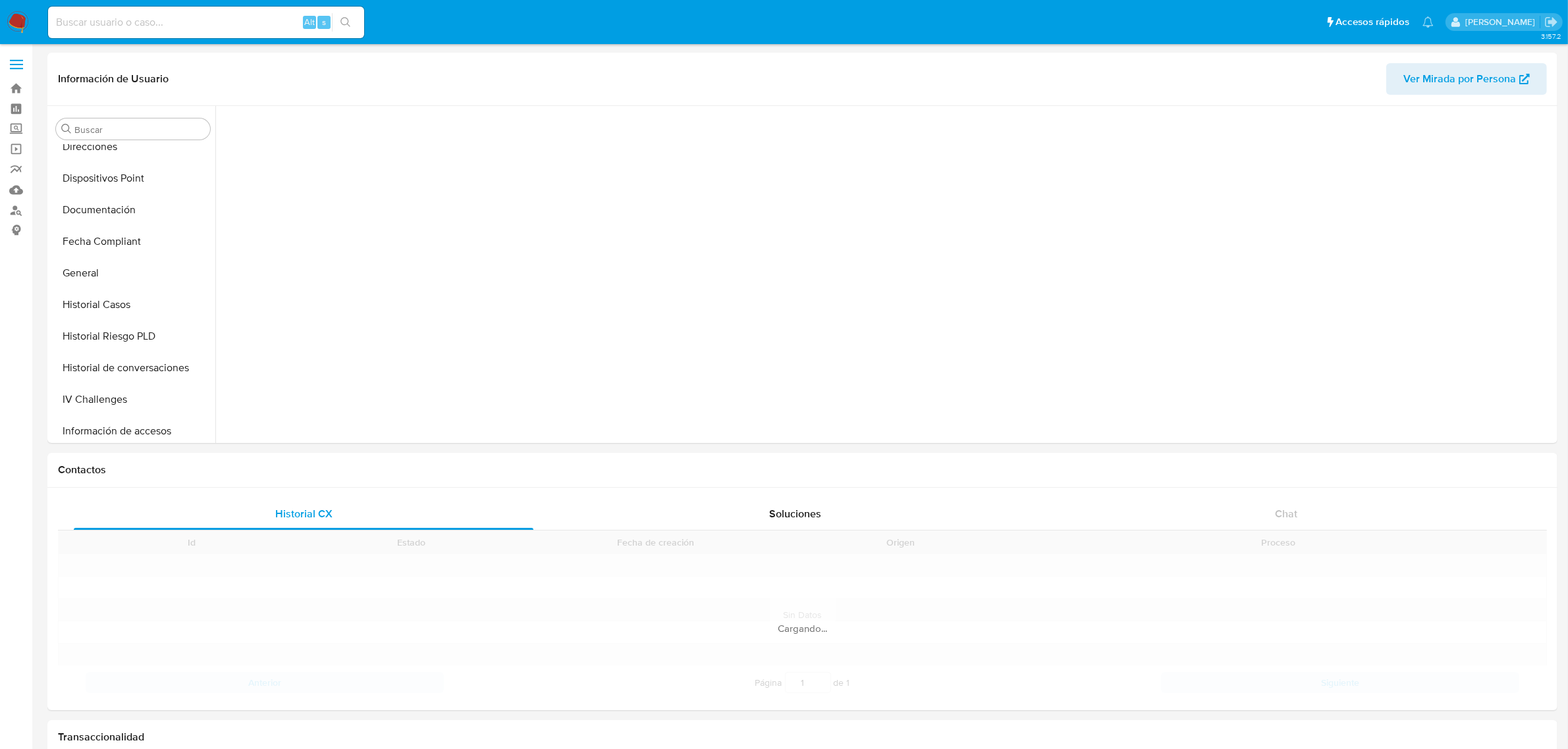
scroll to position [479, 0]
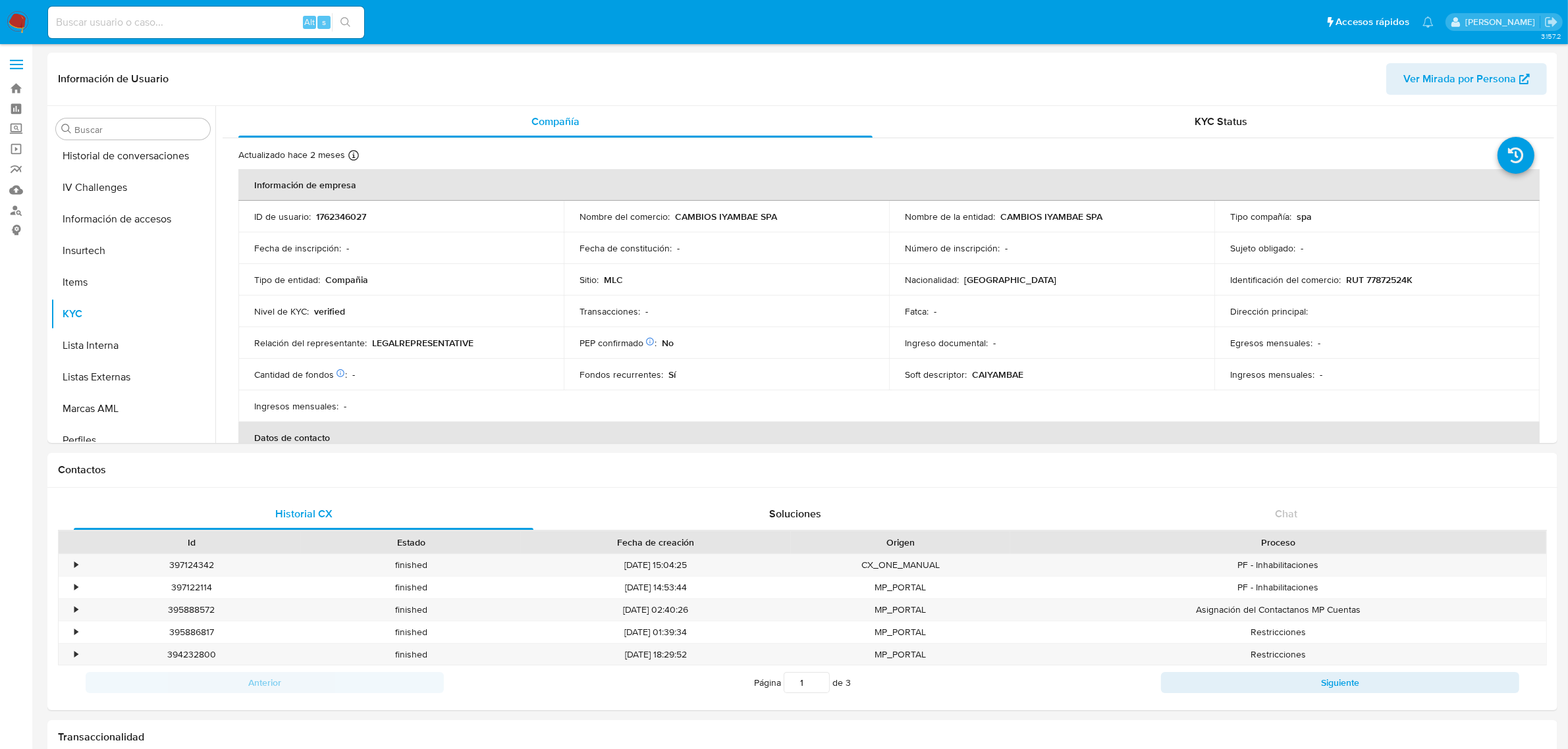
select select "10"
click at [365, 221] on p "1762346027" at bounding box center [341, 216] width 50 height 12
click at [346, 218] on p "1762346027" at bounding box center [341, 216] width 50 height 12
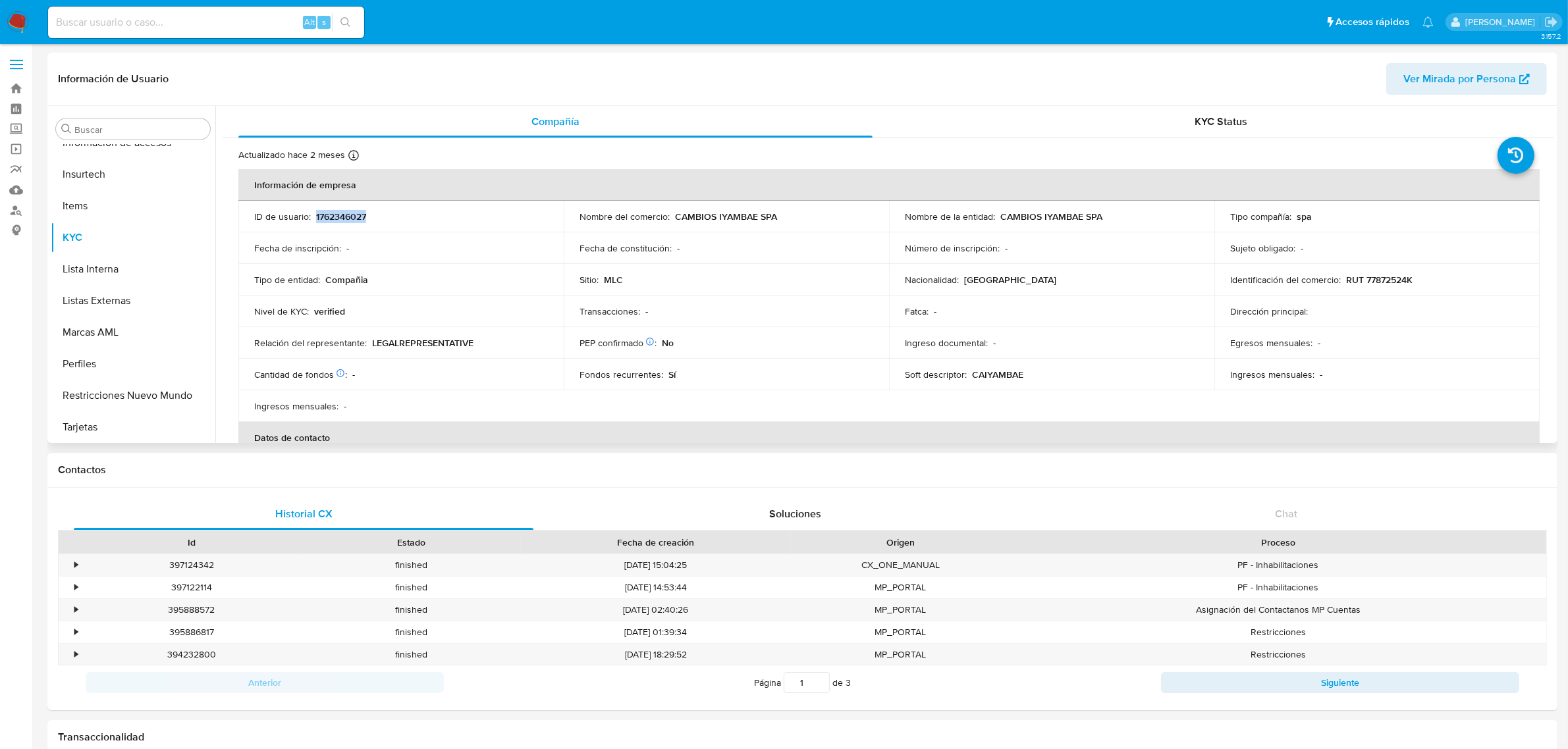
click at [346, 218] on p "1762346027" at bounding box center [341, 216] width 50 height 12
copy p "1762346027"
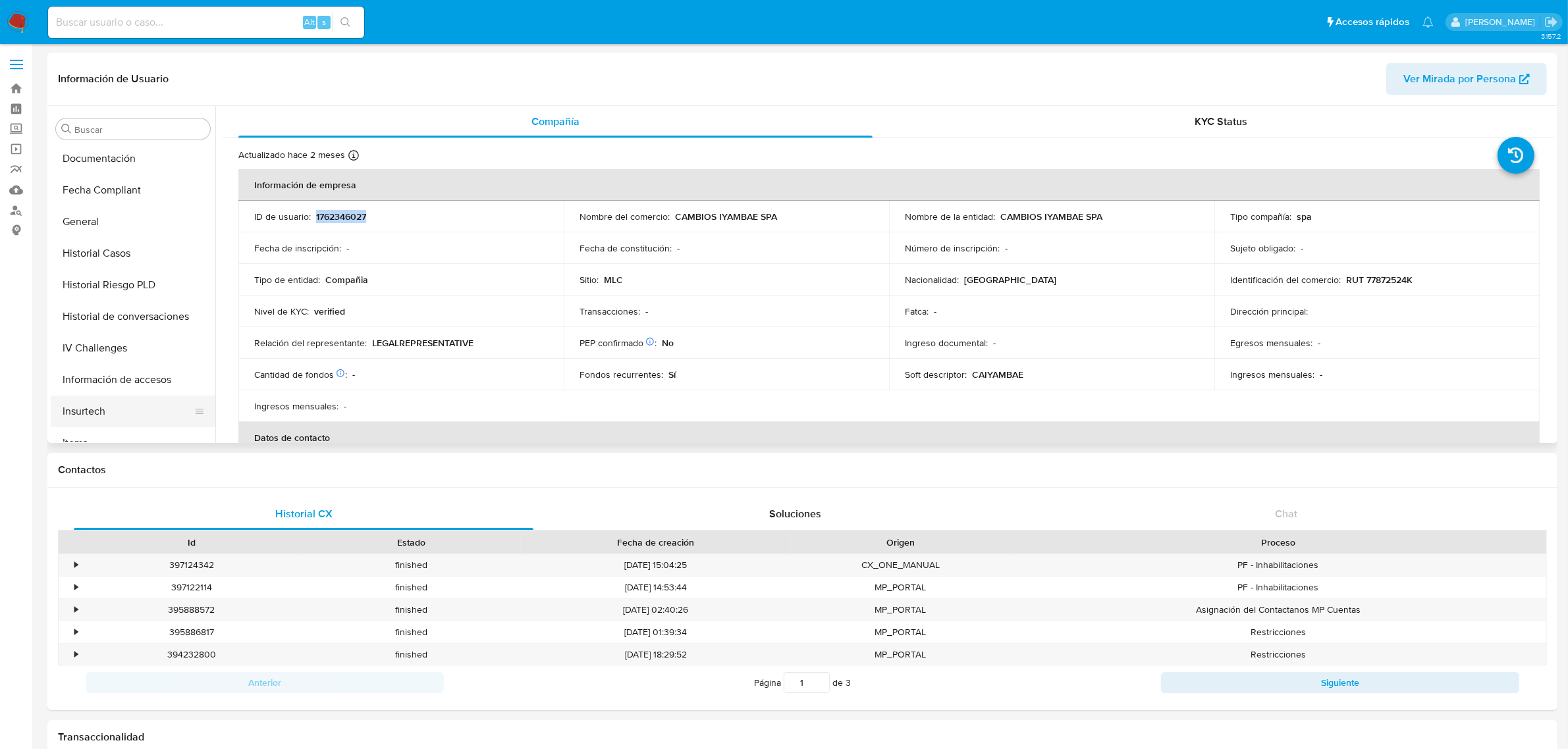
scroll to position [308, 0]
click at [106, 264] on button "Historial Casos" at bounding box center [128, 264] width 154 height 31
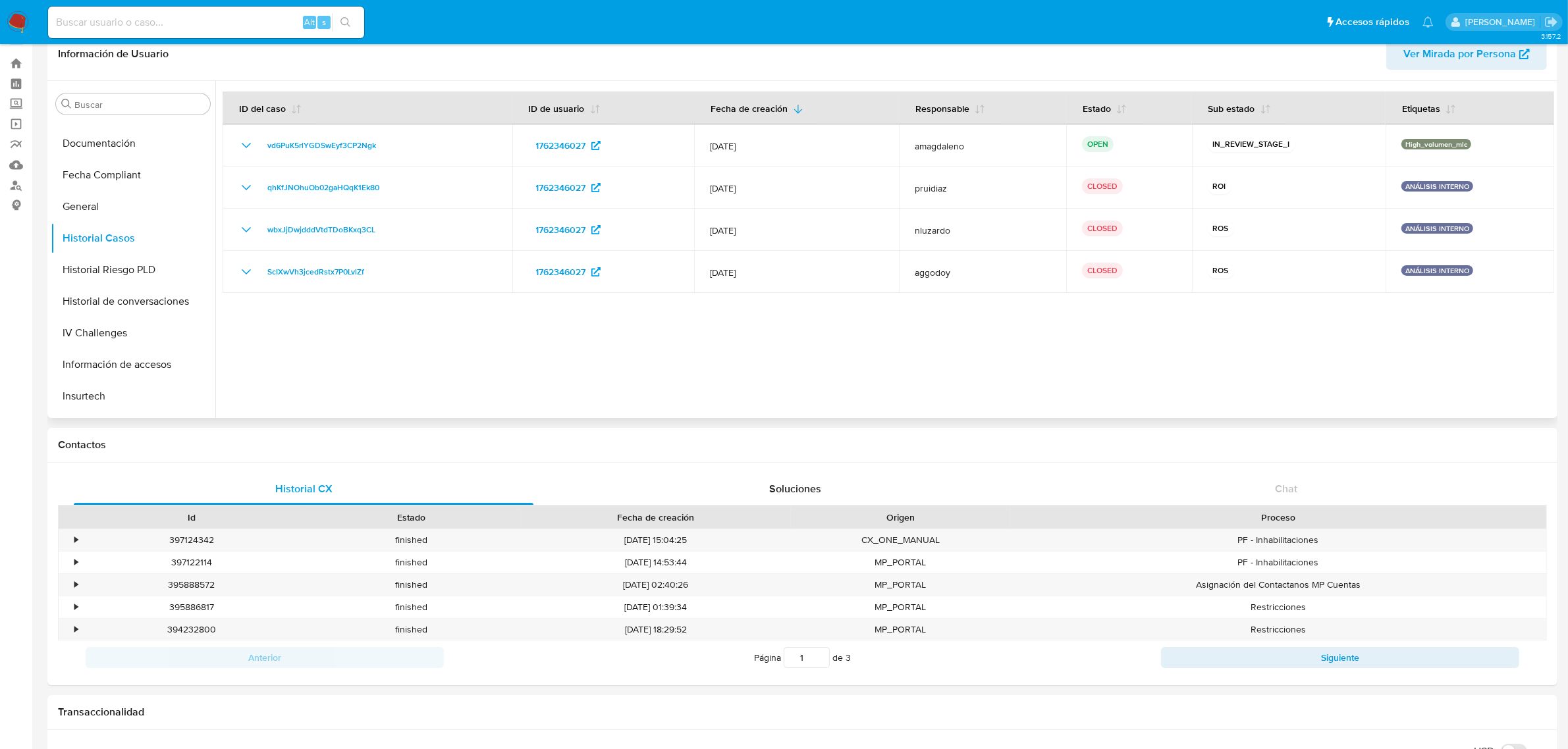
scroll to position [0, 0]
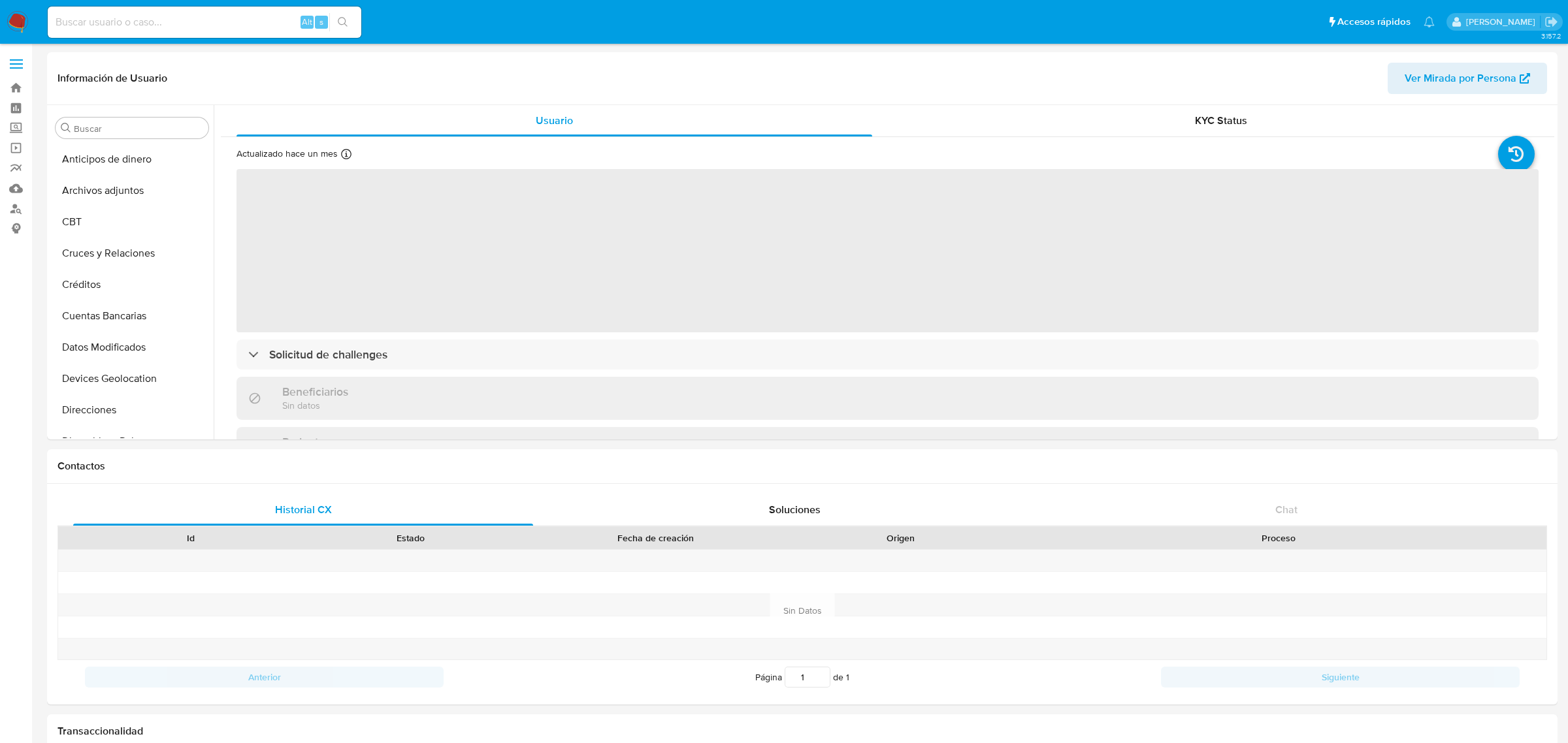
select select "10"
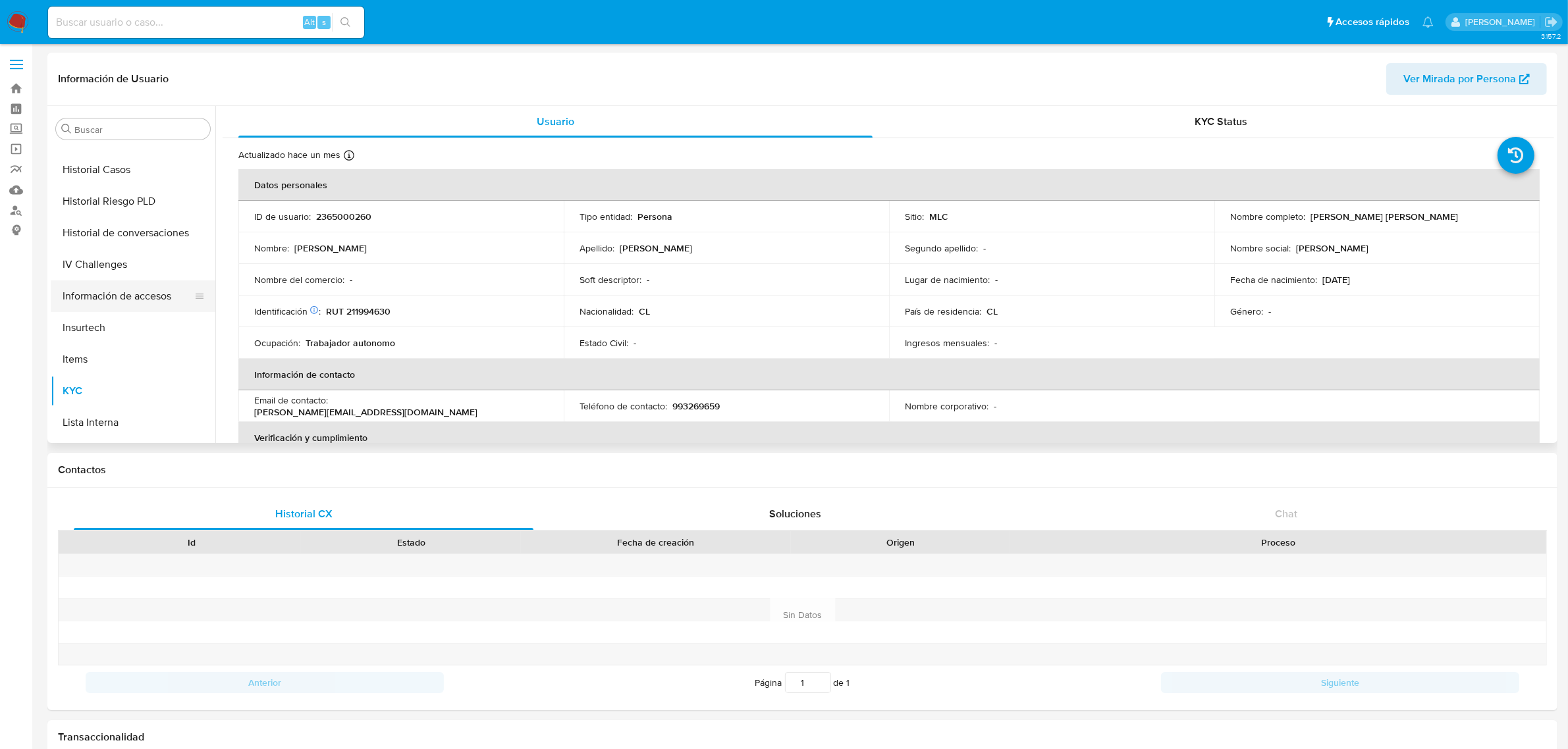
scroll to position [390, 0]
click at [109, 191] on button "Historial Casos" at bounding box center [128, 181] width 154 height 31
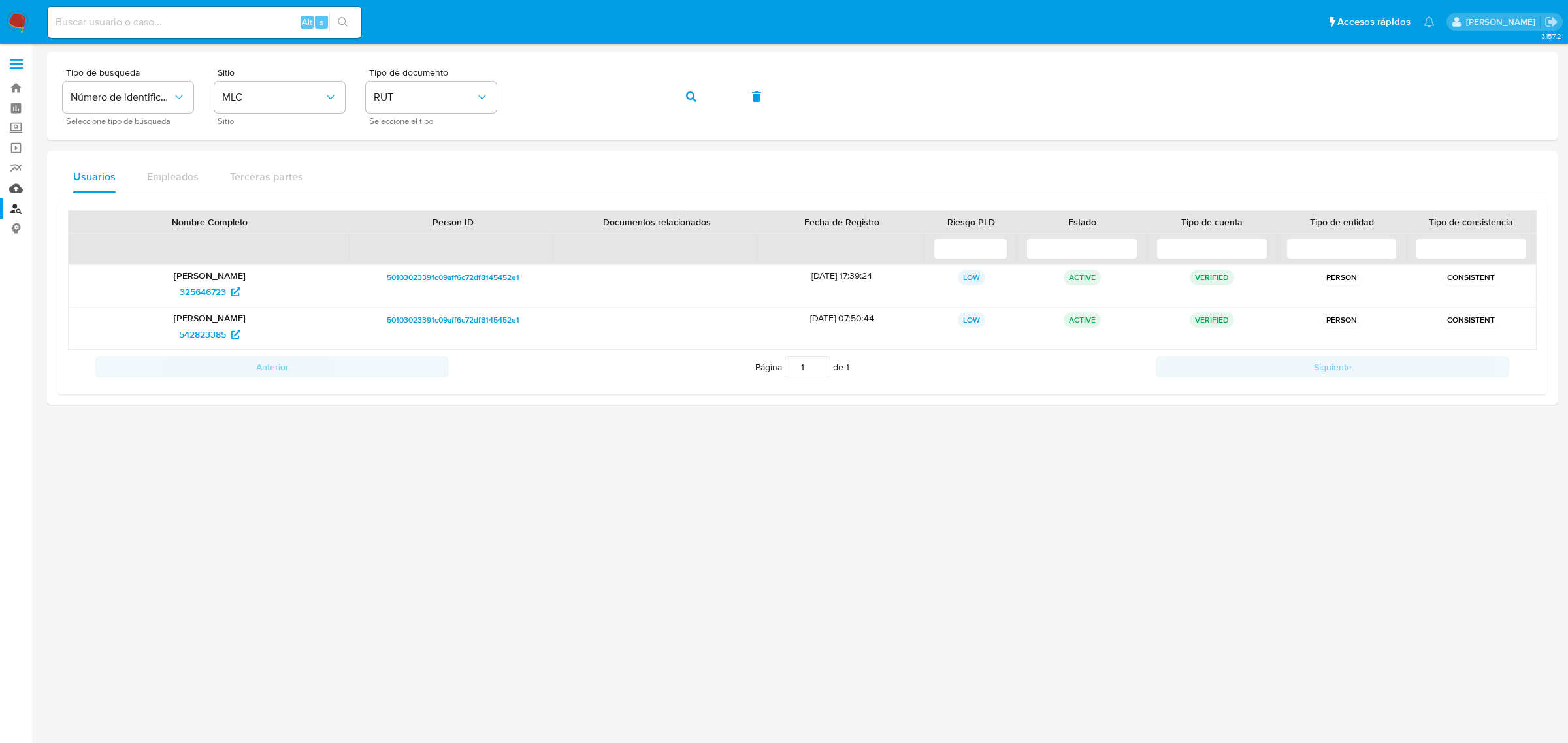
click at [15, 186] on link "Mulan" at bounding box center [77, 188] width 155 height 20
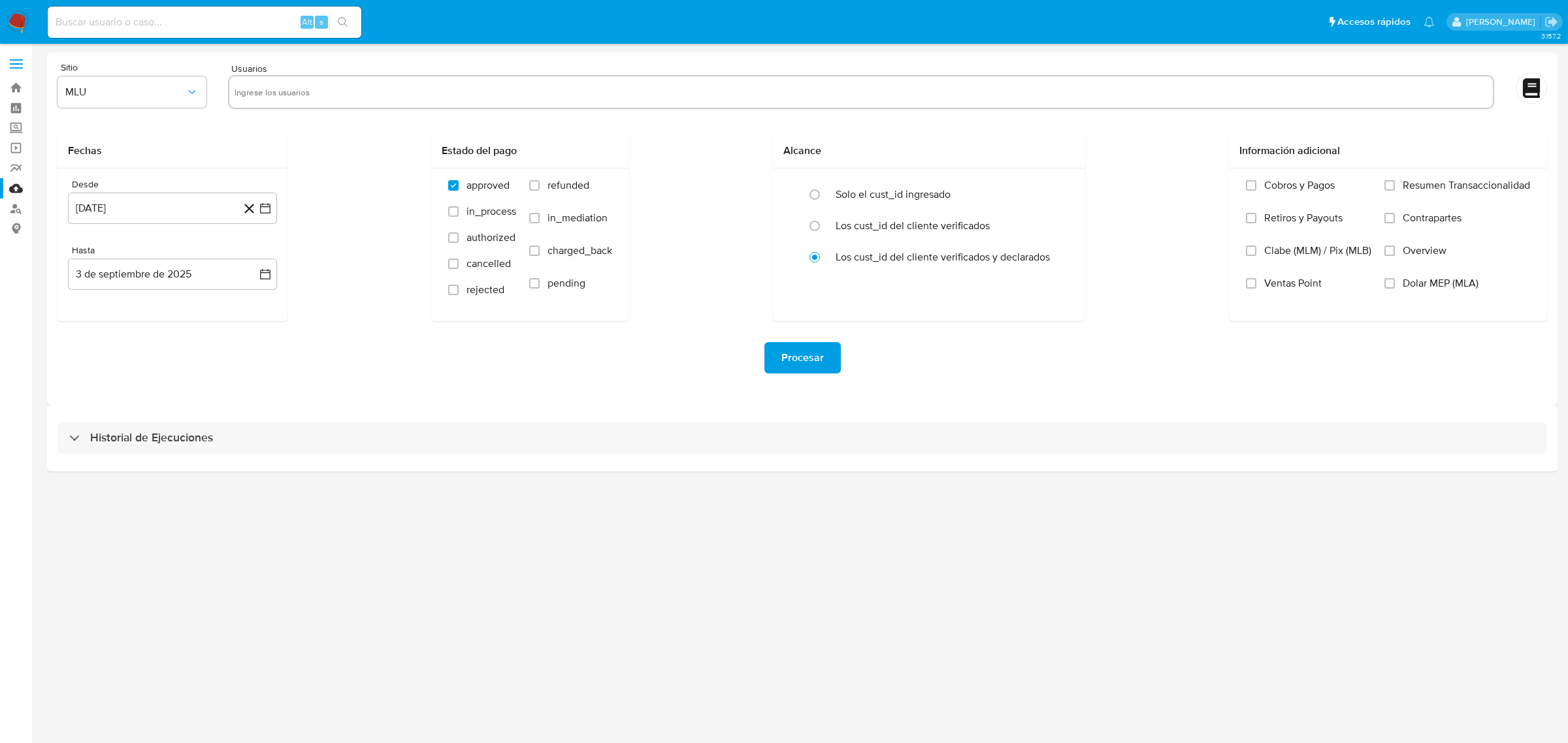
click at [367, 85] on input "text" at bounding box center [862, 92] width 1253 height 21
paste input "2365000260"
type input "2365000260"
click at [167, 92] on span "MLU" at bounding box center [125, 92] width 120 height 13
click at [117, 320] on div "MLC" at bounding box center [128, 316] width 126 height 31
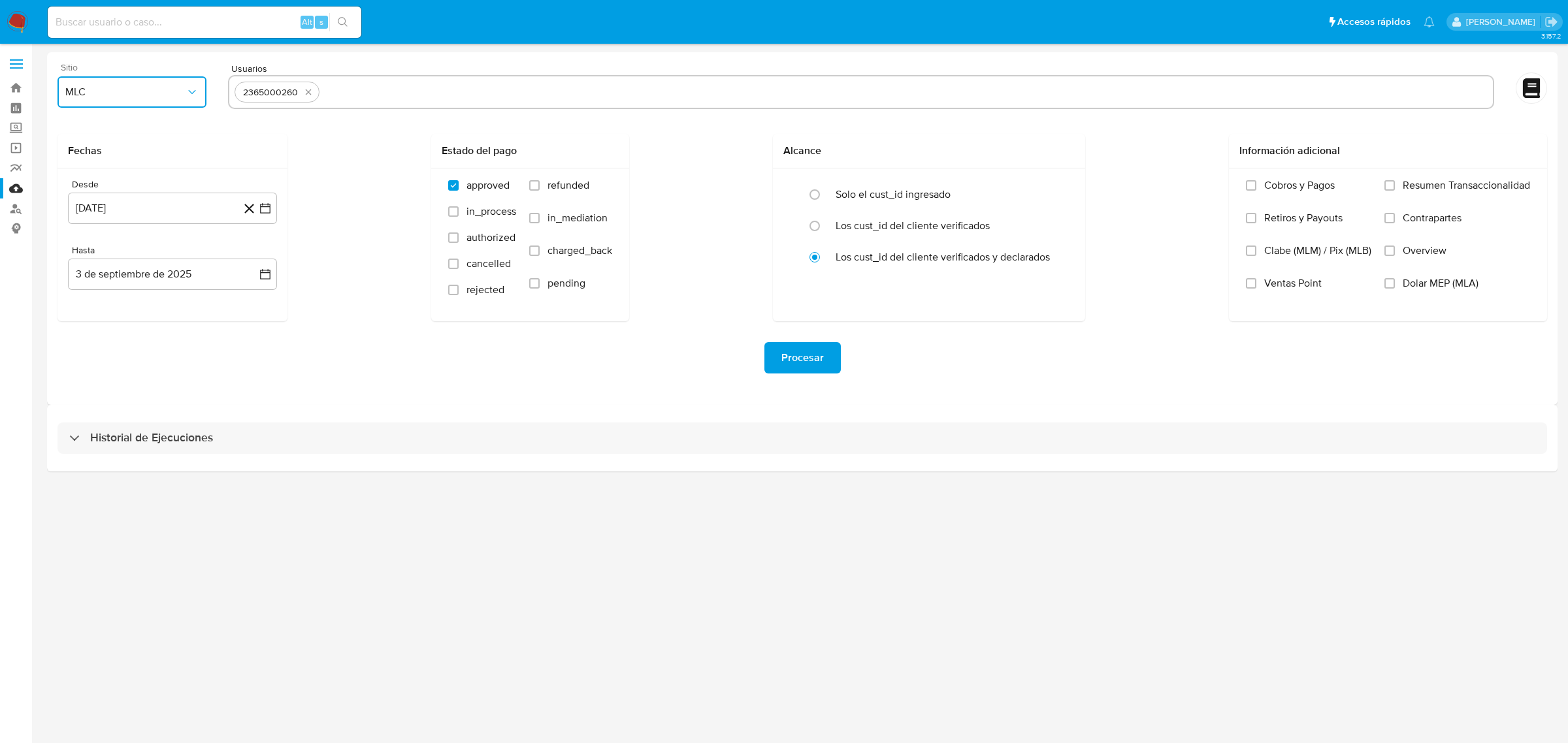
click at [376, 86] on input "text" at bounding box center [906, 92] width 1163 height 21
type input "1762346027"
click at [267, 216] on button "[DATE]" at bounding box center [172, 208] width 209 height 31
click at [128, 356] on button "13" at bounding box center [120, 356] width 21 height 21
click at [266, 210] on icon "button" at bounding box center [265, 208] width 13 height 13
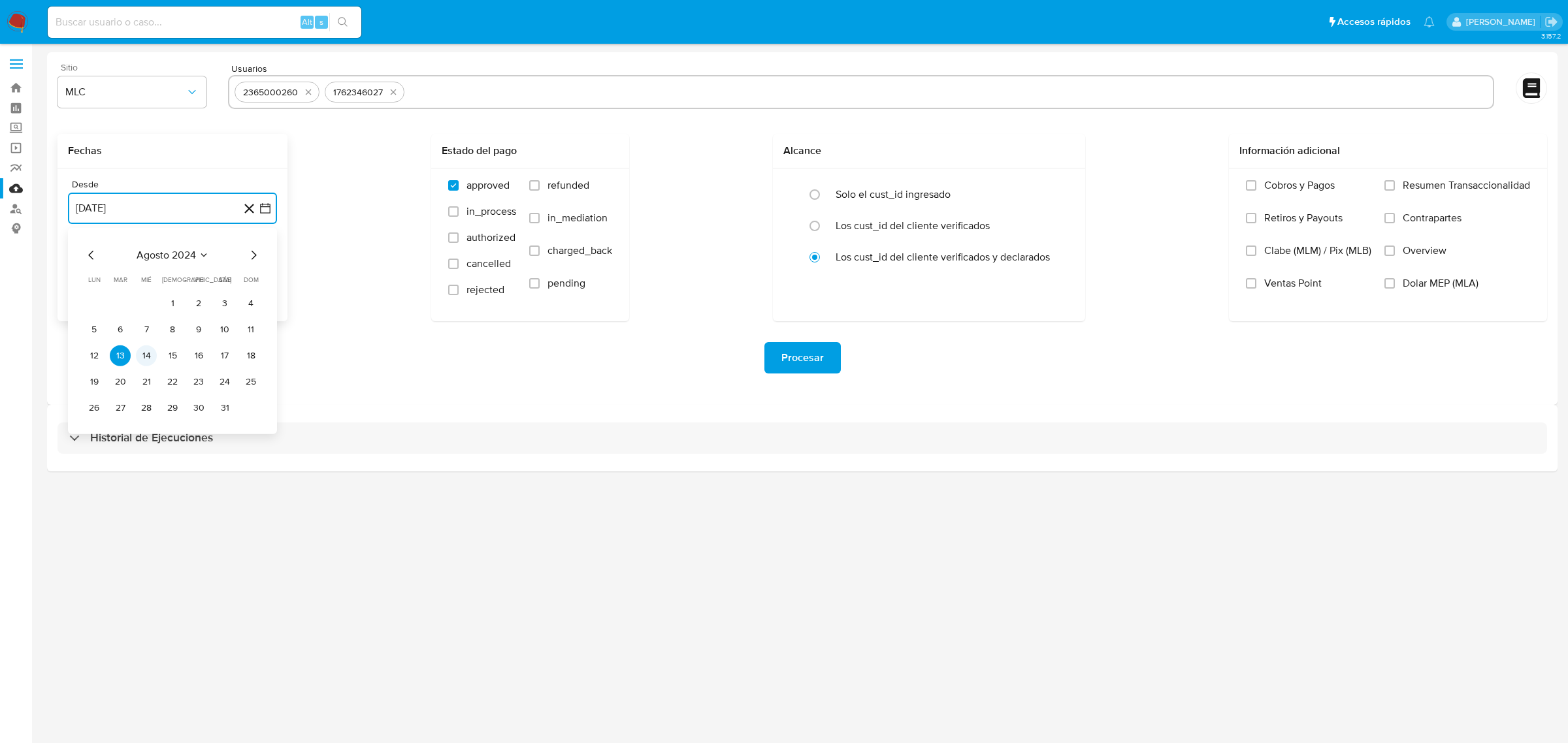
click at [144, 356] on button "14" at bounding box center [146, 356] width 21 height 21
click at [123, 275] on button "3 de septiembre de 2025" at bounding box center [172, 274] width 209 height 31
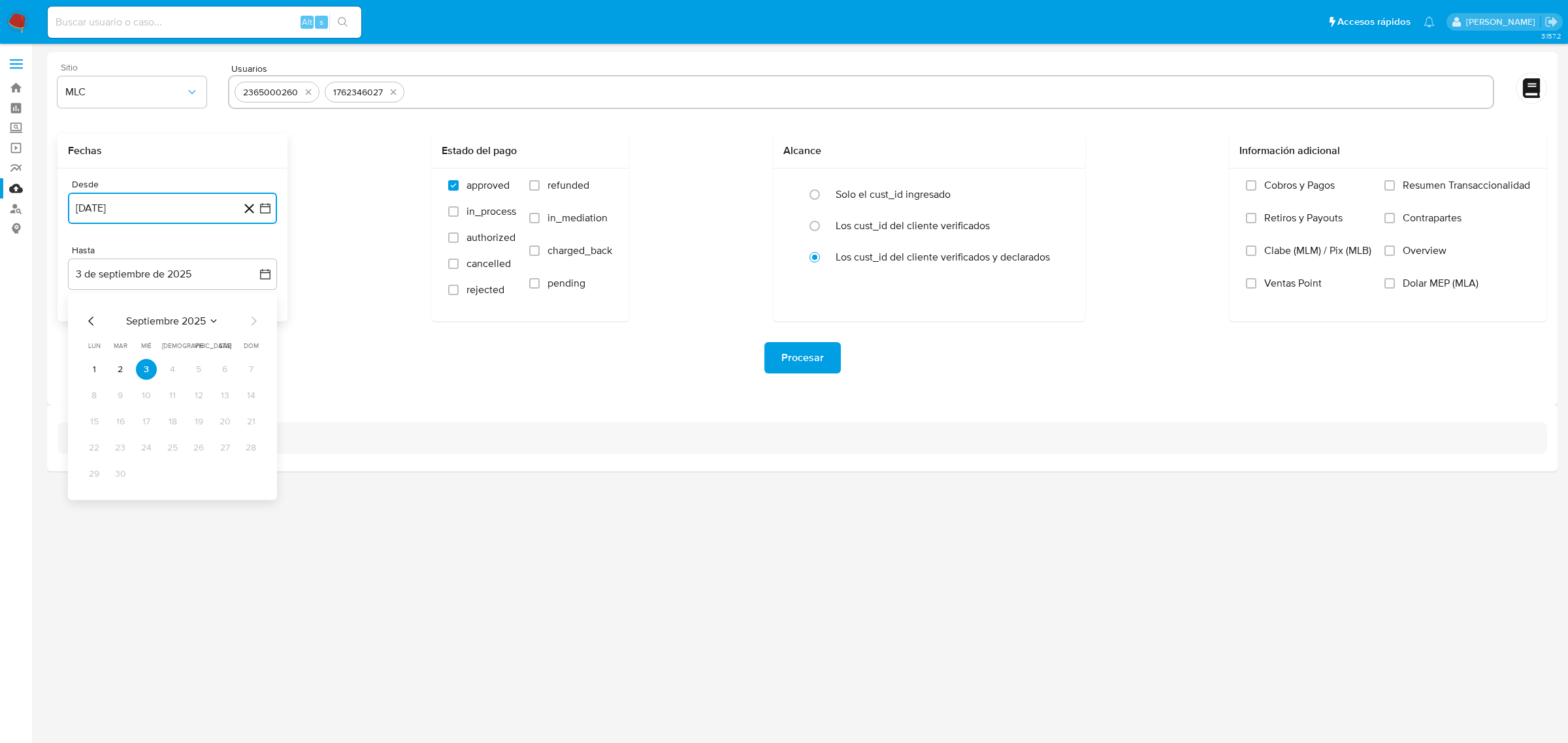
click at [90, 321] on icon "Mes anterior" at bounding box center [91, 321] width 6 height 9
click at [141, 425] on button "13" at bounding box center [146, 422] width 21 height 21
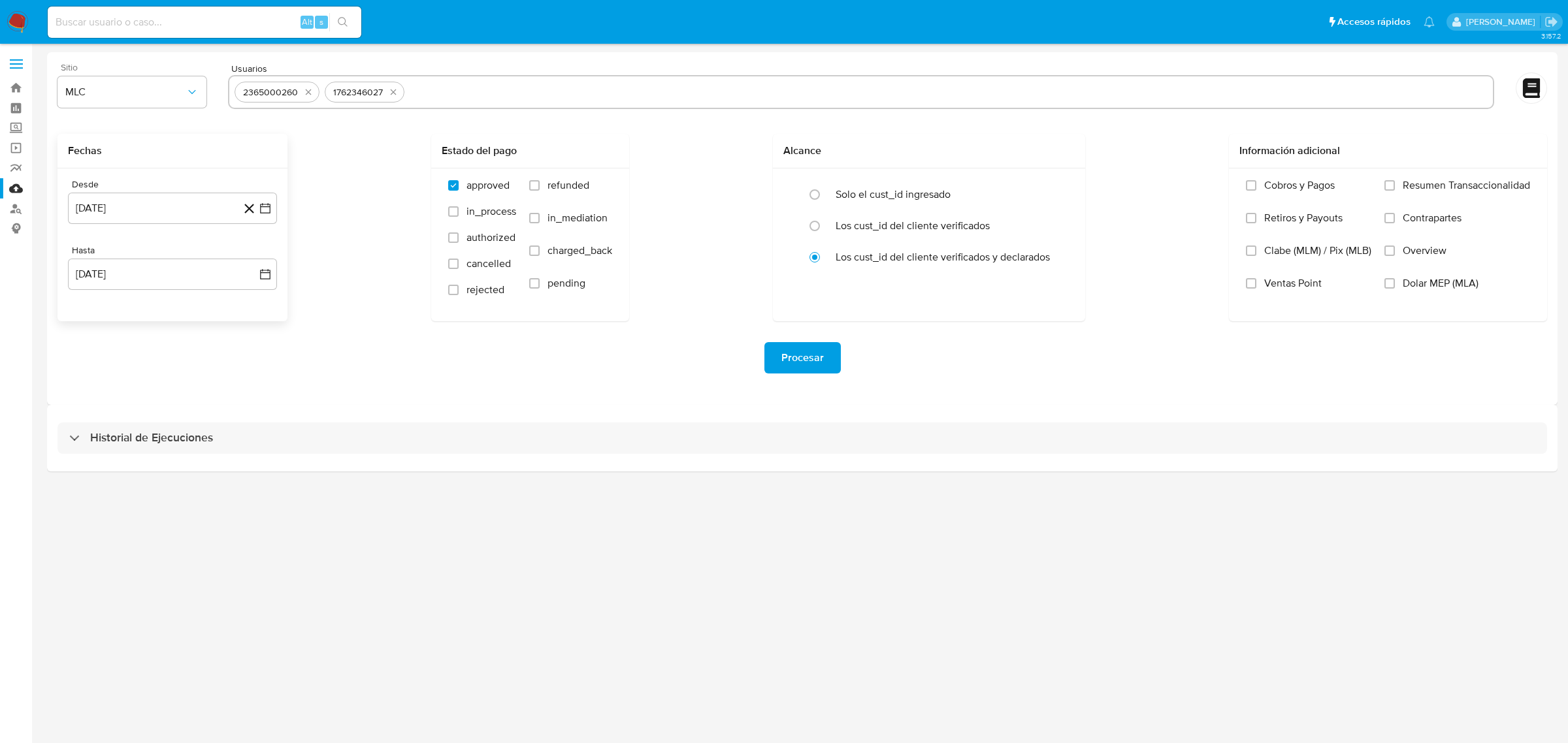
click at [299, 349] on div "Procesar" at bounding box center [803, 358] width 1490 height 31
click at [789, 353] on span "Procesar" at bounding box center [803, 358] width 42 height 28
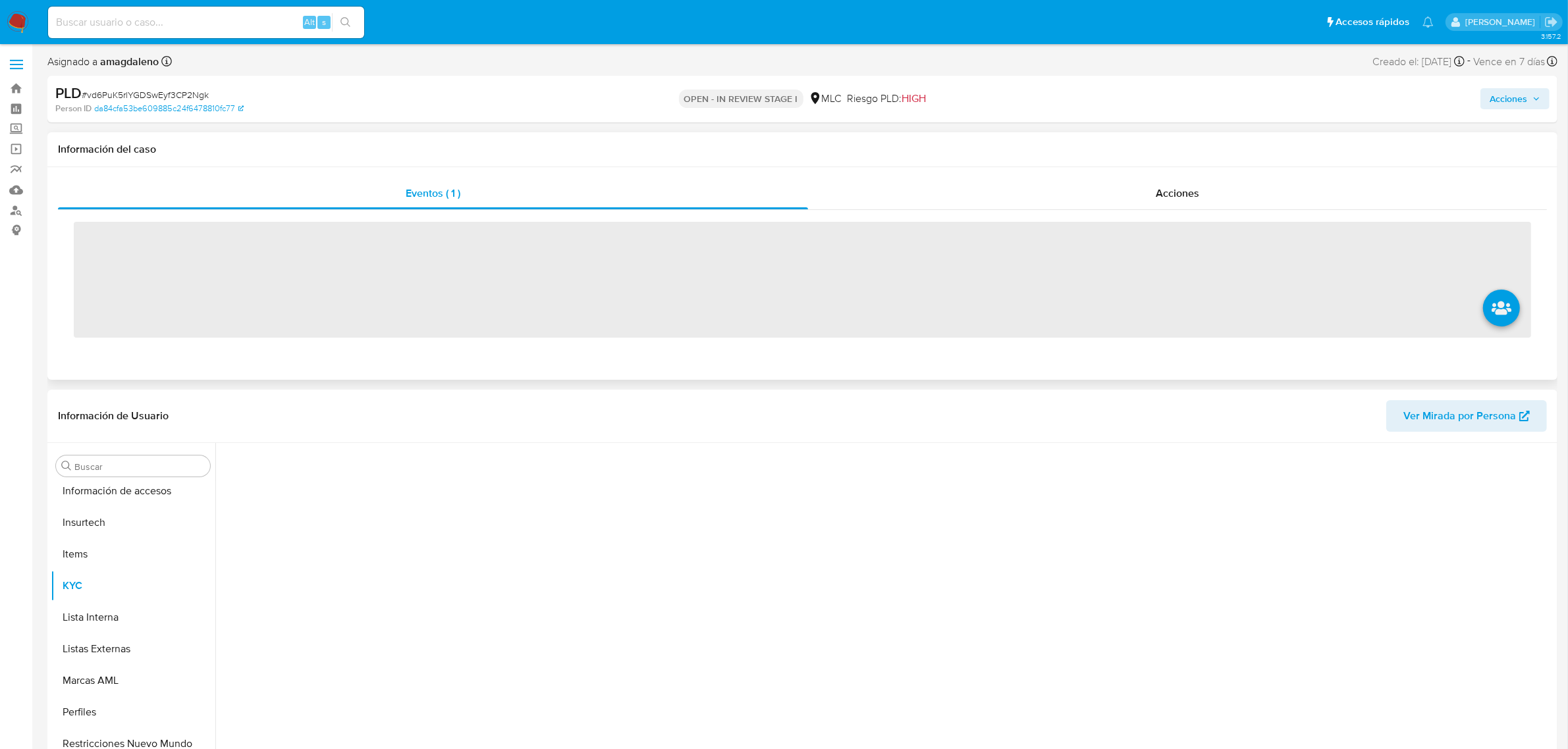
scroll to position [555, 0]
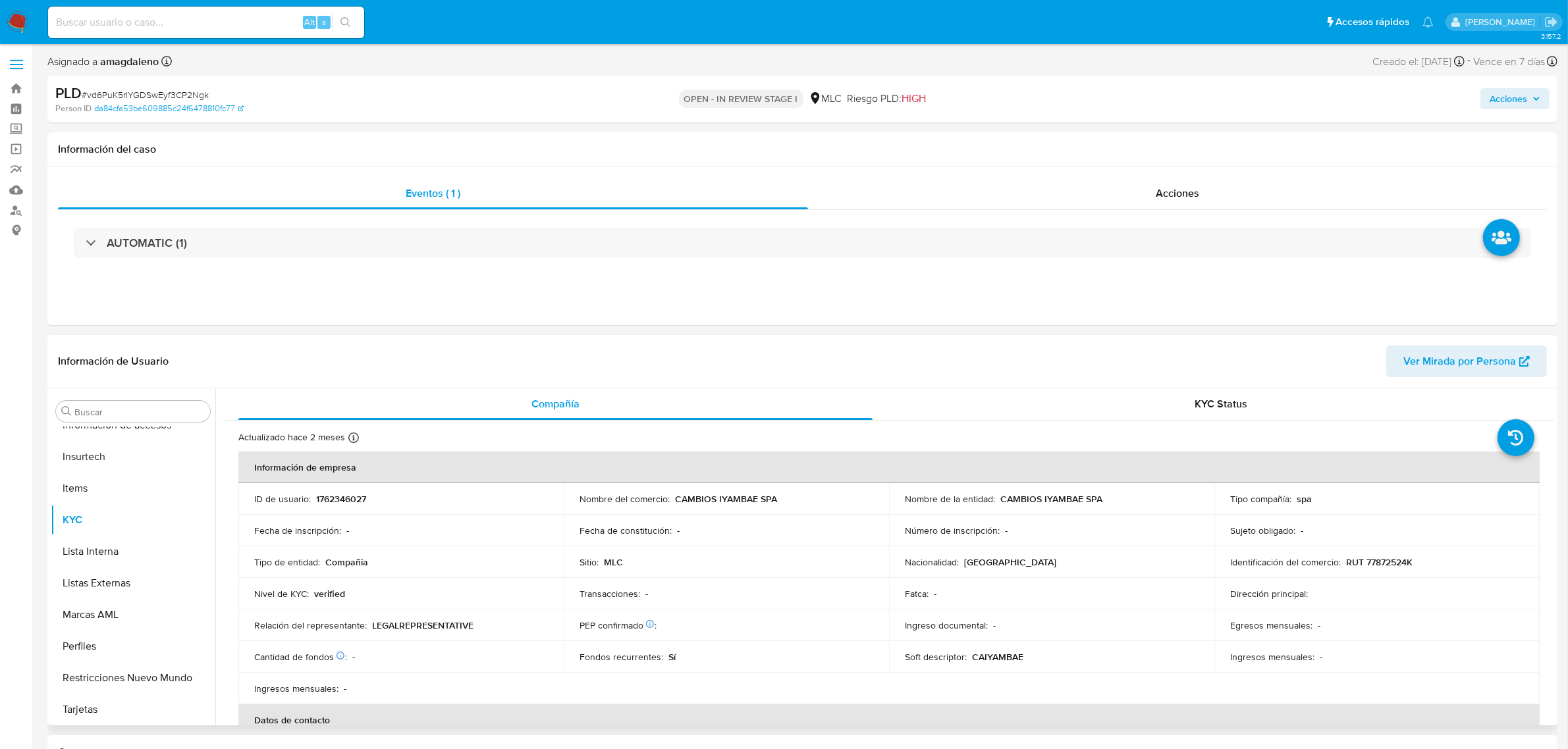
select select "10"
click at [729, 500] on p "CAMBIOS IYAMBAE SPA" at bounding box center [726, 498] width 102 height 12
click at [699, 500] on p "CAMBIOS IYAMBAE SPA" at bounding box center [726, 498] width 102 height 12
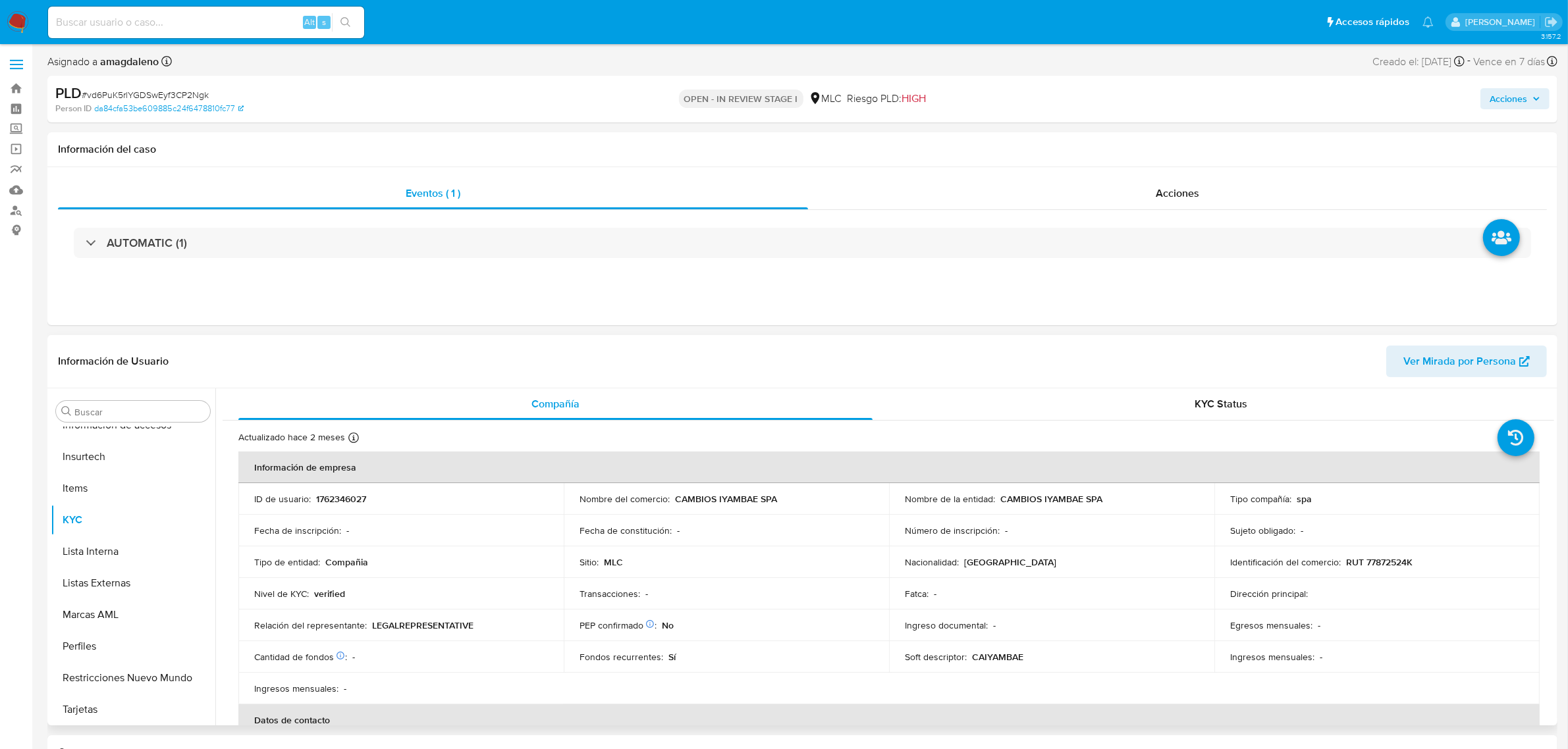
drag, startPoint x: 672, startPoint y: 499, endPoint x: 830, endPoint y: 509, distance: 158.3
click at [830, 509] on td "Nombre del comercio : CAMBIOS IYAMBAE SPA" at bounding box center [727, 499] width 325 height 31
copy p "CAMBIOS IYAMBAE SPA"
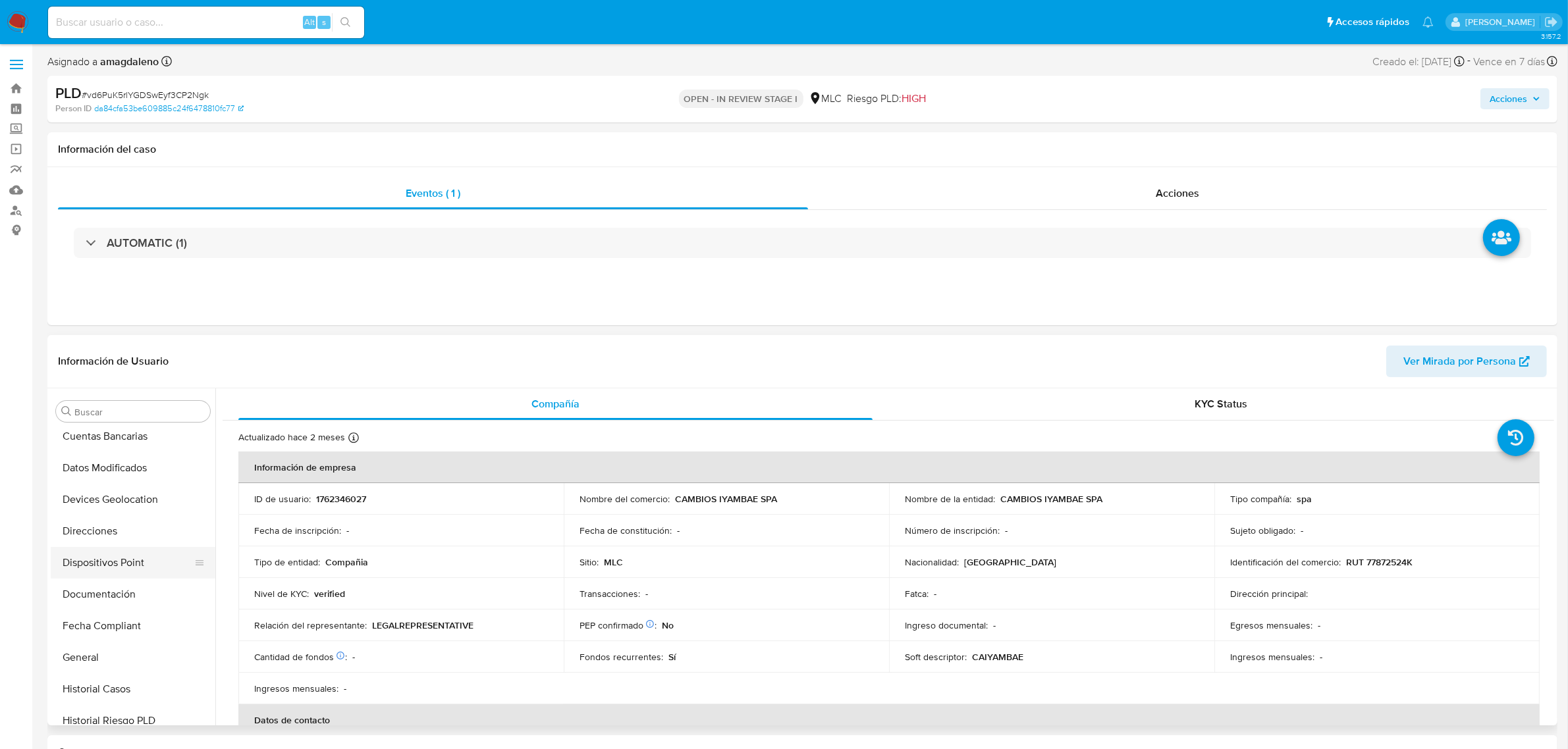
scroll to position [0, 0]
click at [127, 481] on button "Archivos adjuntos" at bounding box center [128, 474] width 154 height 31
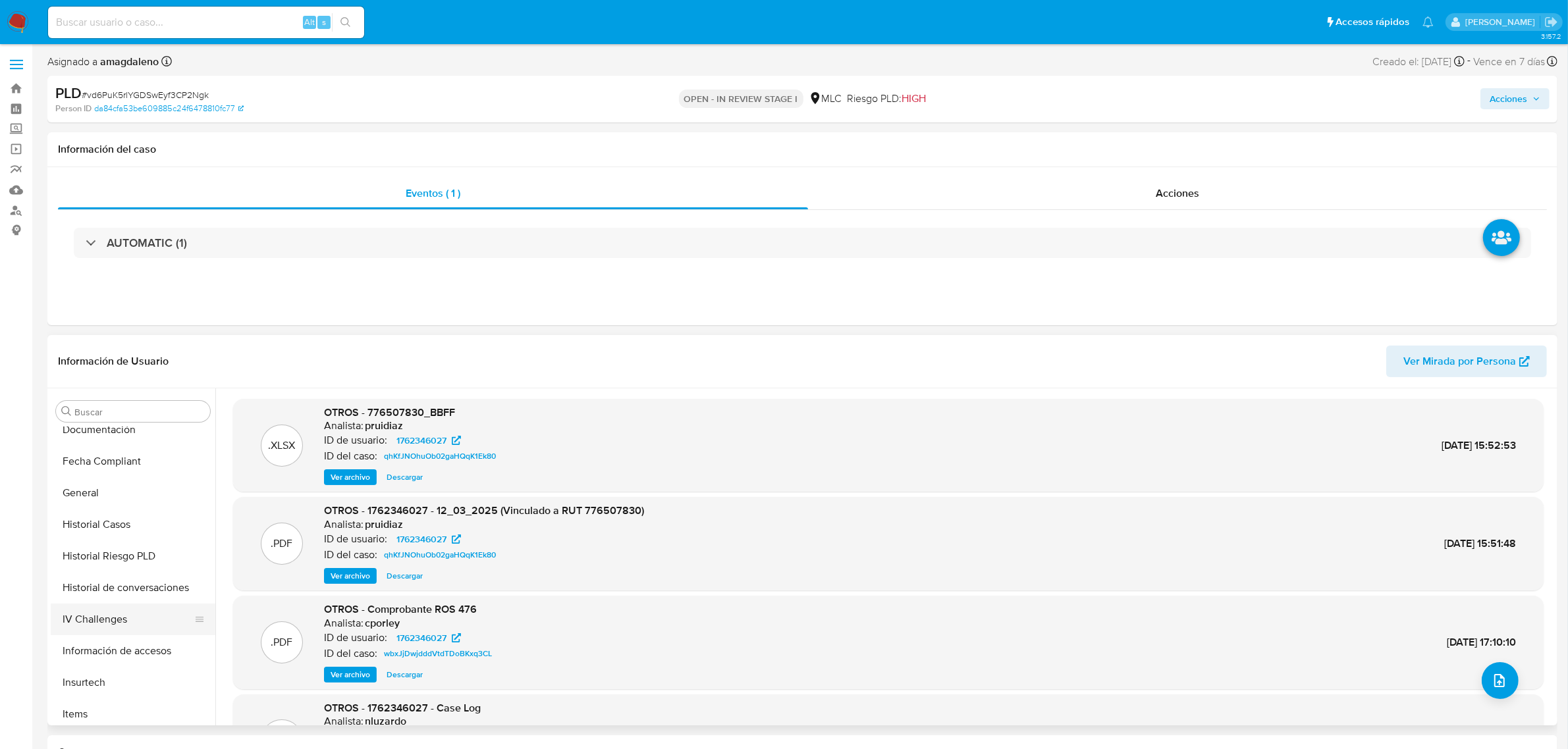
scroll to position [555, 0]
click at [107, 536] on button "Lista Interna" at bounding box center [128, 552] width 154 height 31
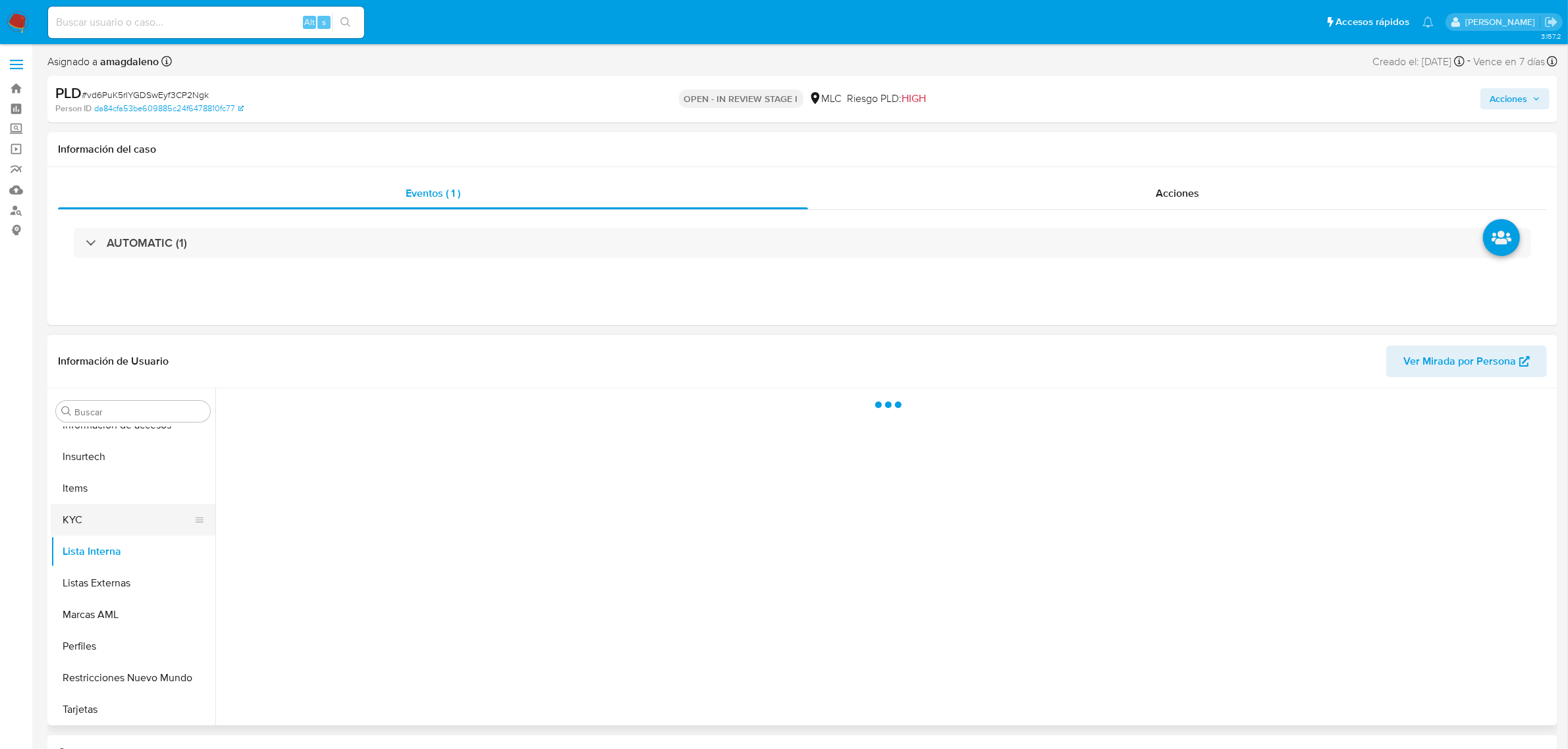
click at [114, 518] on button "KYC" at bounding box center [128, 520] width 154 height 31
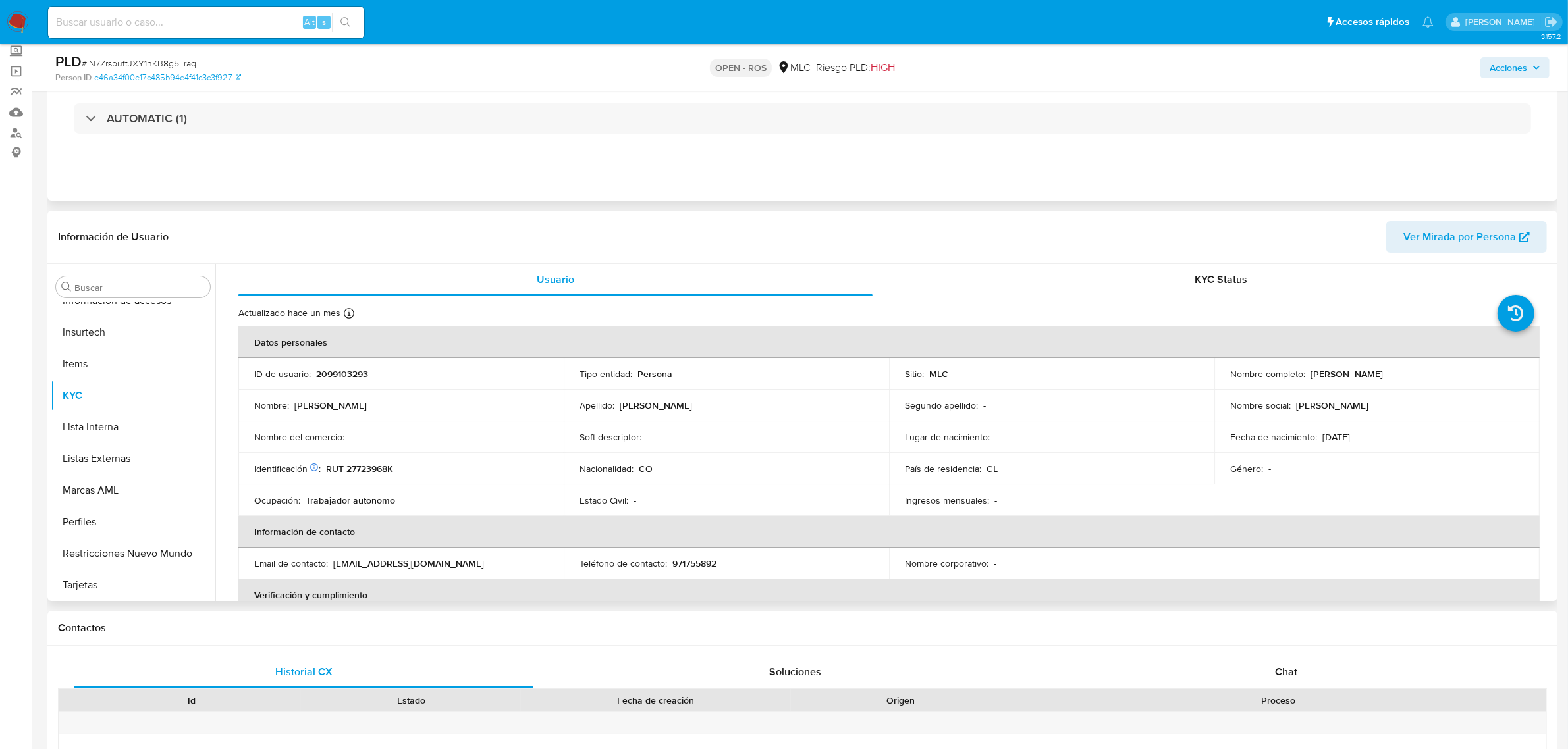
scroll to position [82, 0]
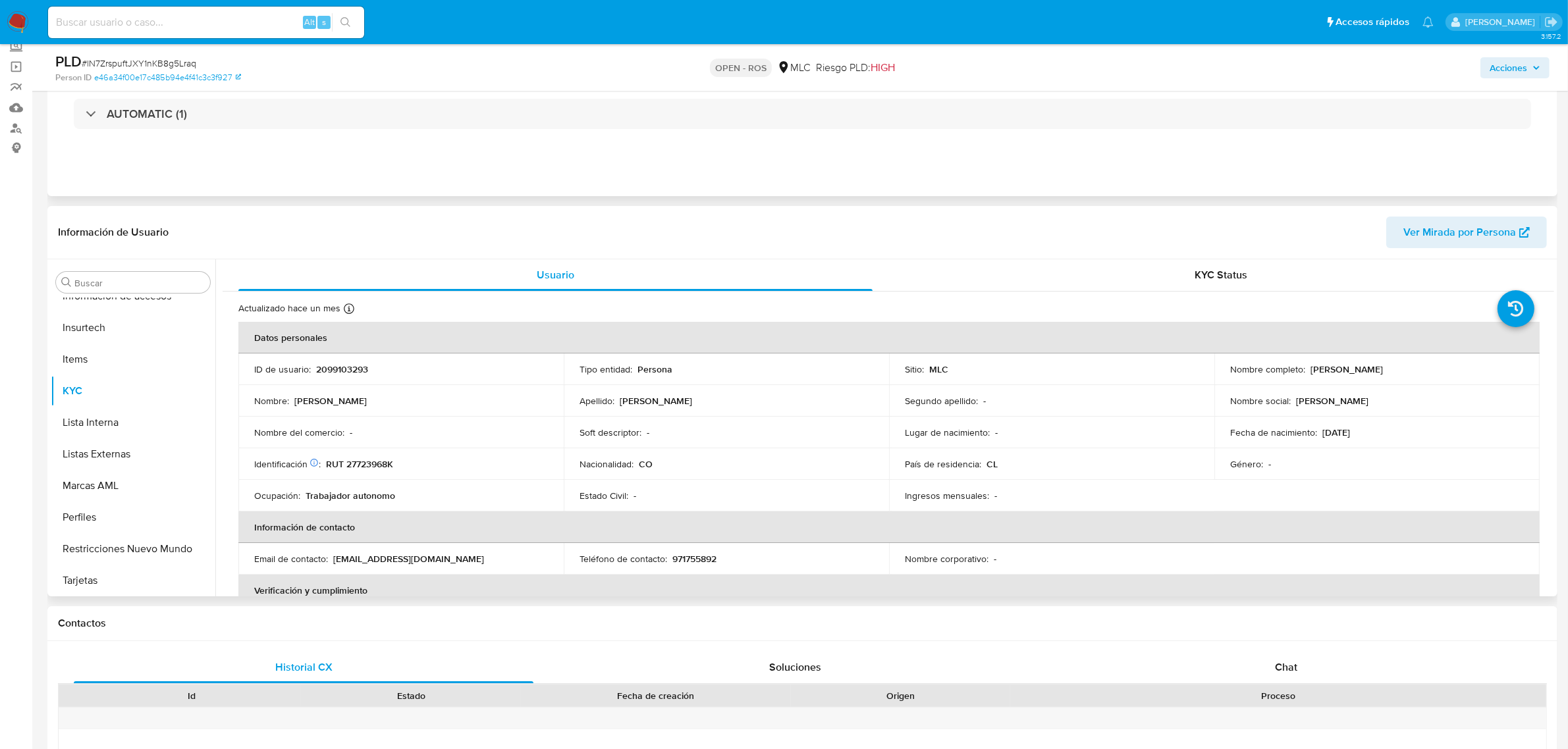
select select "10"
drag, startPoint x: 1305, startPoint y: 369, endPoint x: 1443, endPoint y: 372, distance: 138.0
click at [1443, 372] on div "Nombre completo : [PERSON_NAME]" at bounding box center [1377, 369] width 294 height 12
copy p "[PERSON_NAME]"
click at [369, 468] on p "RUT 27723968K" at bounding box center [359, 464] width 67 height 12
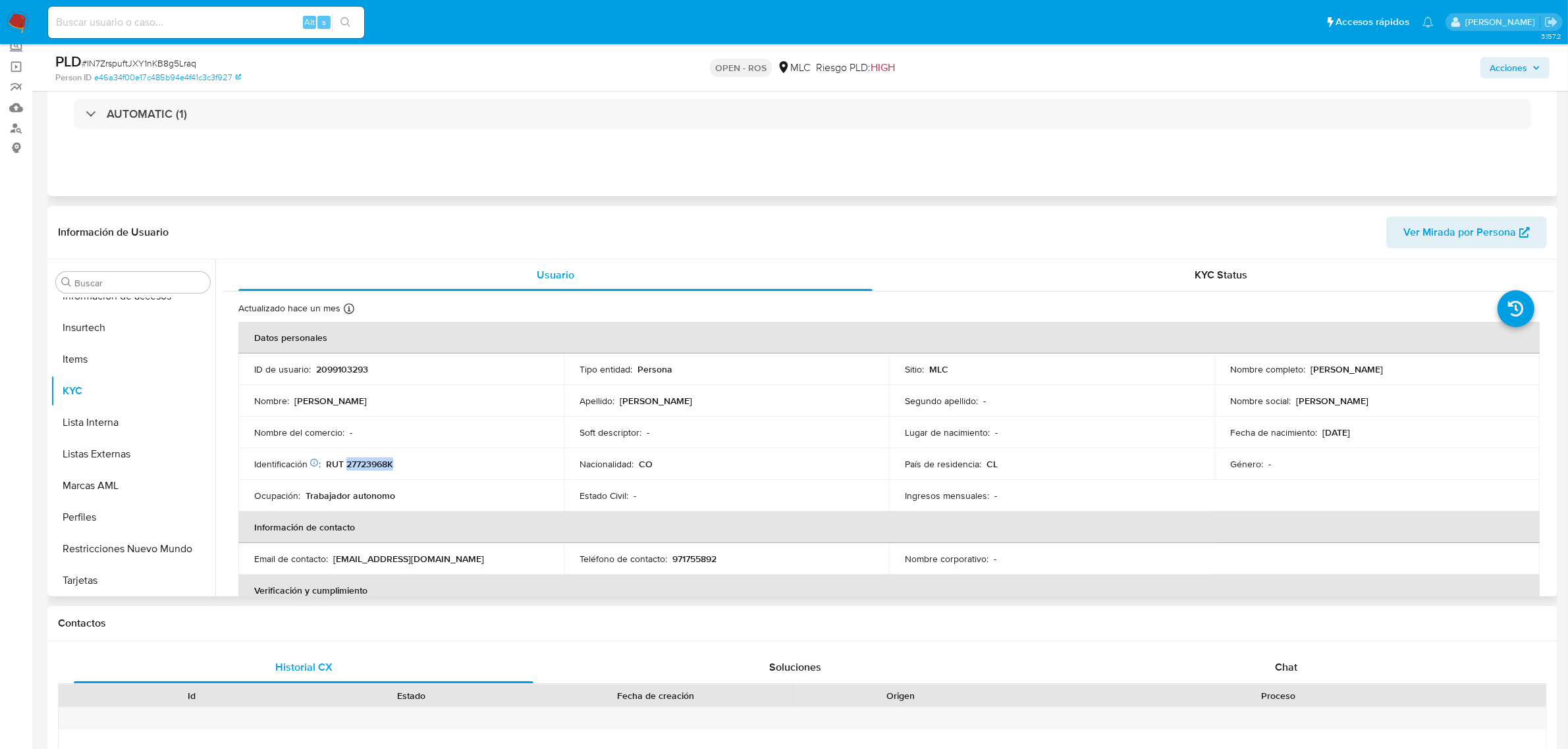
click at [369, 468] on p "RUT 27723968K" at bounding box center [359, 464] width 67 height 12
copy p "27723968K"
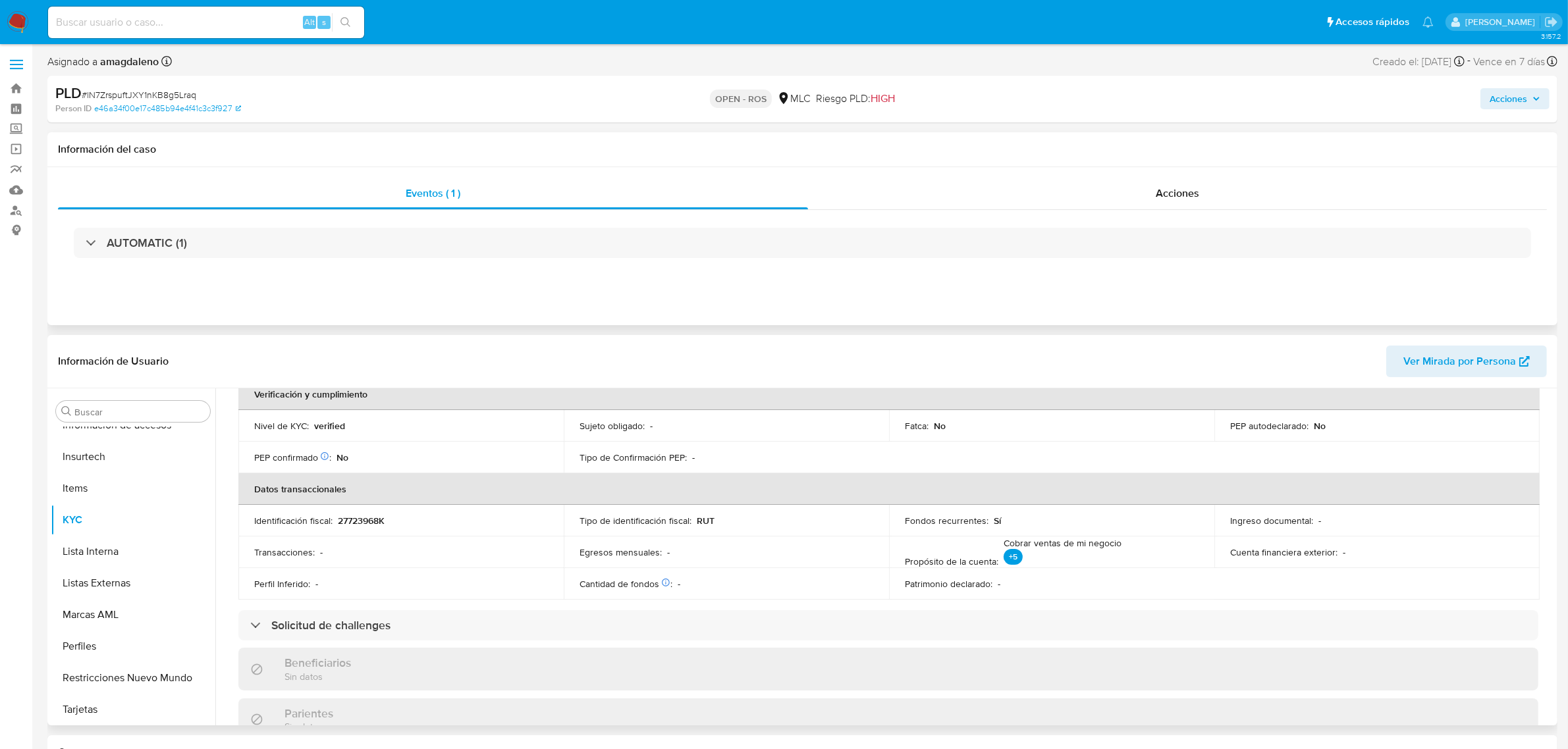
scroll to position [219, 0]
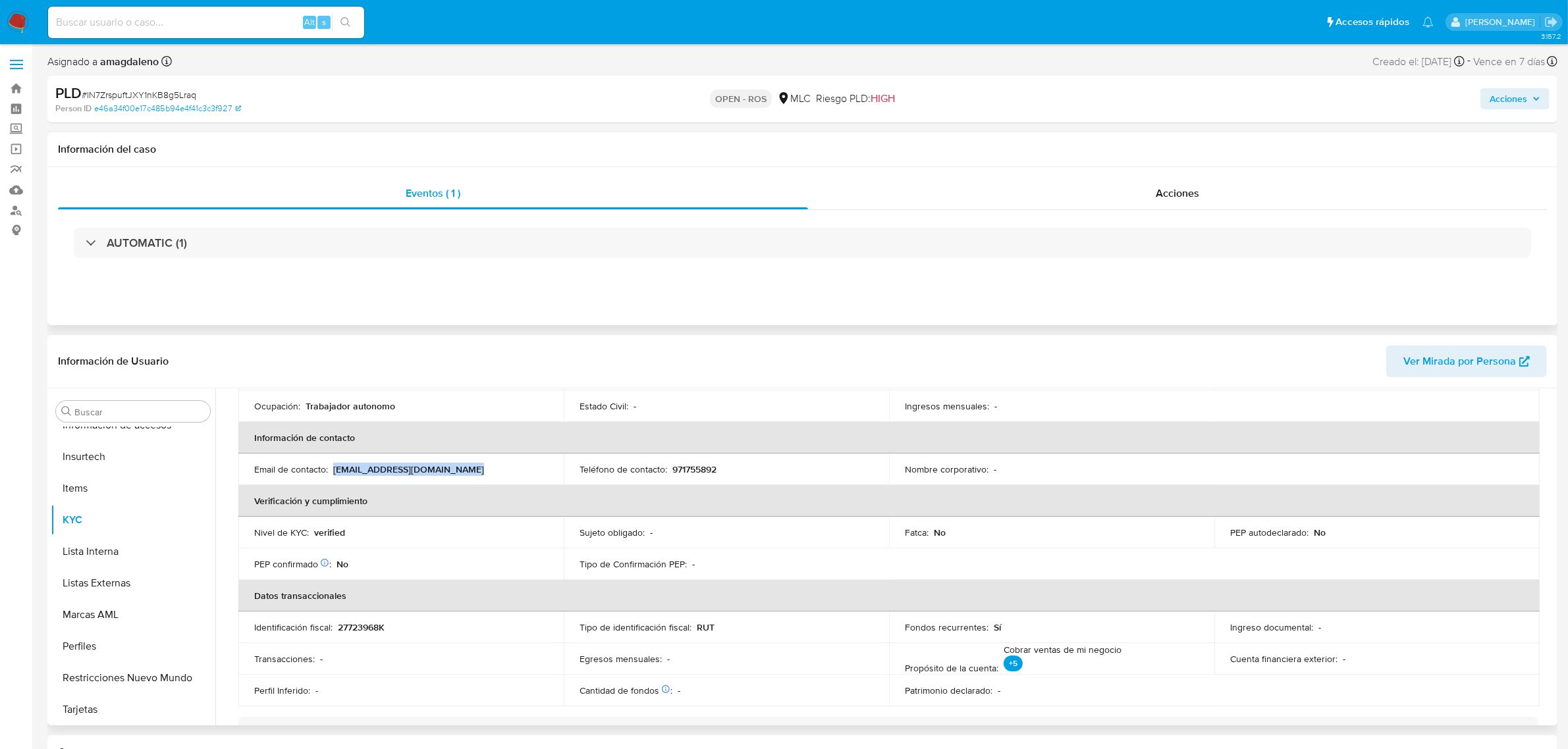
drag, startPoint x: 333, startPoint y: 469, endPoint x: 465, endPoint y: 466, distance: 132.0
click at [465, 466] on p "davidarevaloposada@gmail.com" at bounding box center [408, 469] width 151 height 12
copy p "davidarevaloposada@gmail.com"
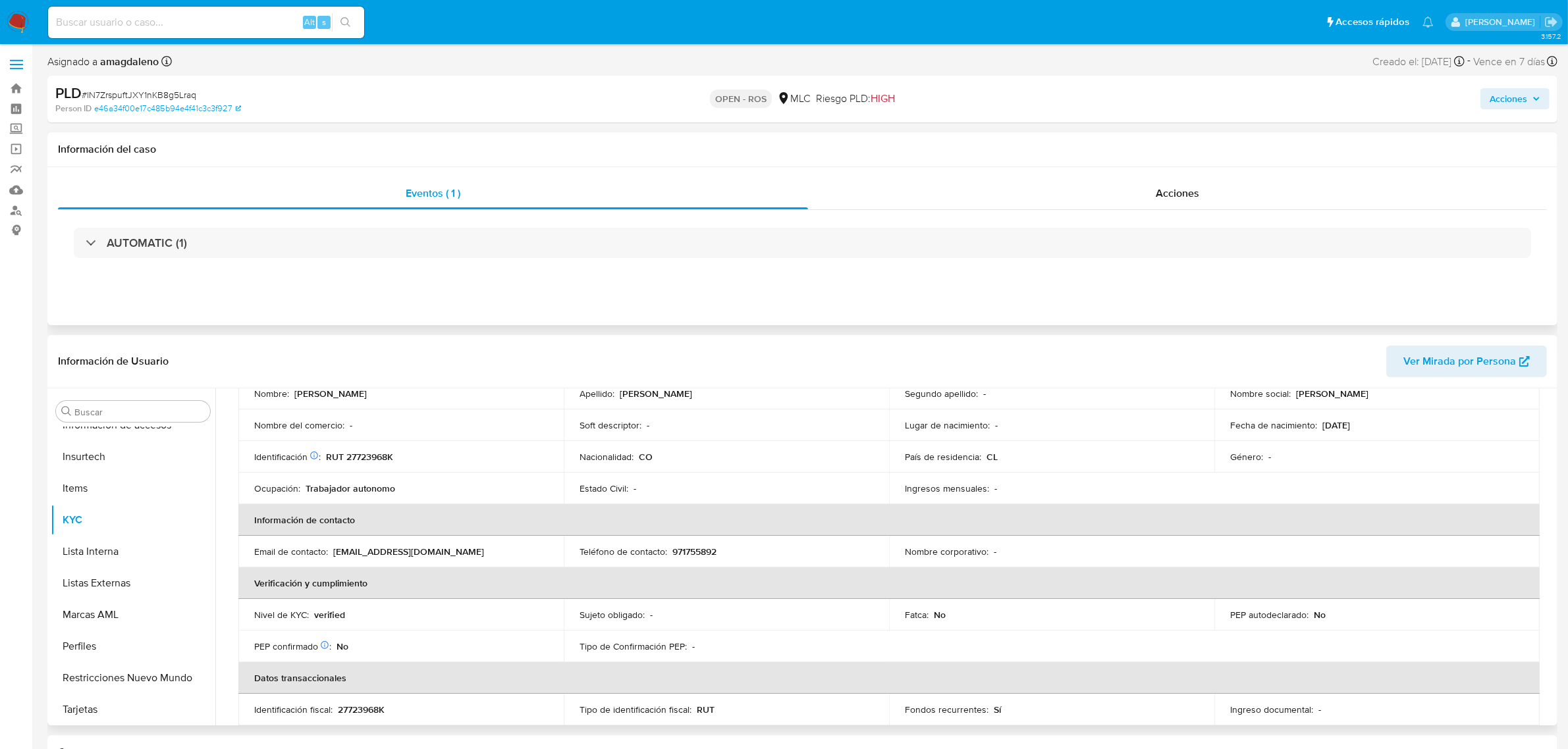
click at [692, 548] on p "971755892" at bounding box center [694, 551] width 44 height 12
copy p "971755892"
drag, startPoint x: 306, startPoint y: 485, endPoint x: 395, endPoint y: 486, distance: 89.0
click at [395, 486] on div "Ocupación : Trabajador autonomo" at bounding box center [401, 488] width 294 height 12
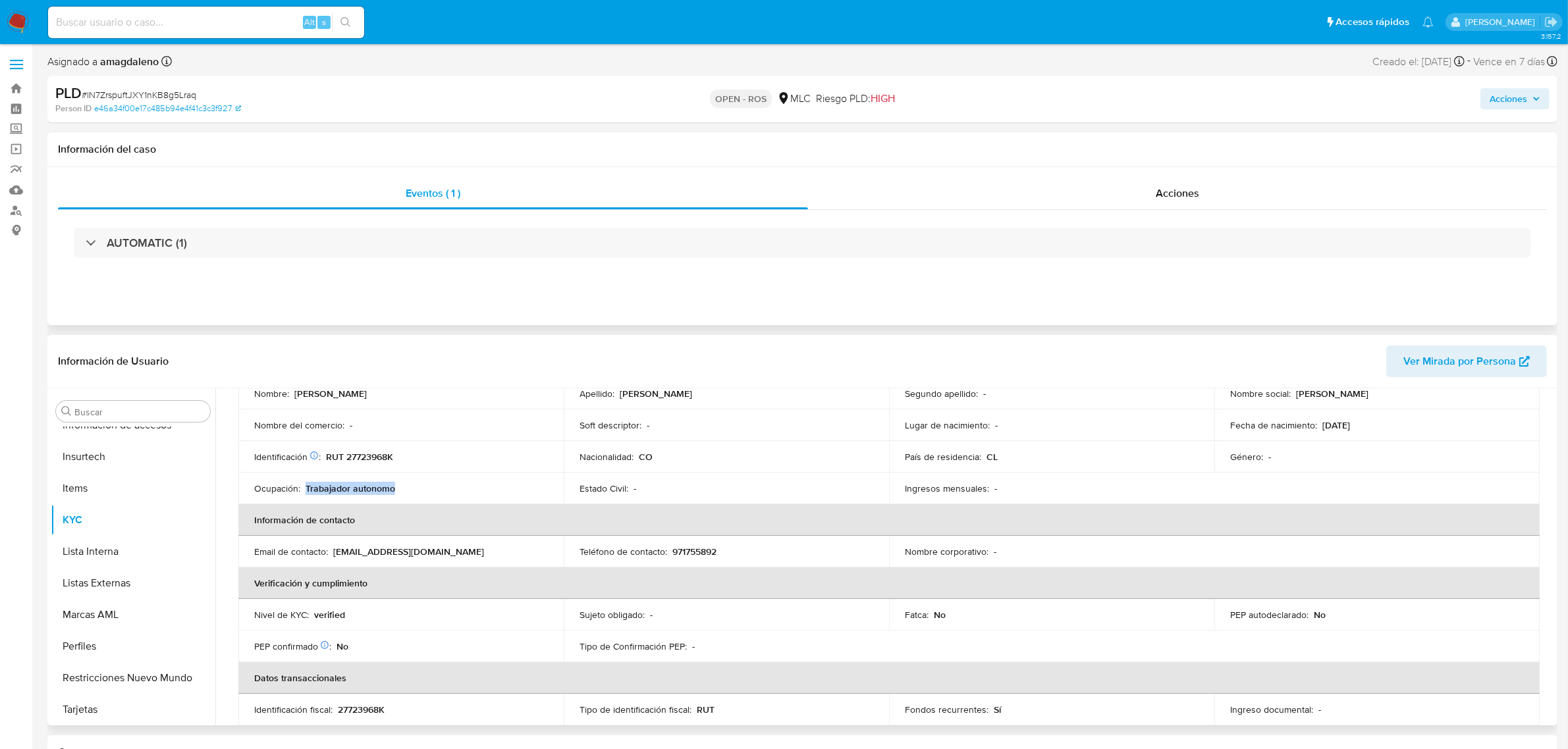
copy p "Trabajador autonomo"
click at [356, 462] on p "RUT 27723968K" at bounding box center [359, 457] width 67 height 12
copy p "27723968K"
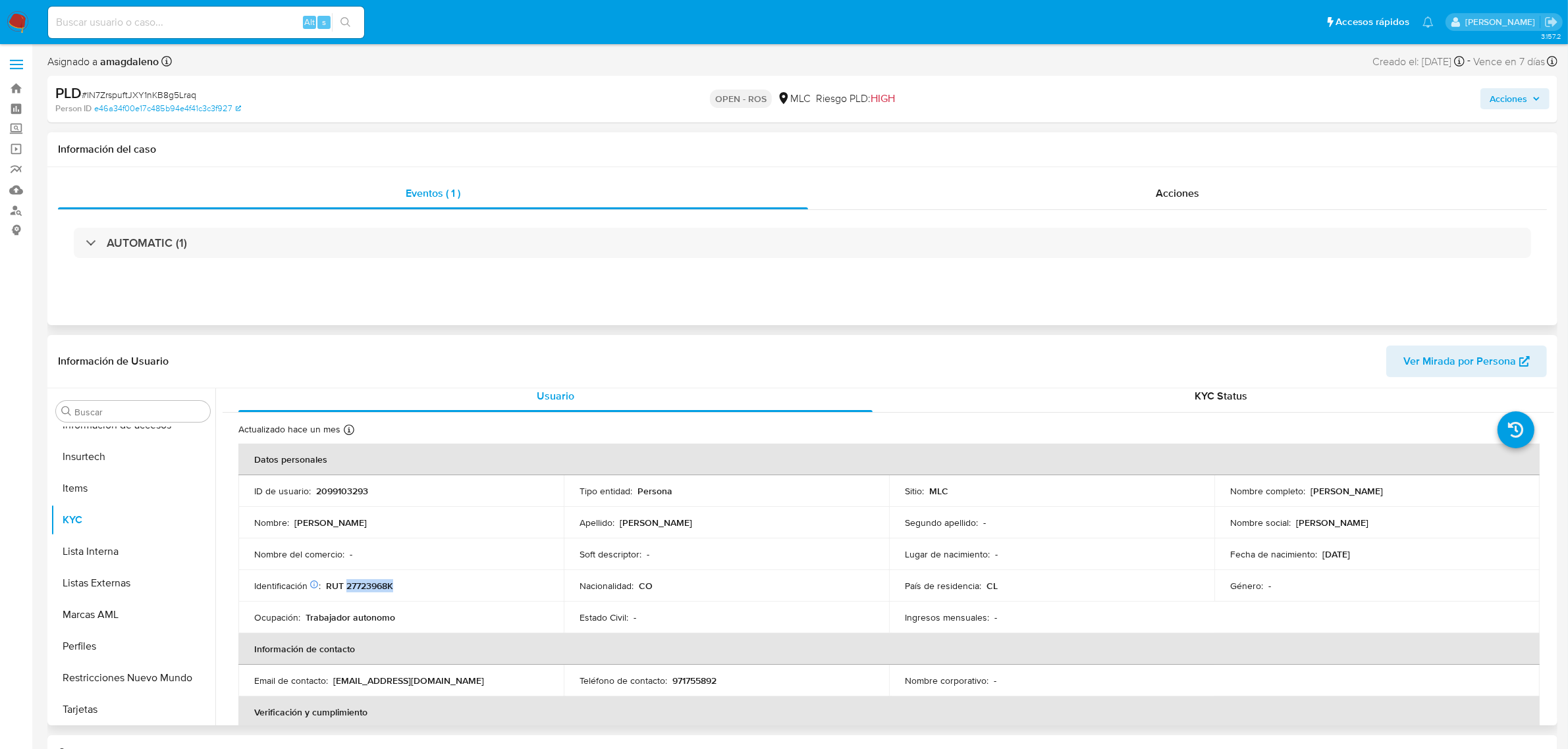
scroll to position [0, 0]
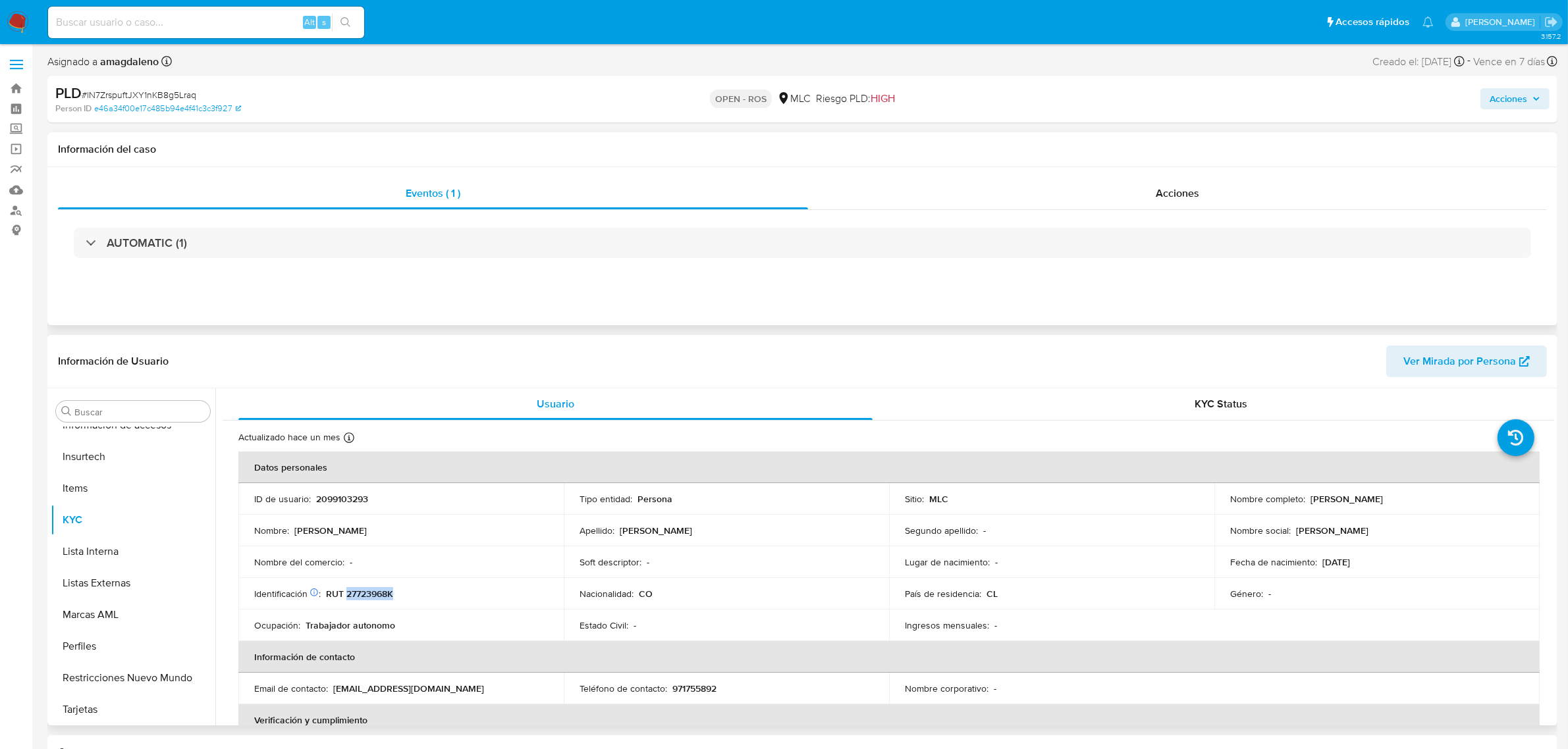
drag, startPoint x: 1302, startPoint y: 502, endPoint x: 1505, endPoint y: 495, distance: 203.1
click at [1505, 495] on div "Nombre completo : Jonathan David Arevalo Posada" at bounding box center [1377, 498] width 294 height 12
click at [1310, 504] on p "Jonathan David Arevalo Posada" at bounding box center [1346, 498] width 72 height 12
click at [1305, 497] on div "Nombre completo : Jonathan David Arevalo Posada" at bounding box center [1377, 498] width 294 height 12
drag, startPoint x: 1307, startPoint y: 497, endPoint x: 1449, endPoint y: 497, distance: 142.0
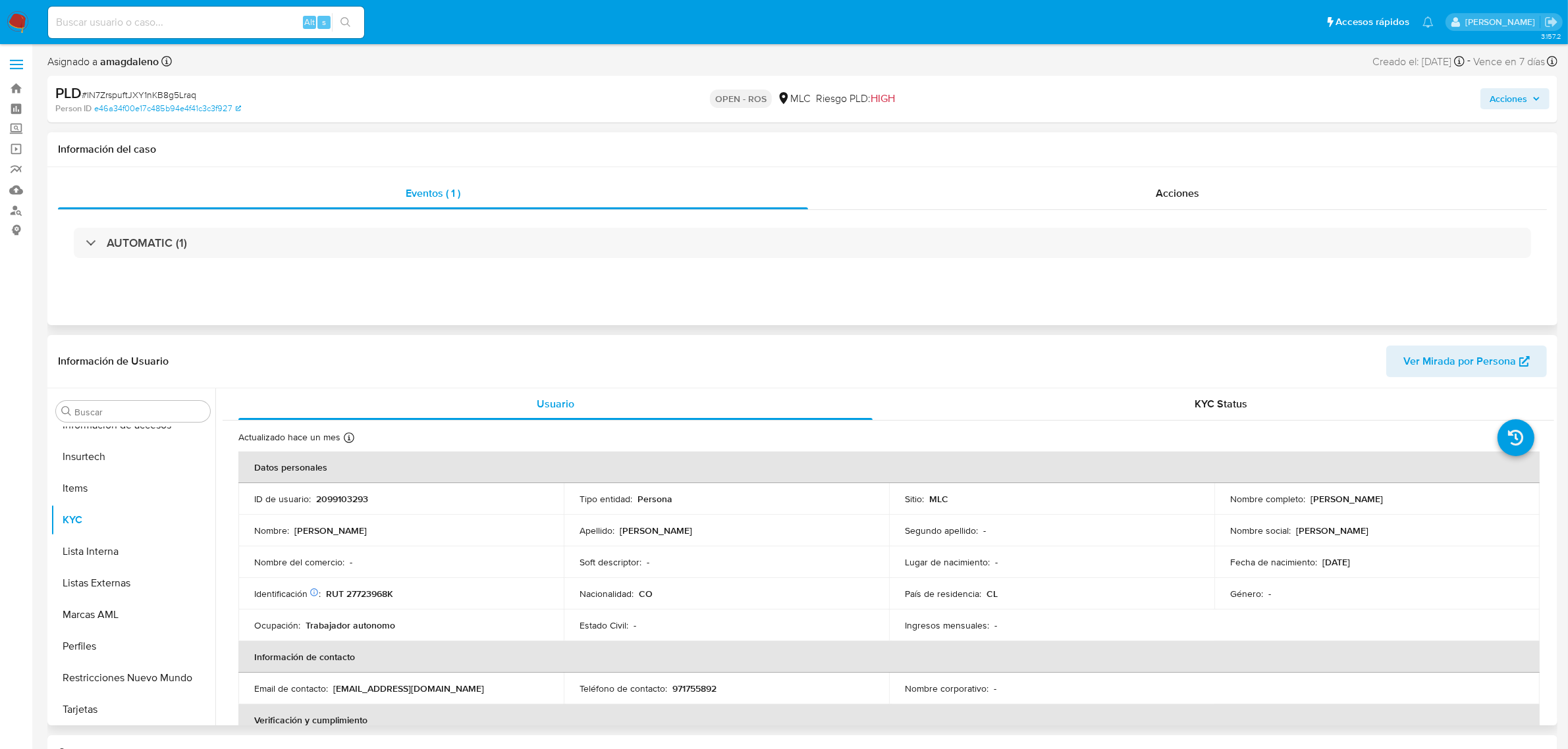
click at [1449, 497] on div "Nombre completo : Jonathan David Arevalo Posada" at bounding box center [1377, 498] width 294 height 12
copy p "Jonathan David Arevalo Posada"
click at [363, 591] on p "RUT 27723968K" at bounding box center [359, 594] width 67 height 12
copy p "27723968K"
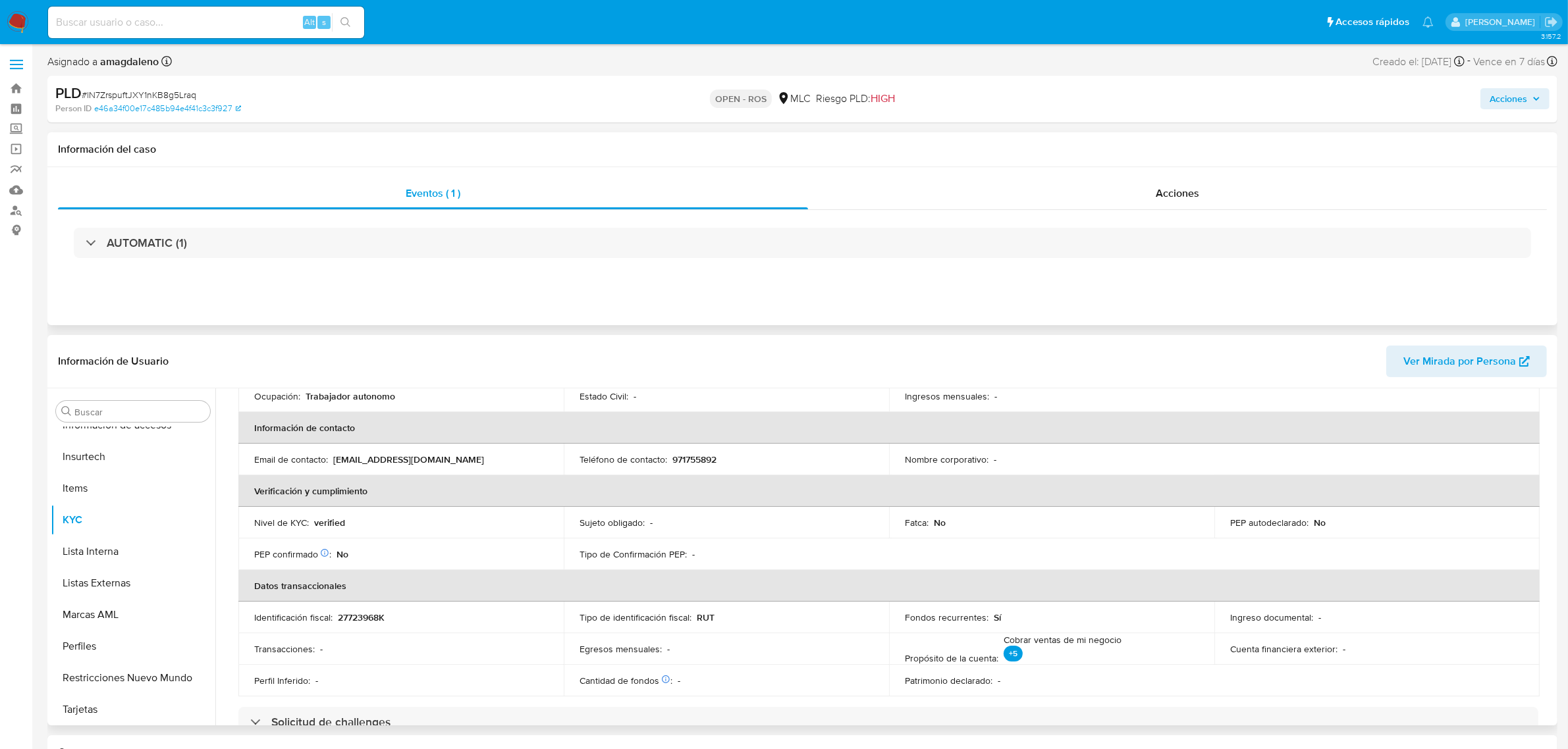
scroll to position [137, 0]
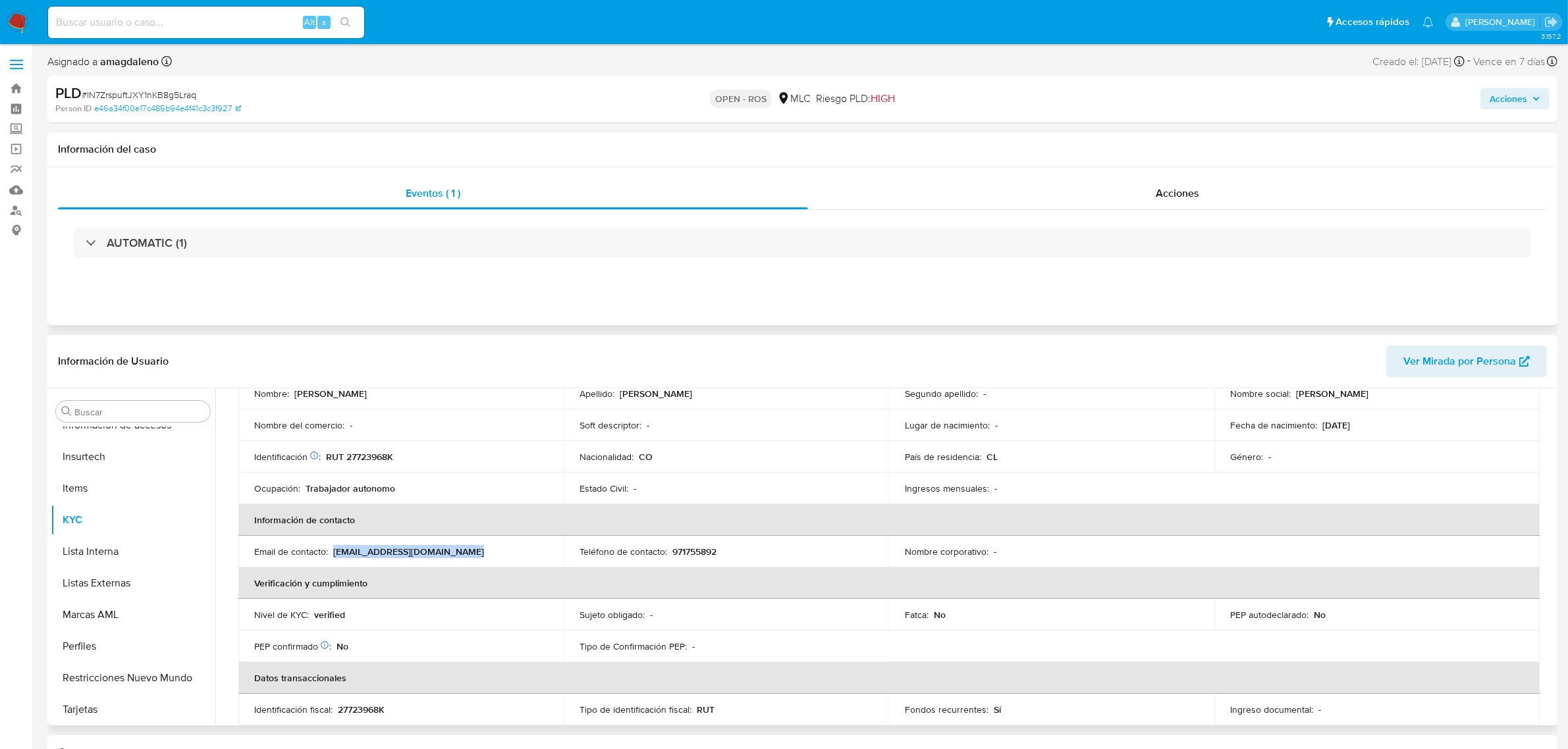
drag, startPoint x: 333, startPoint y: 551, endPoint x: 469, endPoint y: 554, distance: 136.0
click at [469, 554] on div "Email de contacto : davidarevaloposada@gmail.com" at bounding box center [401, 551] width 294 height 12
copy p "davidarevaloposada@gmail.com"
click at [698, 555] on p "971755892" at bounding box center [694, 551] width 44 height 12
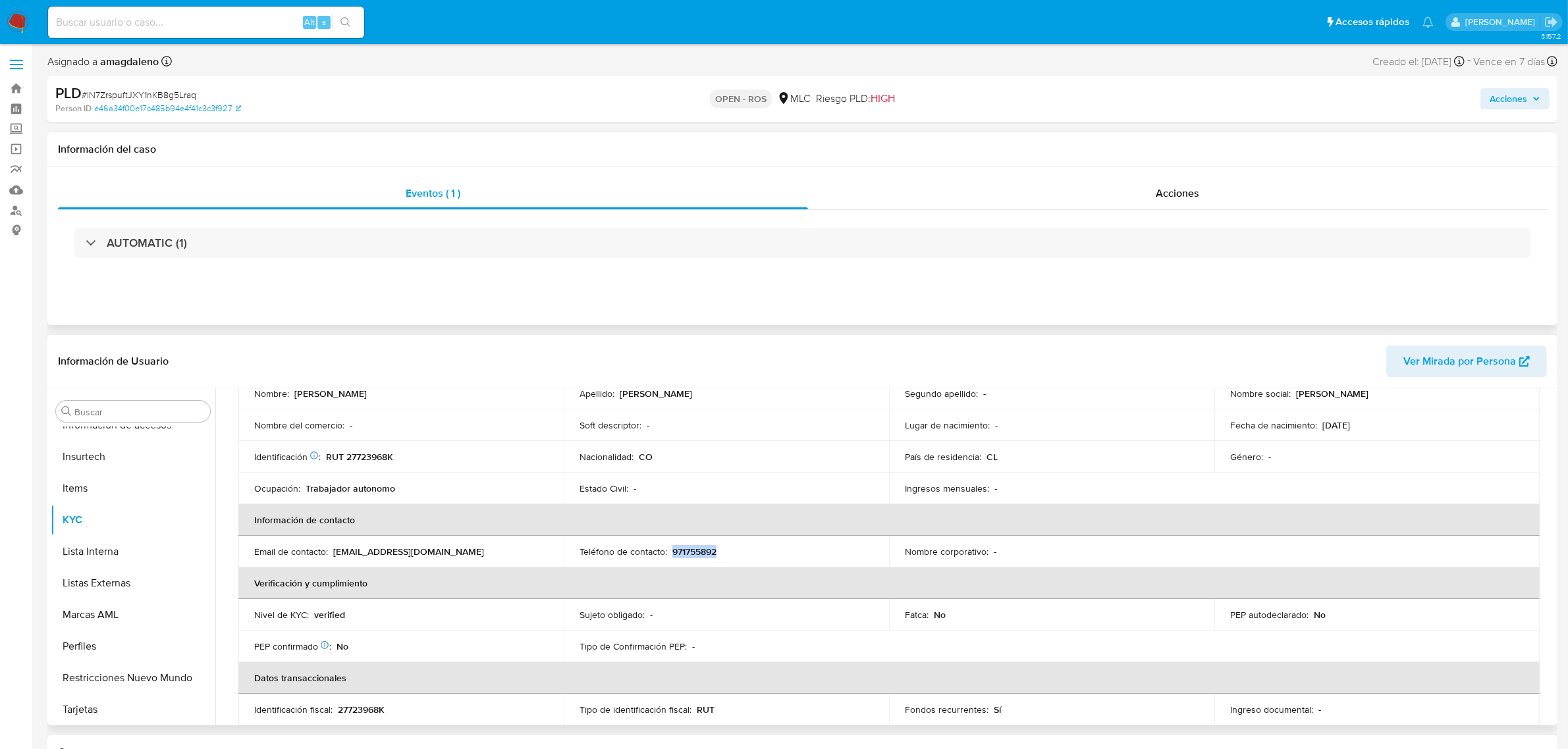
copy p "971755892"
drag, startPoint x: 306, startPoint y: 485, endPoint x: 472, endPoint y: 487, distance: 166.0
click at [472, 487] on div "Ocupación : Trabajador autonomo" at bounding box center [401, 488] width 294 height 12
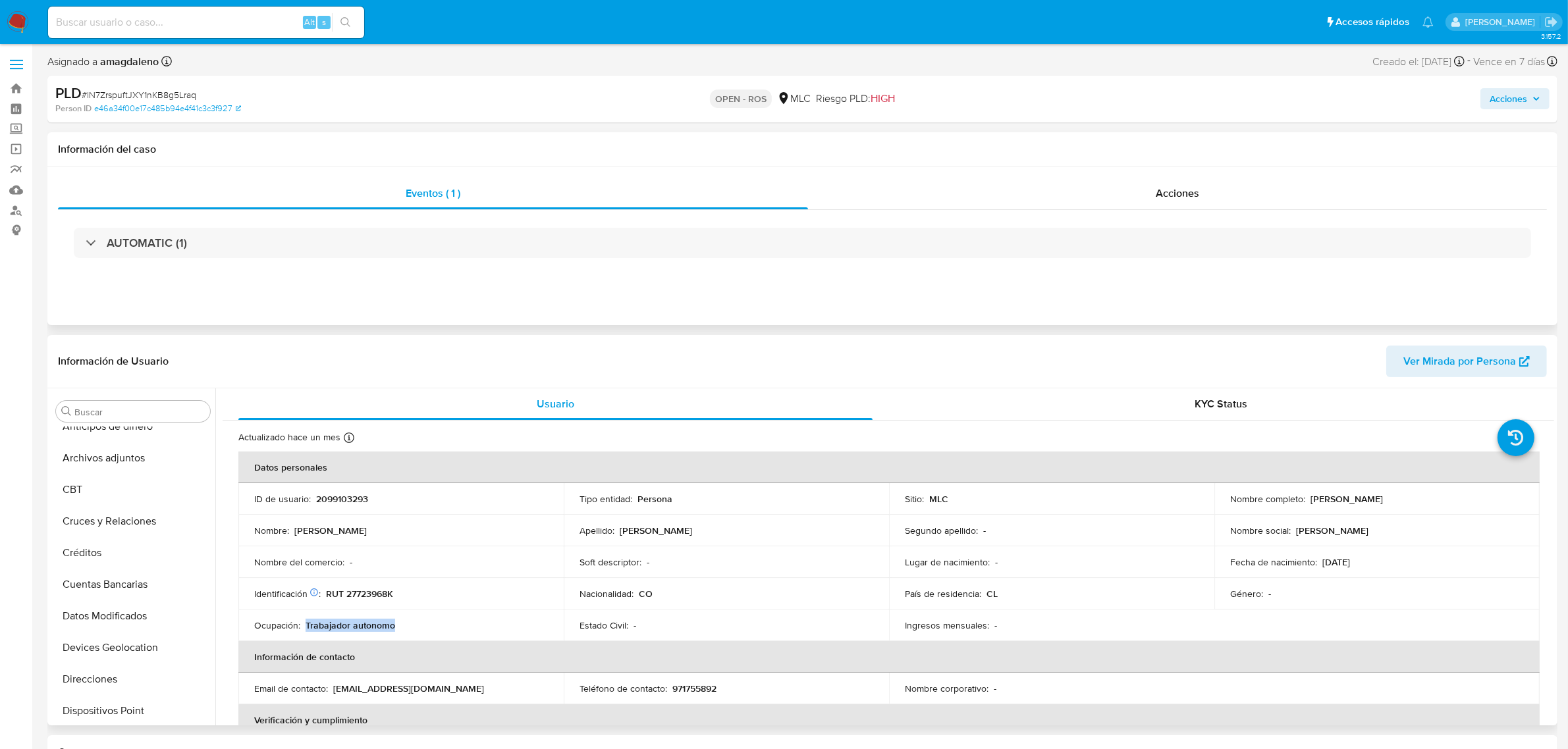
scroll to position [0, 0]
click at [127, 473] on button "Archivos adjuntos" at bounding box center [128, 474] width 154 height 31
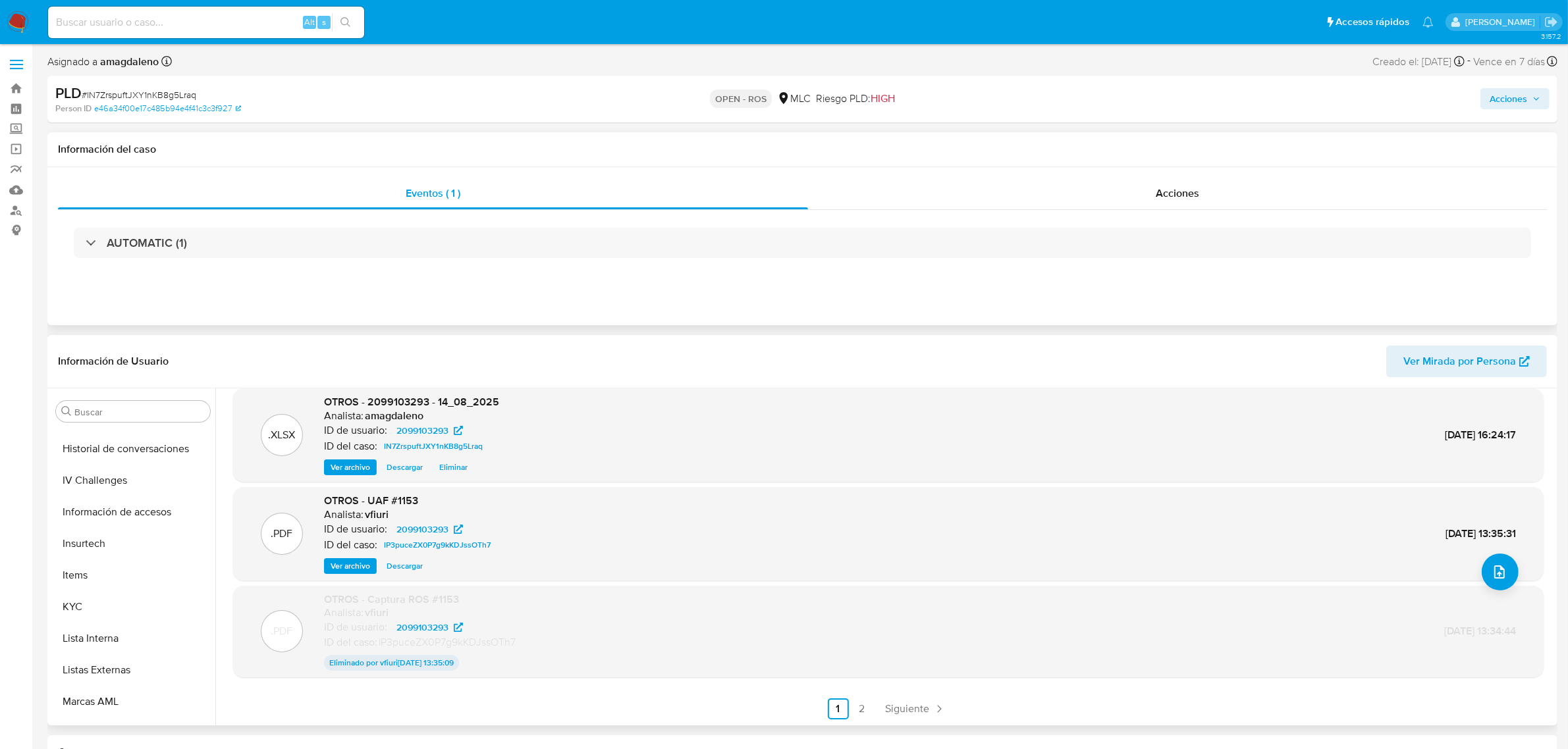
scroll to position [473, 0]
click at [123, 594] on button "KYC" at bounding box center [128, 602] width 154 height 31
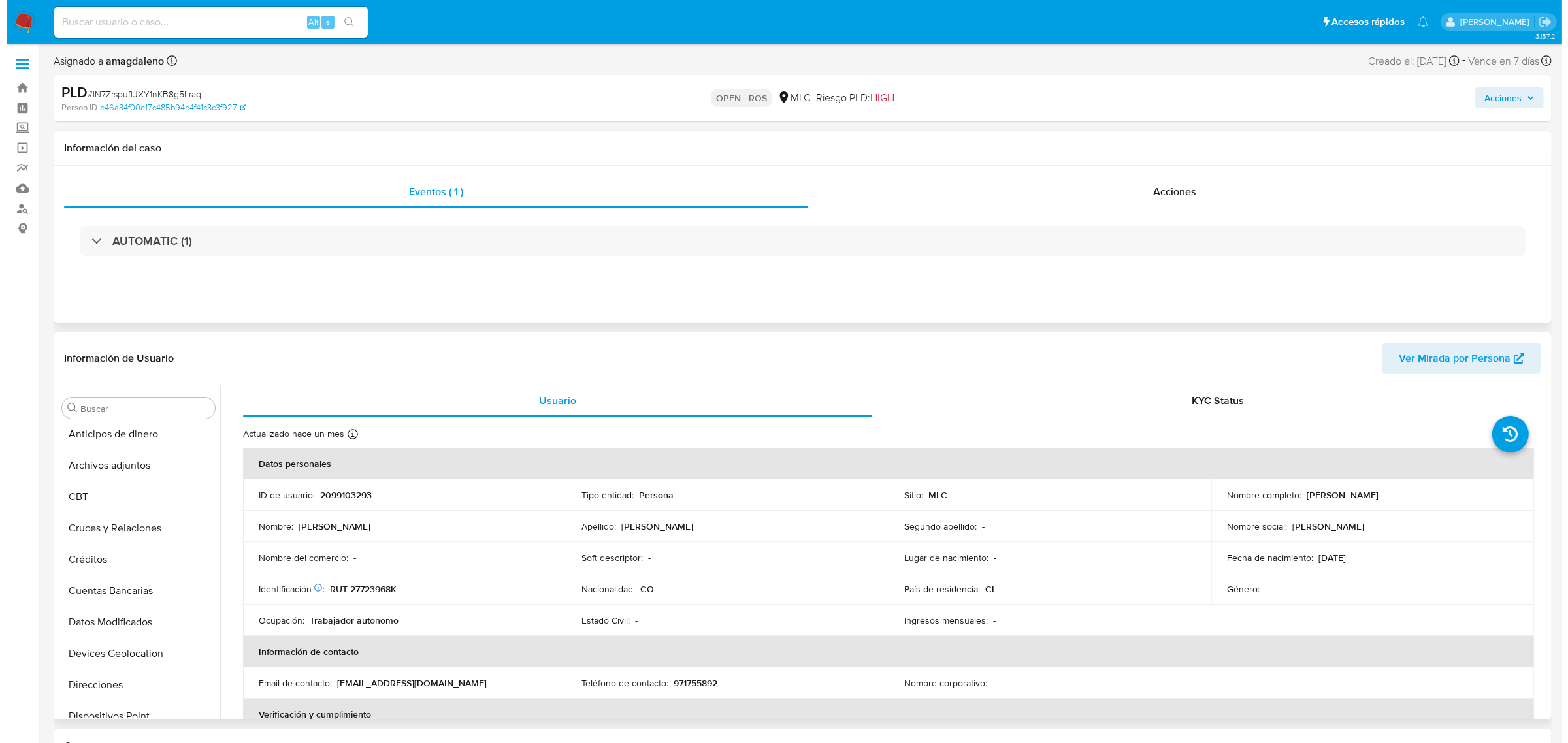
scroll to position [0, 0]
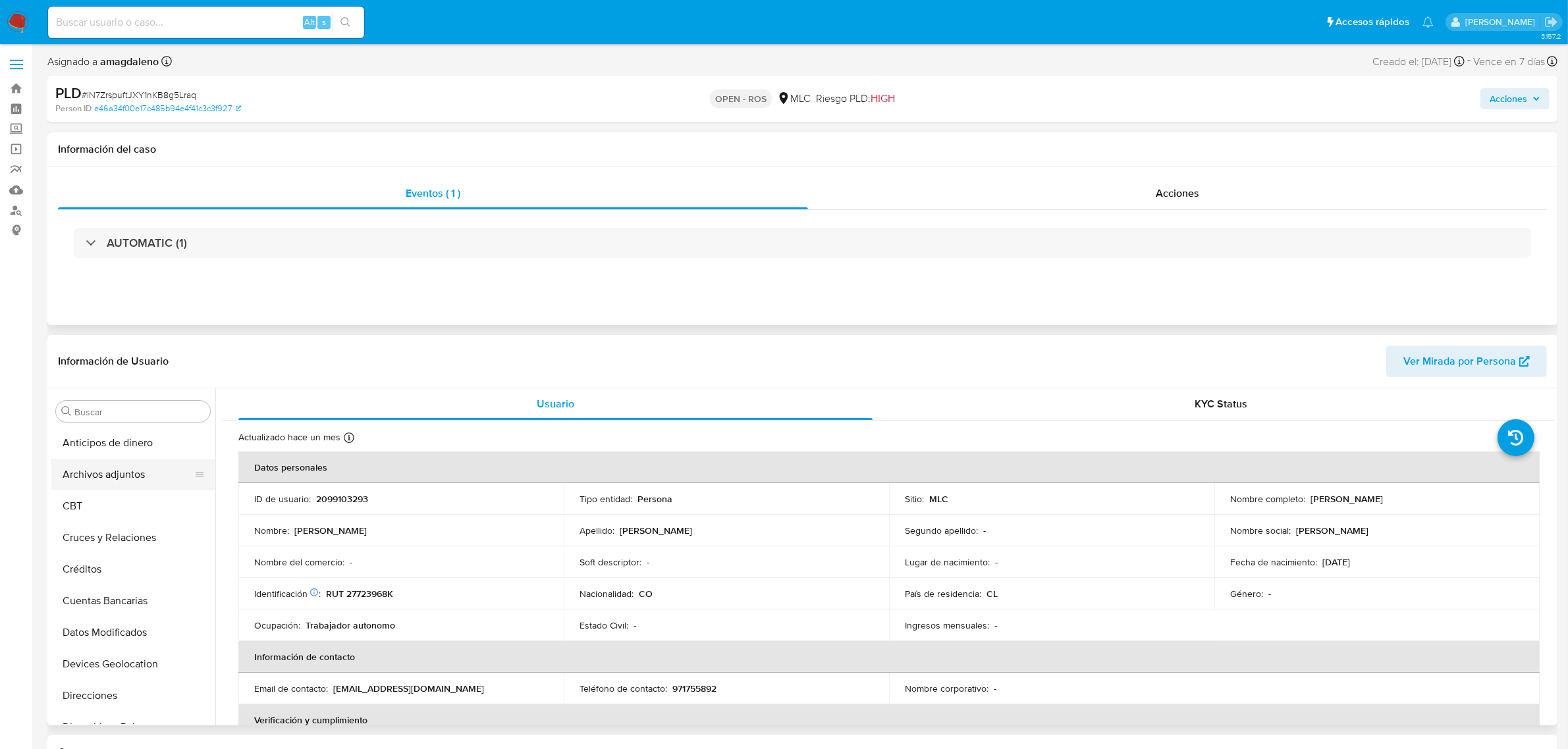
click at [142, 464] on button "Archivos adjuntos" at bounding box center [128, 474] width 154 height 31
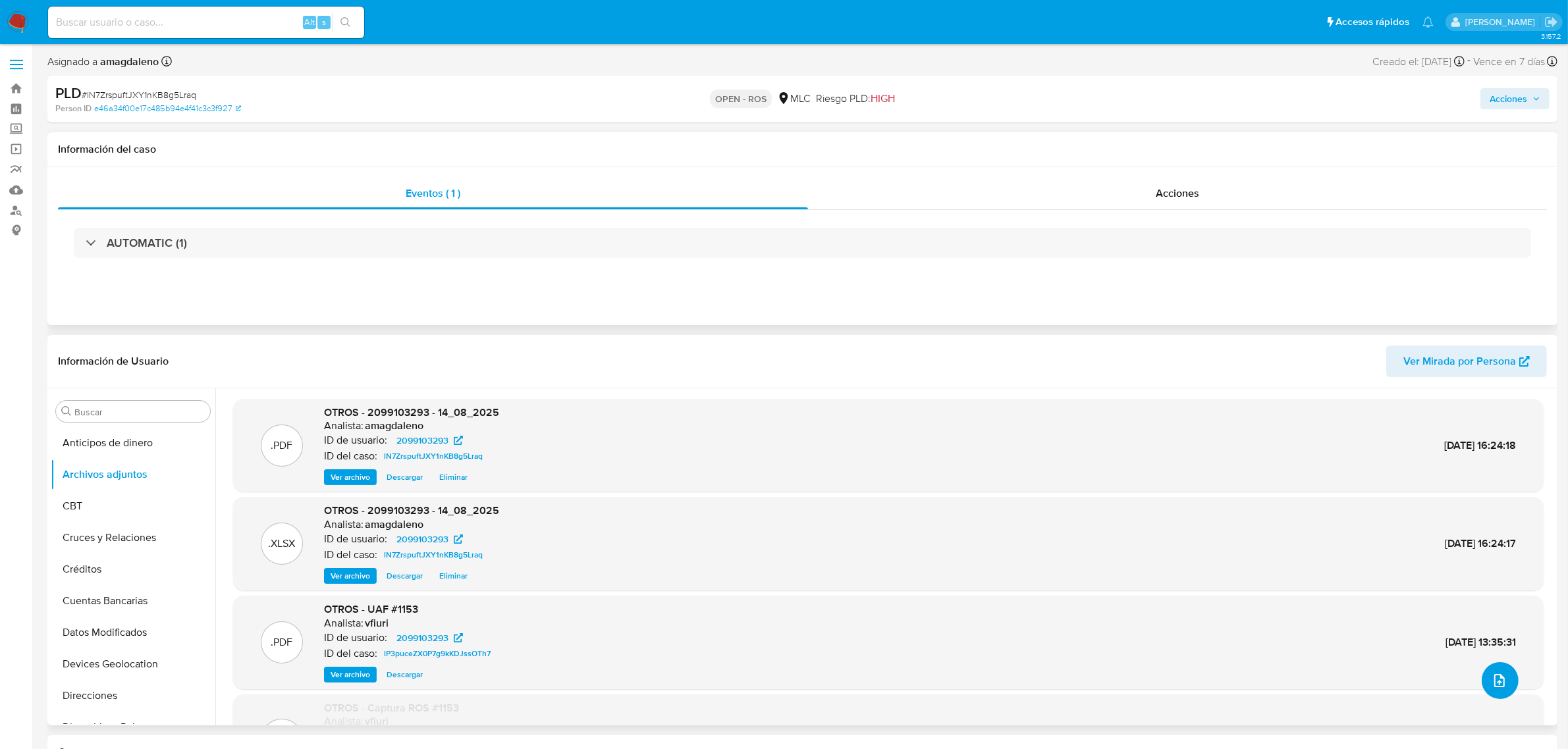
click at [1500, 681] on icon "upload-file" at bounding box center [1499, 681] width 16 height 16
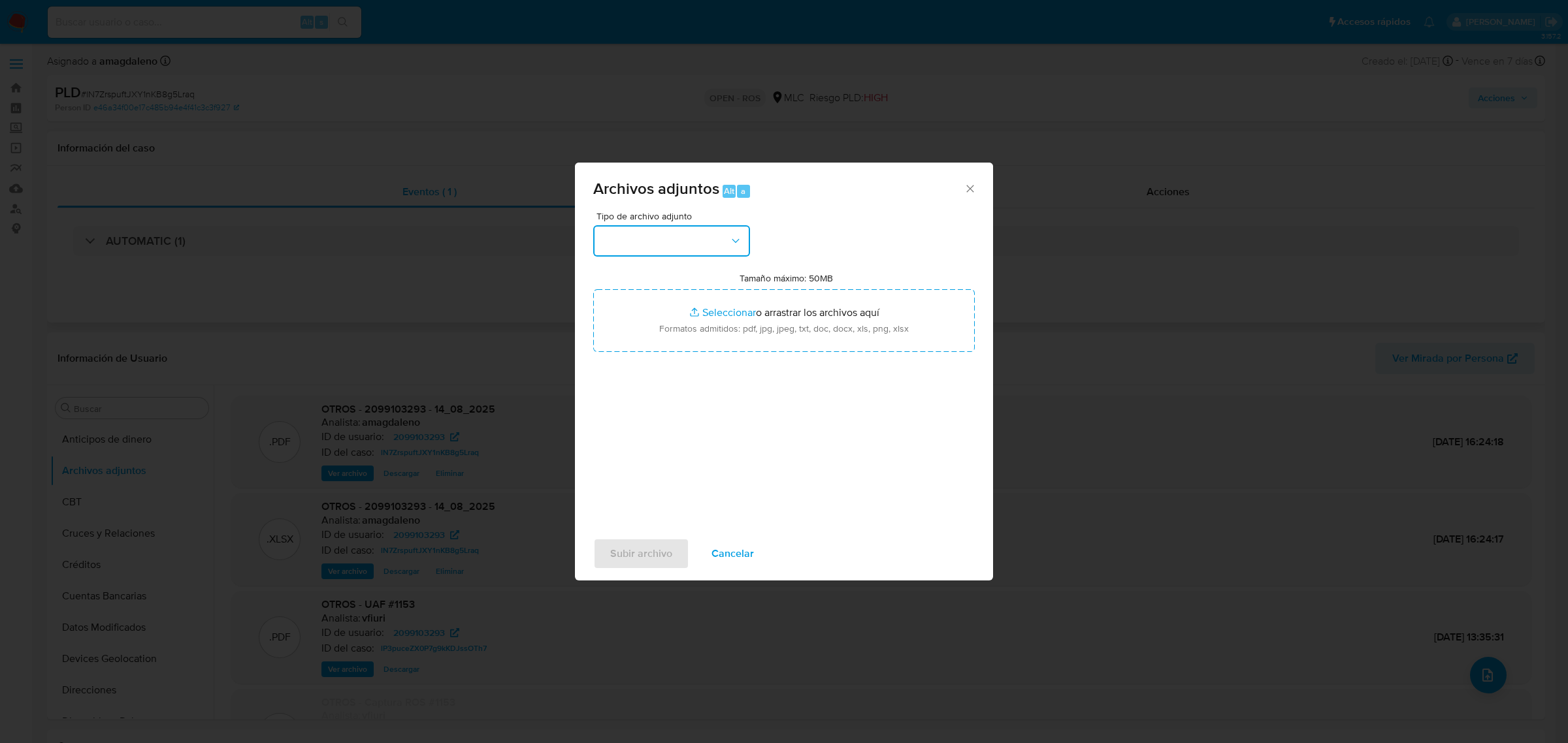
click at [686, 236] on button "button" at bounding box center [672, 241] width 157 height 31
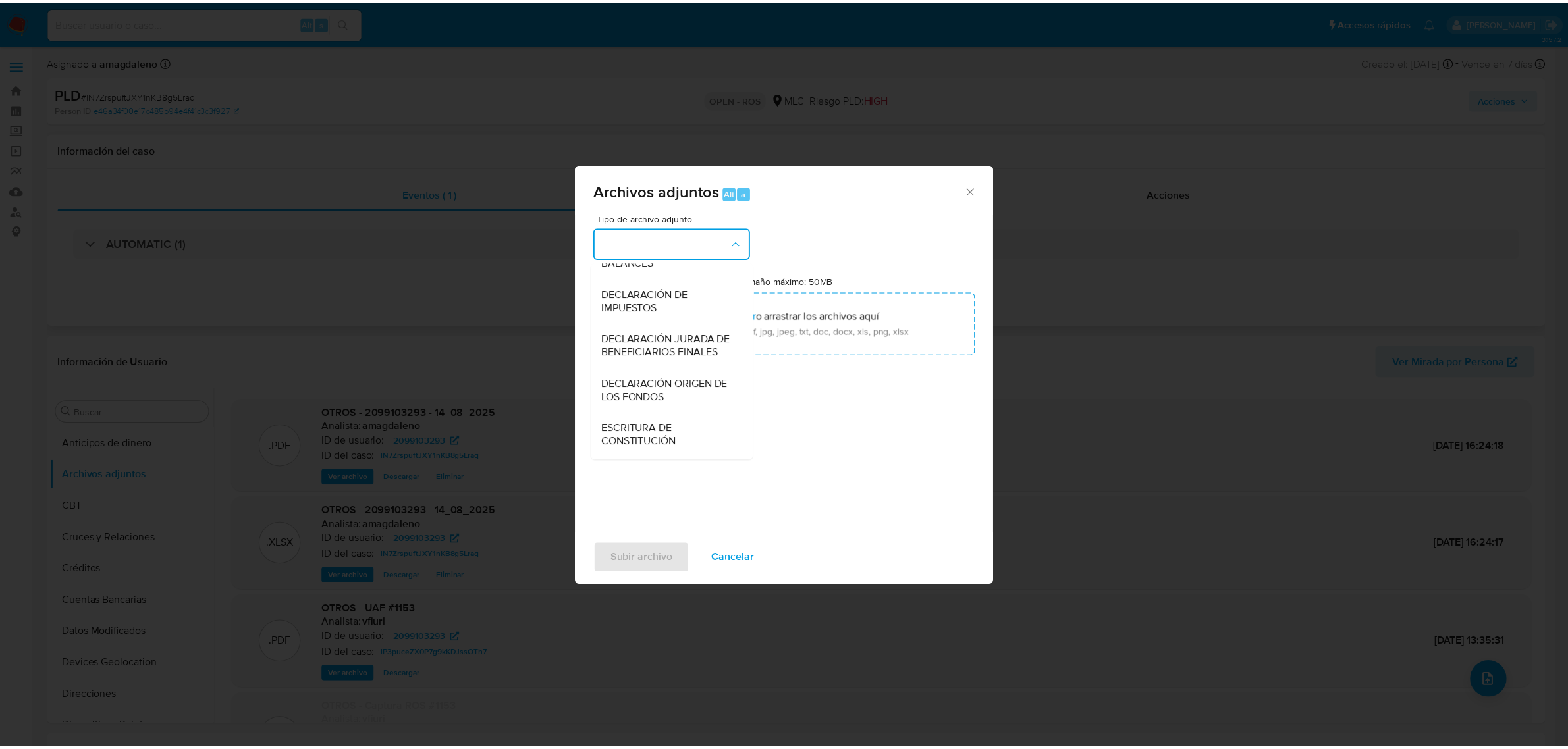
scroll to position [218, 0]
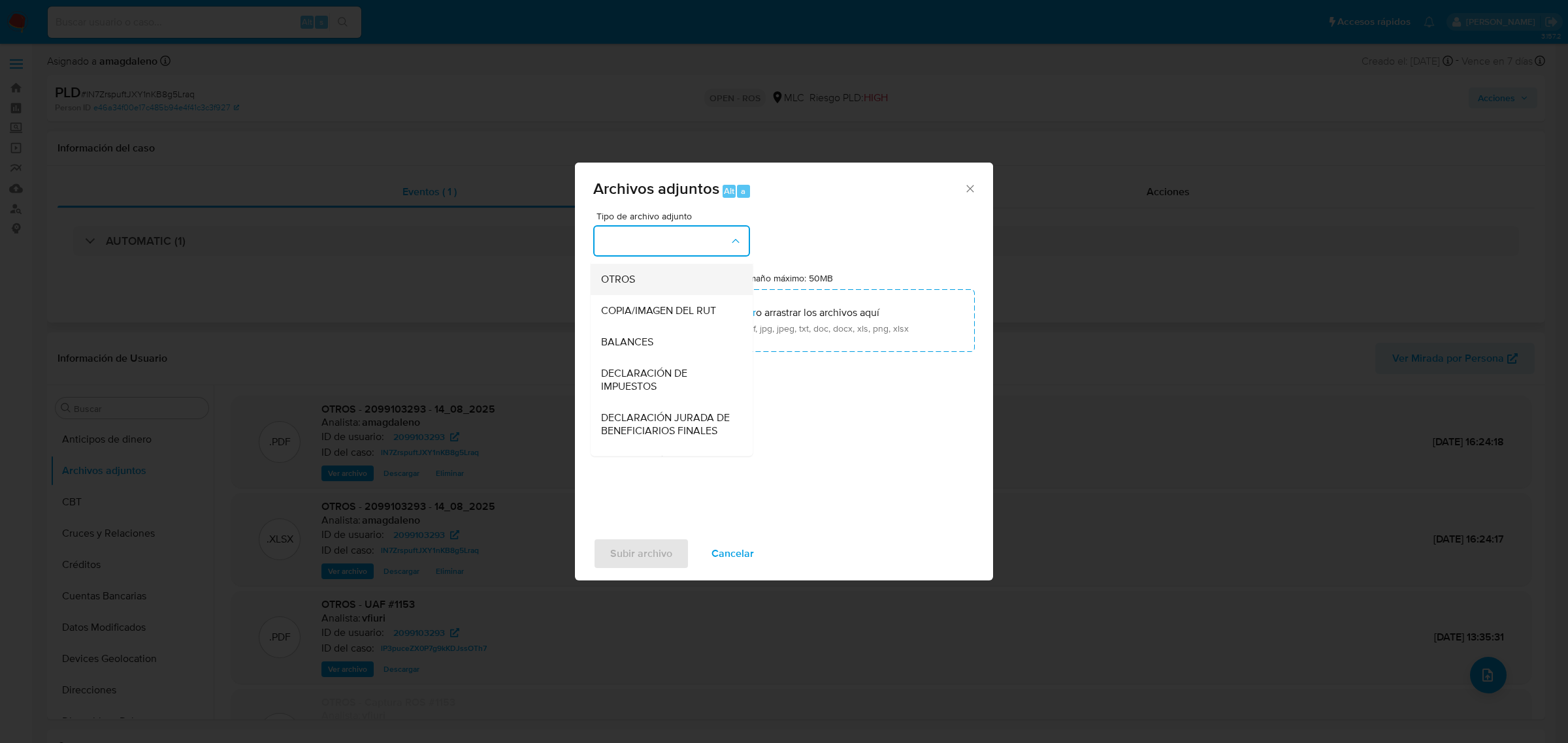
click at [617, 278] on div "OTROS" at bounding box center [667, 279] width 133 height 31
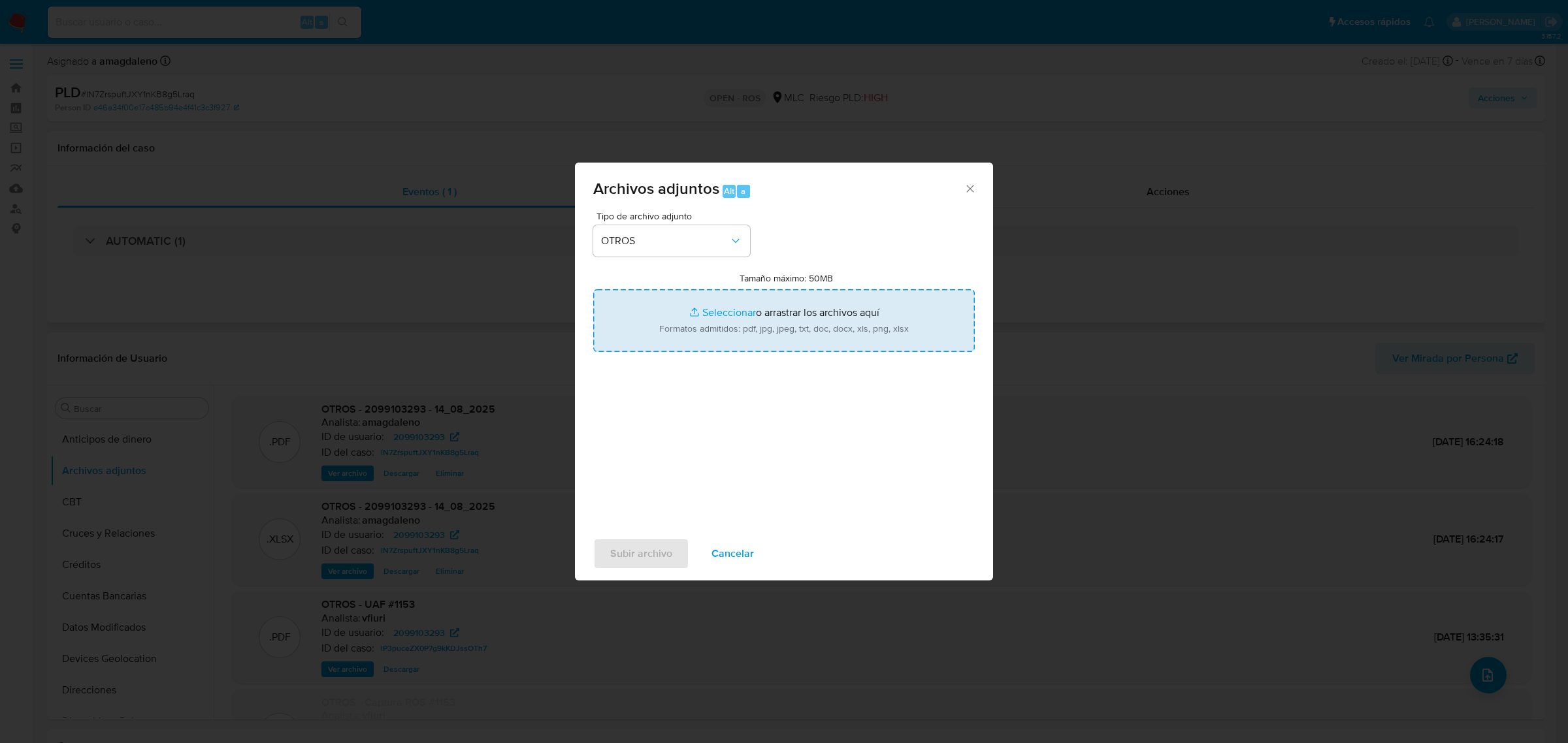
click at [732, 316] on input "Tamaño máximo: 50MB Seleccionar archivos" at bounding box center [784, 320] width 382 height 62
type input "C:\fakepath\Certificado UAF ROS #1247.pdf"
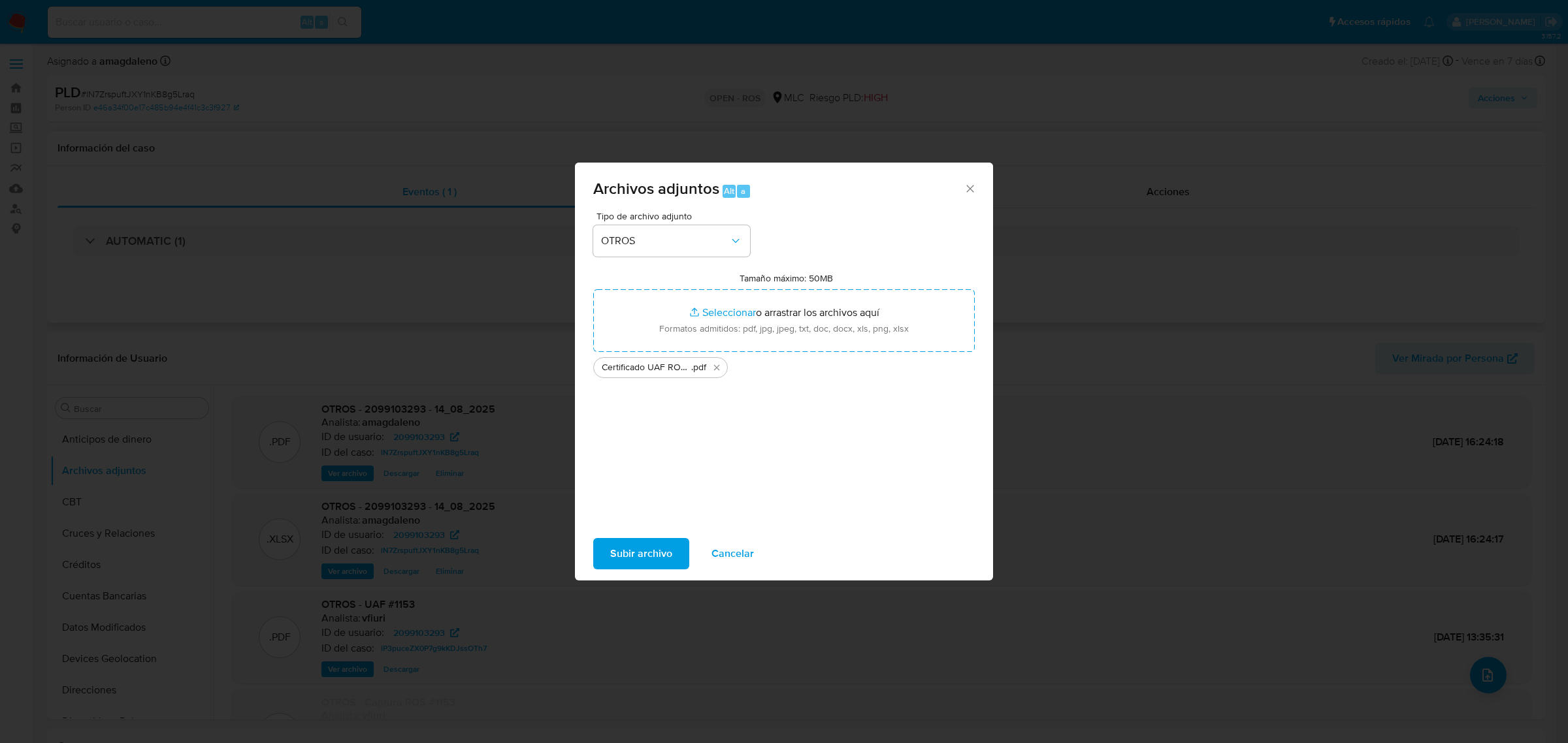
click at [673, 550] on button "Subir archivo" at bounding box center [641, 554] width 96 height 31
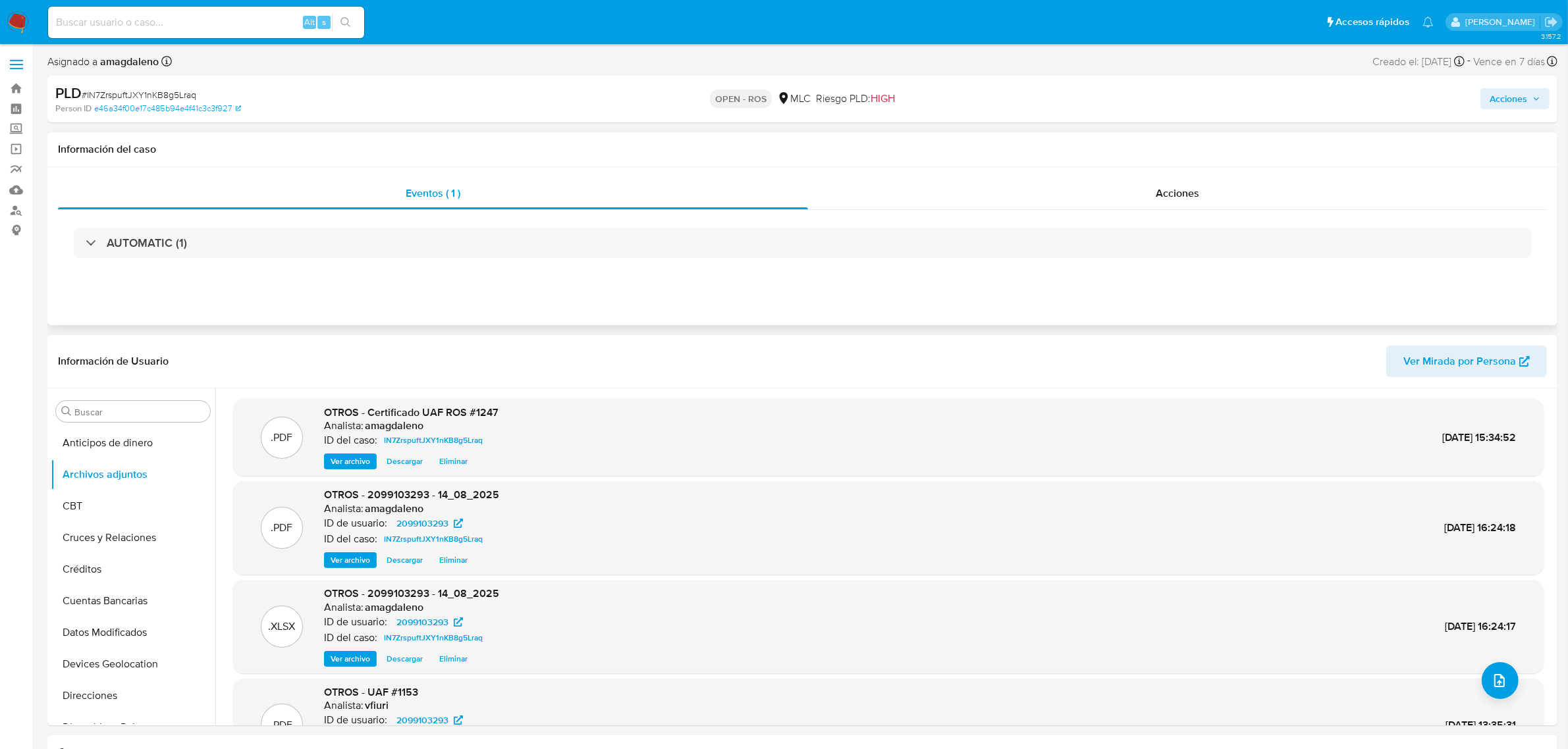
click at [1515, 103] on span "Acciones" at bounding box center [1508, 98] width 38 height 21
click at [1170, 141] on span "Resolución del caso" at bounding box center [1141, 141] width 94 height 15
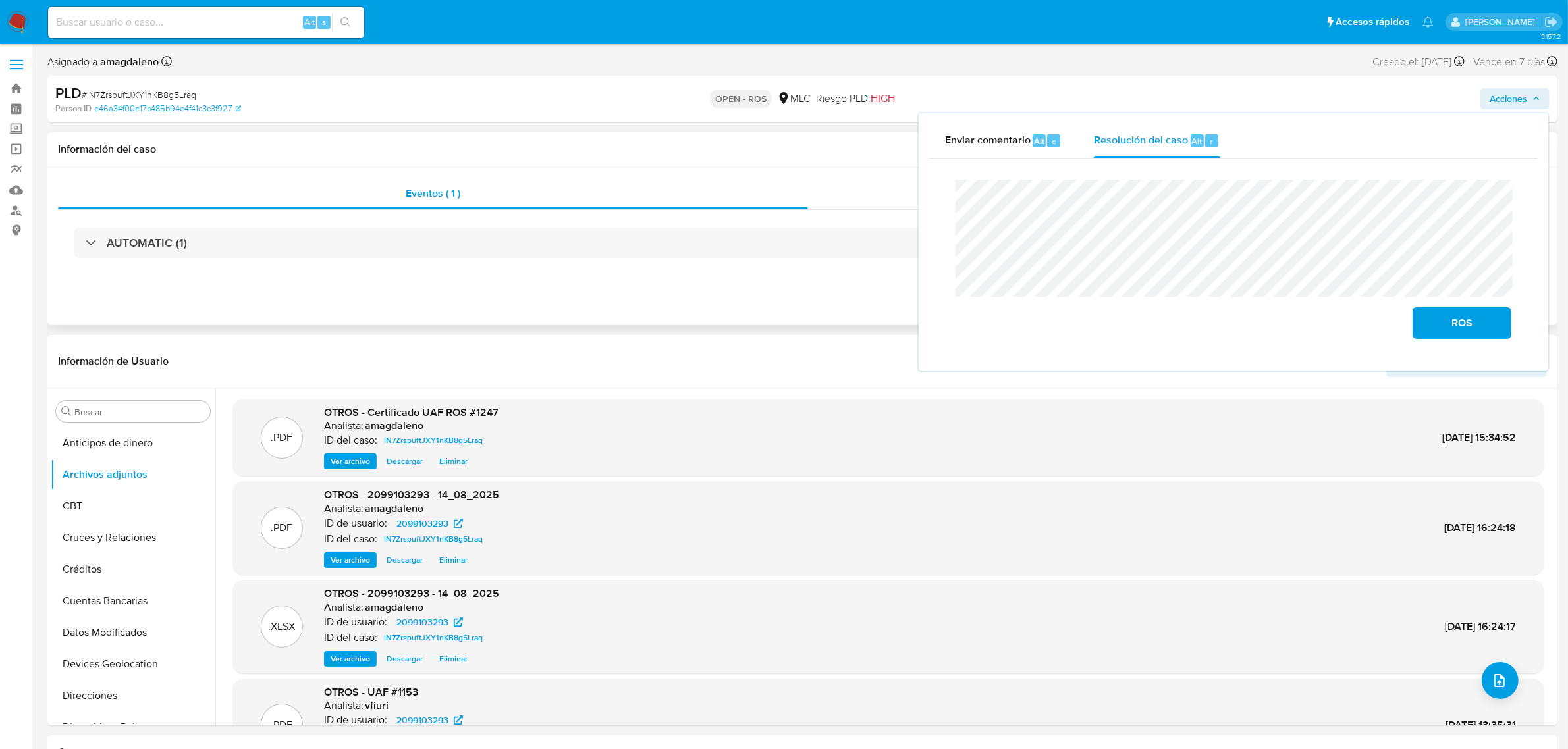
click at [0, 0] on lt-span "correspon di ente" at bounding box center [0, 0] width 0 height 0
click at [0, 0] on lt-span "certificado" at bounding box center [0, 0] width 0 height 0
click at [853, 192] on div "Acciones" at bounding box center [1177, 193] width 739 height 31
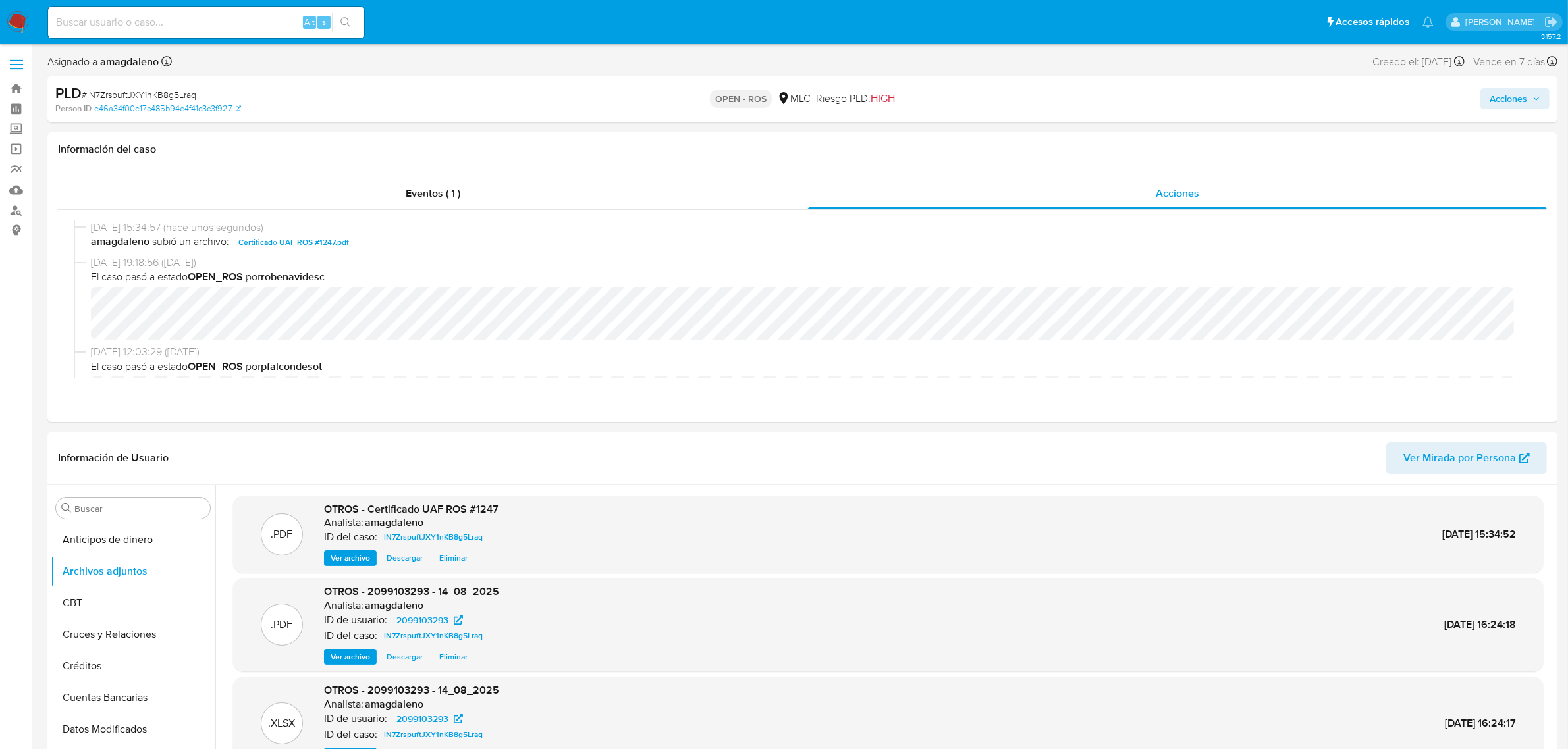
click at [1508, 101] on span "Acciones" at bounding box center [1508, 98] width 38 height 21
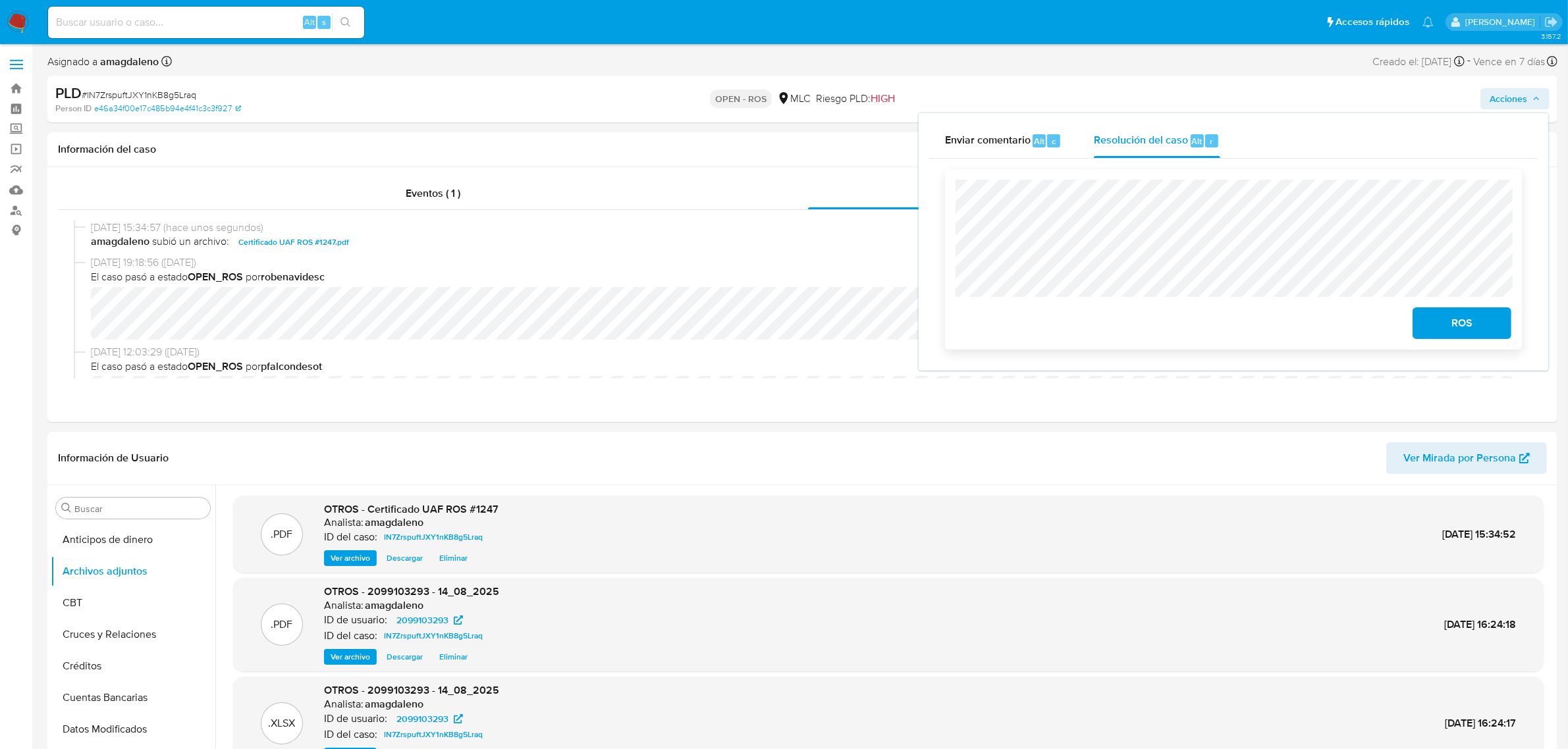
click at [1464, 328] on span "ROS" at bounding box center [1462, 323] width 65 height 29
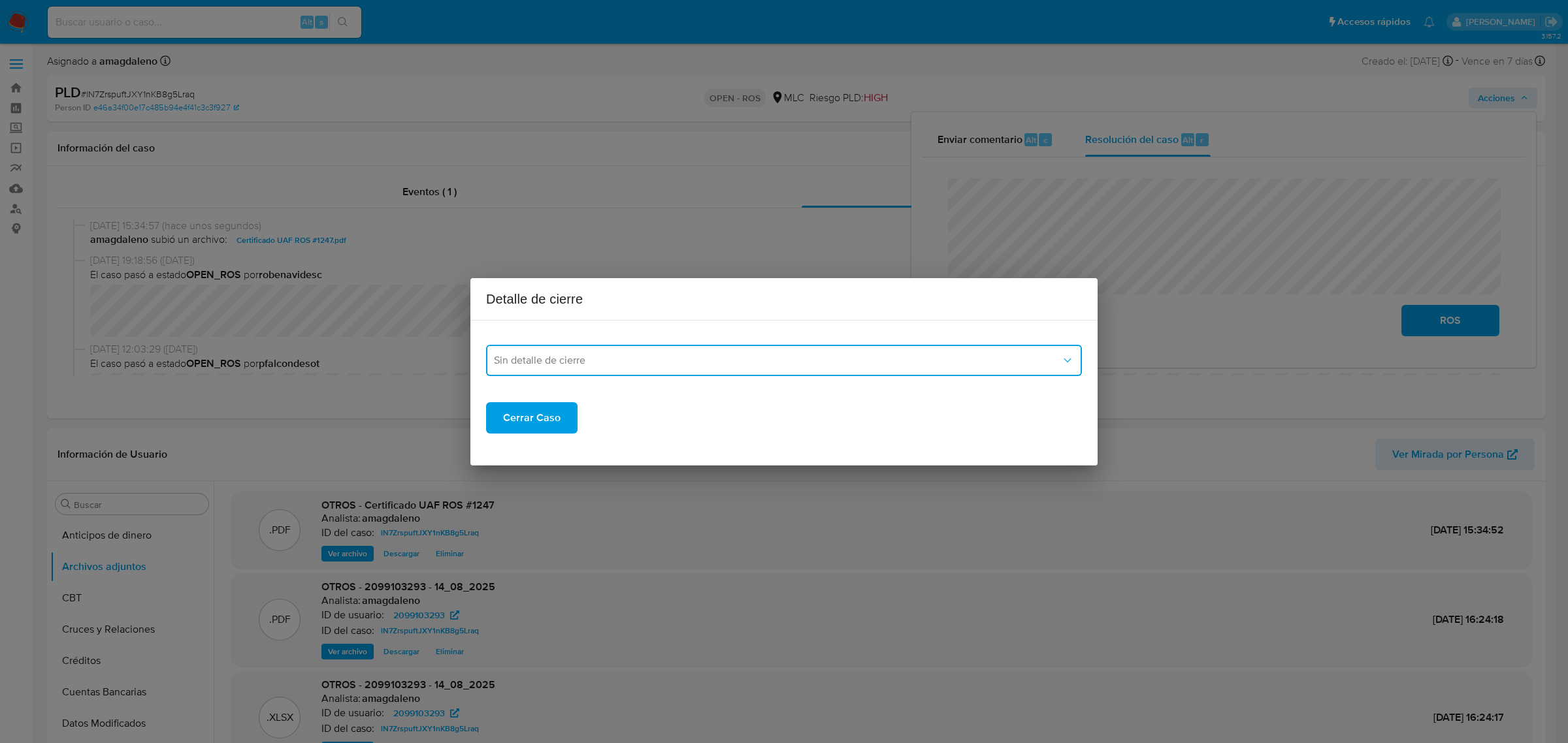
click at [536, 366] on span "Sin detalle de cierre" at bounding box center [777, 360] width 567 height 13
click at [552, 416] on div "ROS_EMISOR" at bounding box center [780, 427] width 573 height 31
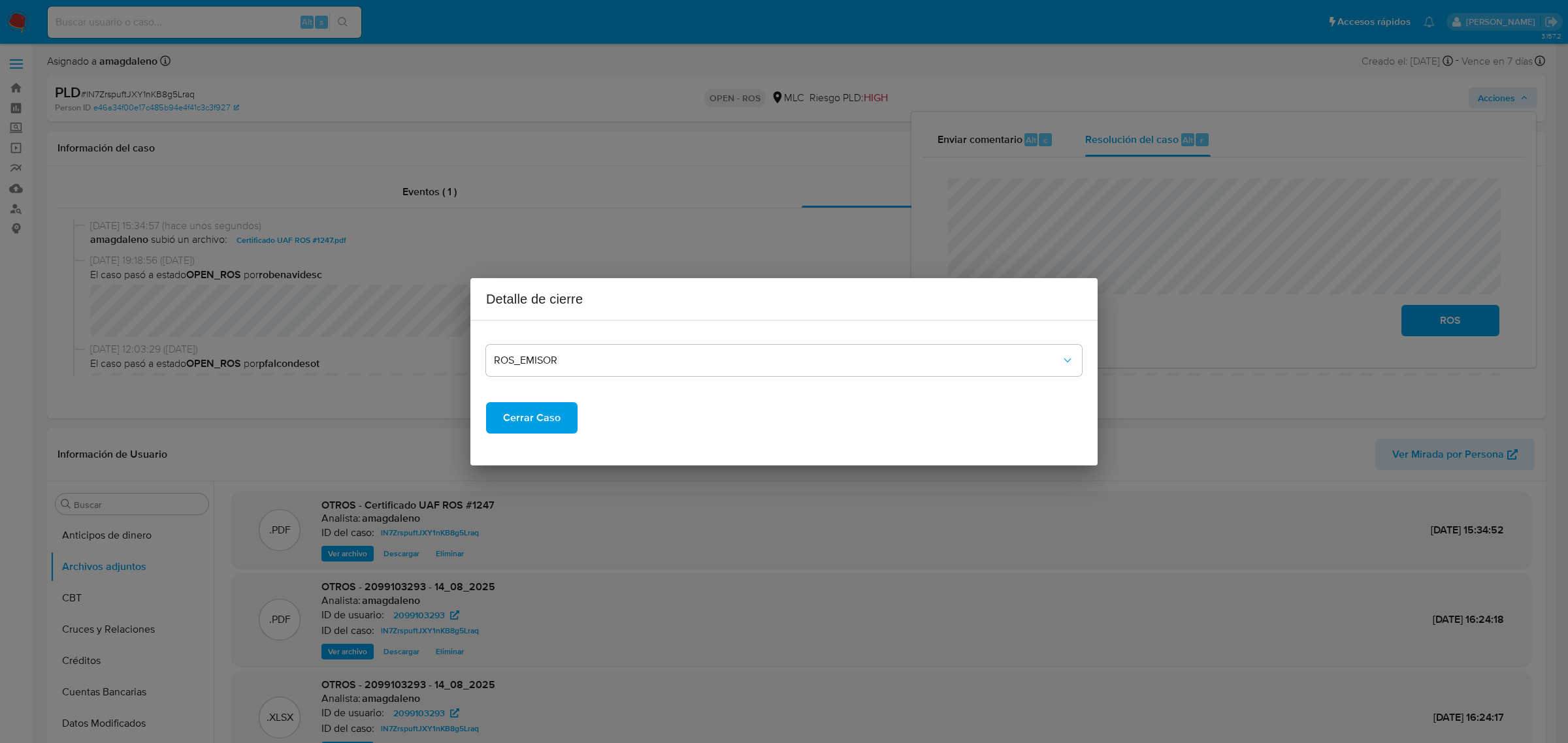
click at [537, 414] on span "Cerrar Caso" at bounding box center [531, 417] width 58 height 28
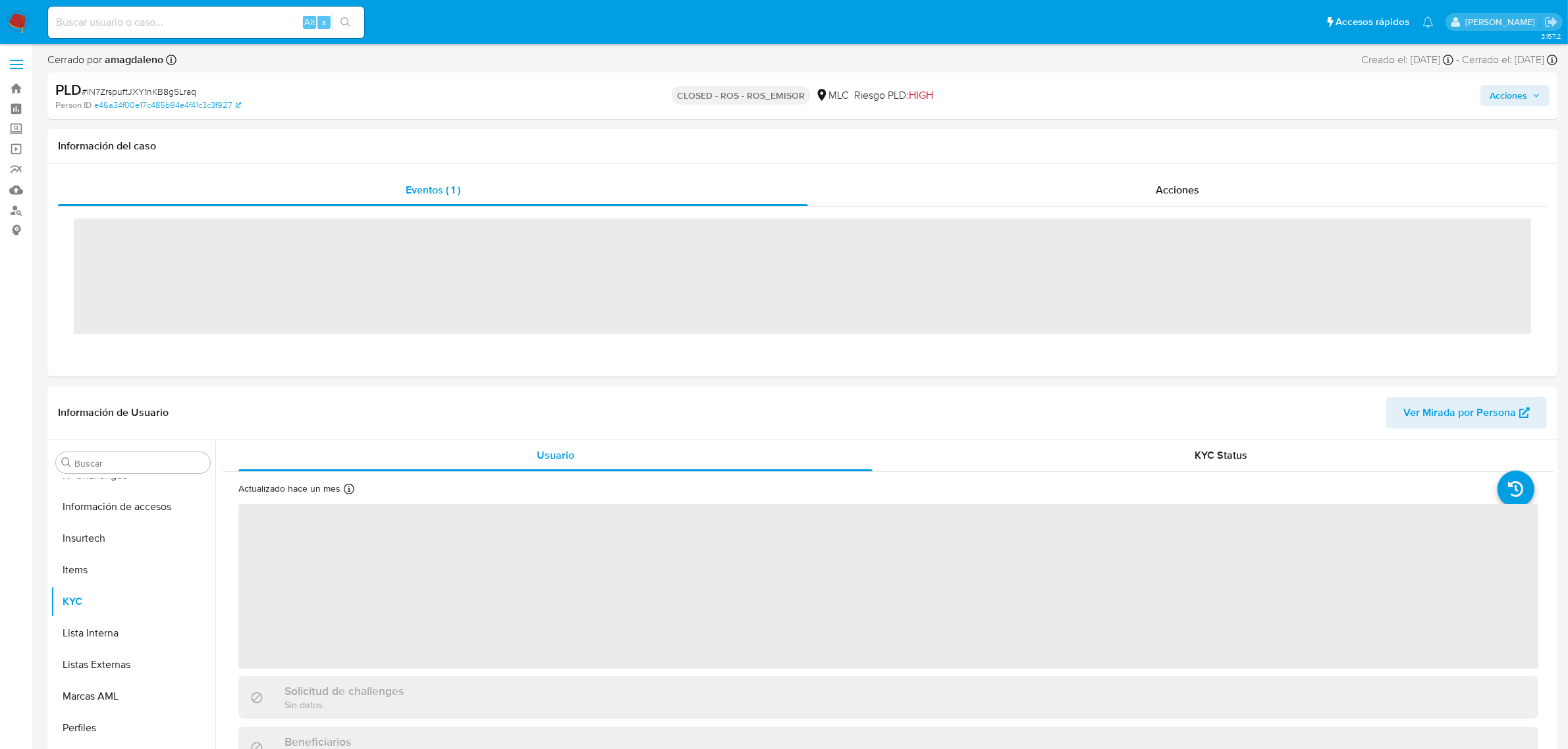
scroll to position [555, 0]
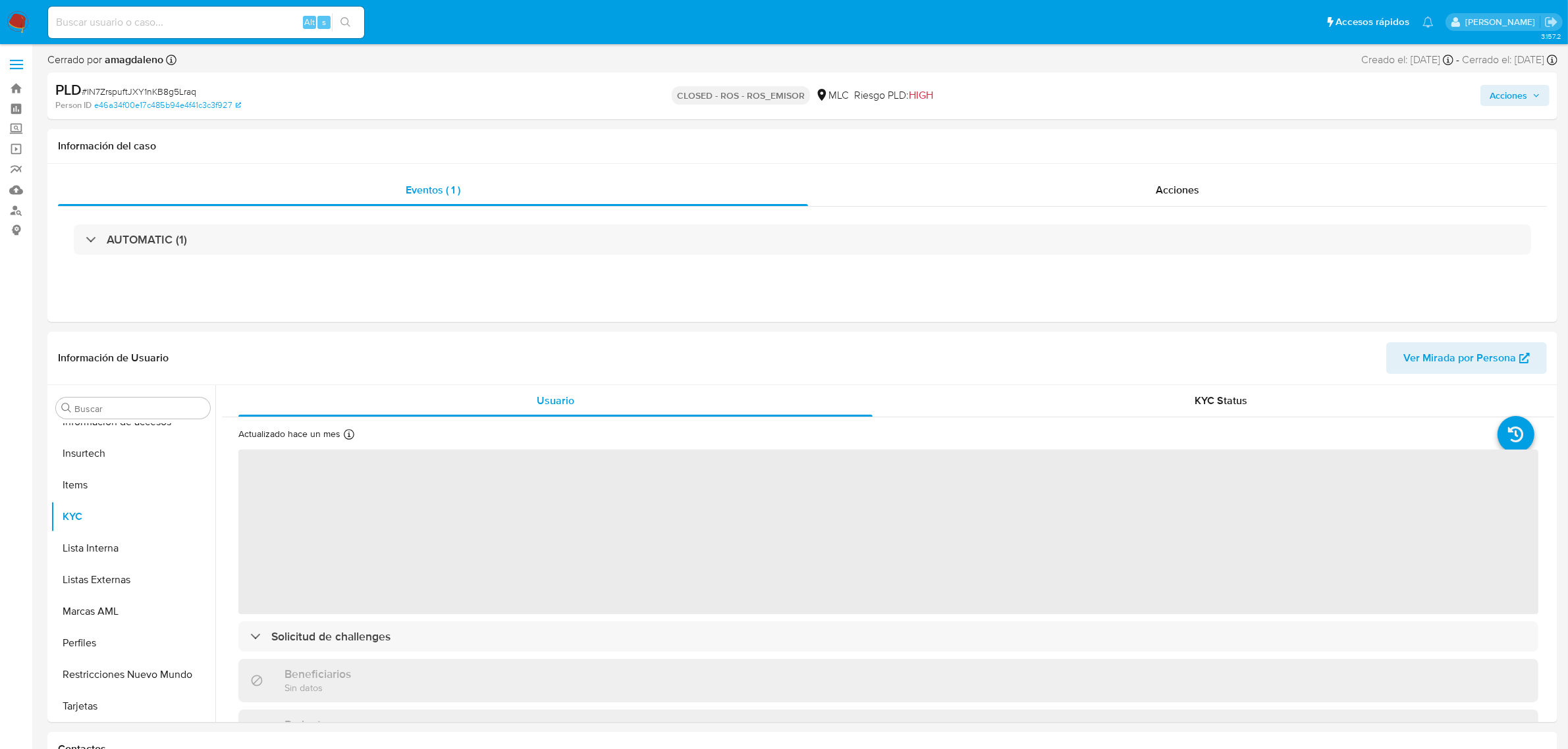
select select "10"
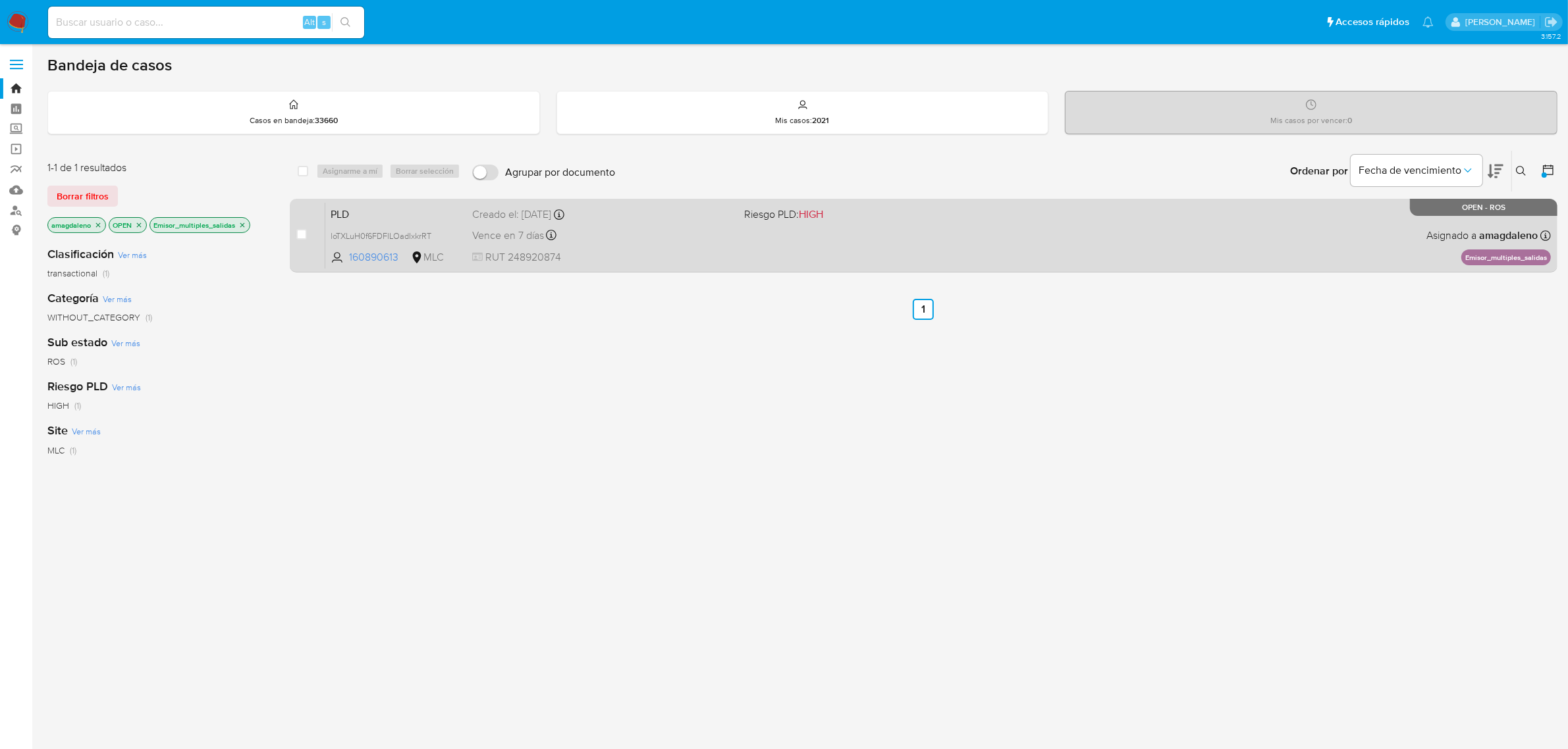
click at [623, 237] on div "Vence en 7 días Vence el [DATE] 06:03:48" at bounding box center [603, 235] width 262 height 18
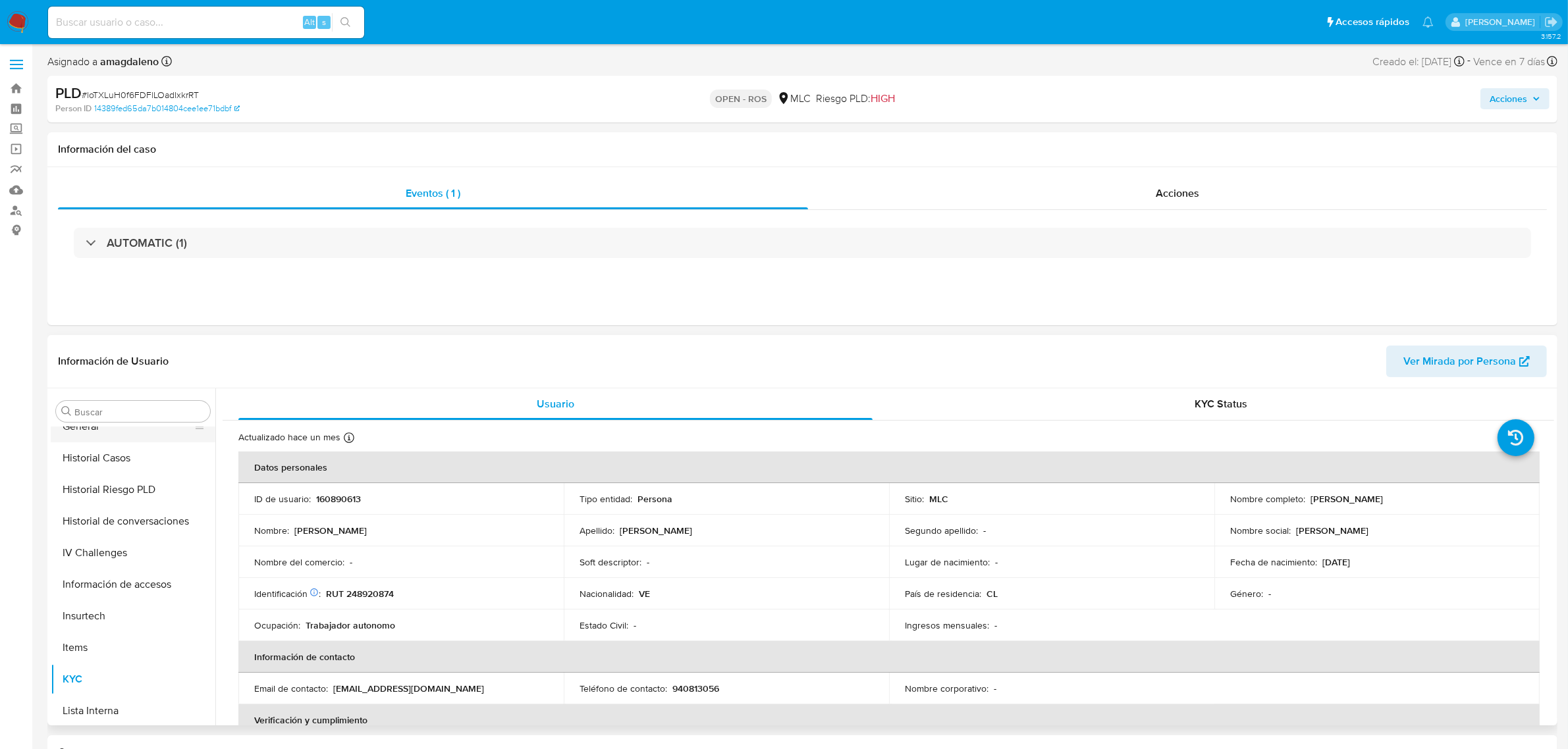
scroll to position [308, 0]
select select "10"
click at [129, 538] on button "Historial Casos" at bounding box center [128, 546] width 154 height 31
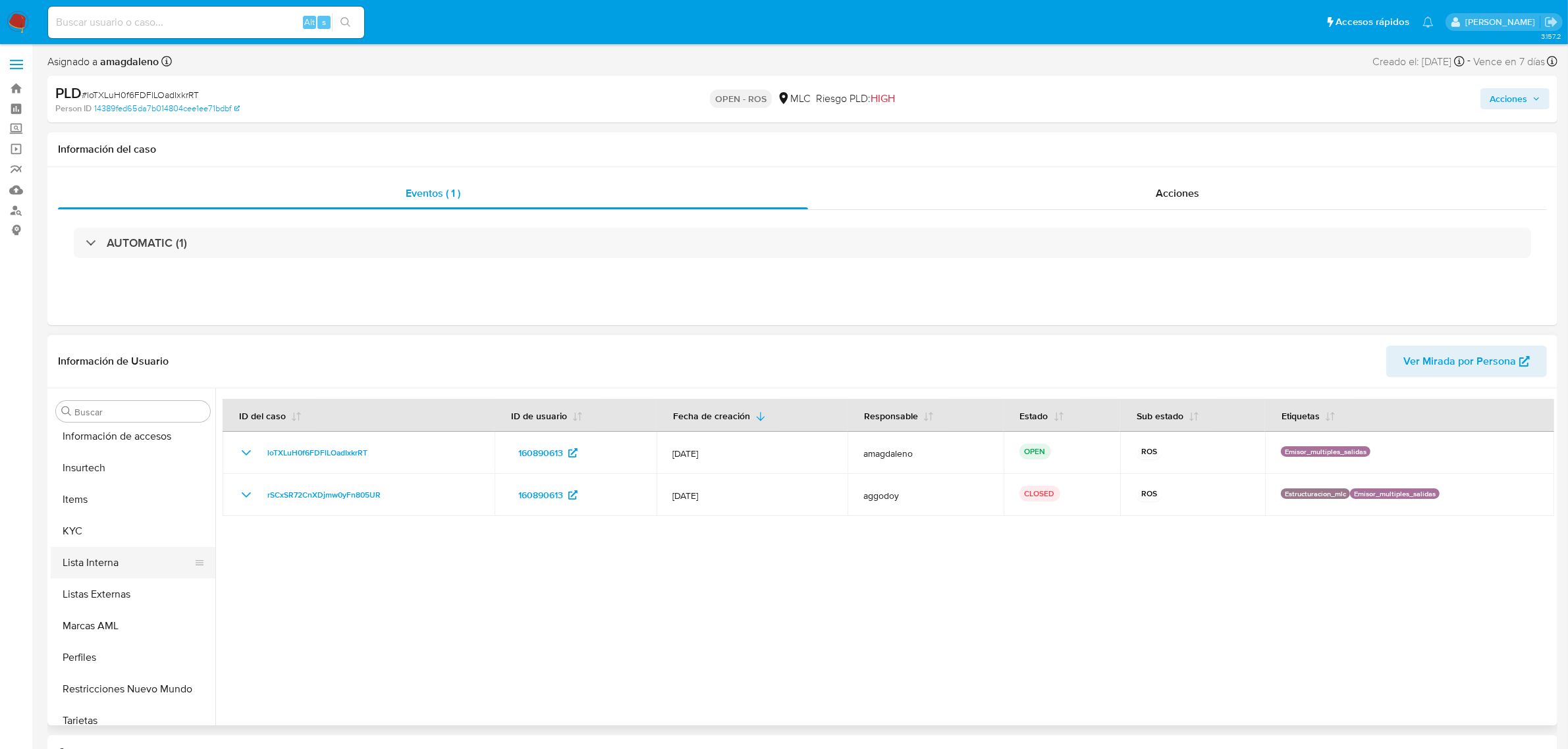
scroll to position [555, 0]
click at [107, 518] on button "KYC" at bounding box center [128, 520] width 154 height 31
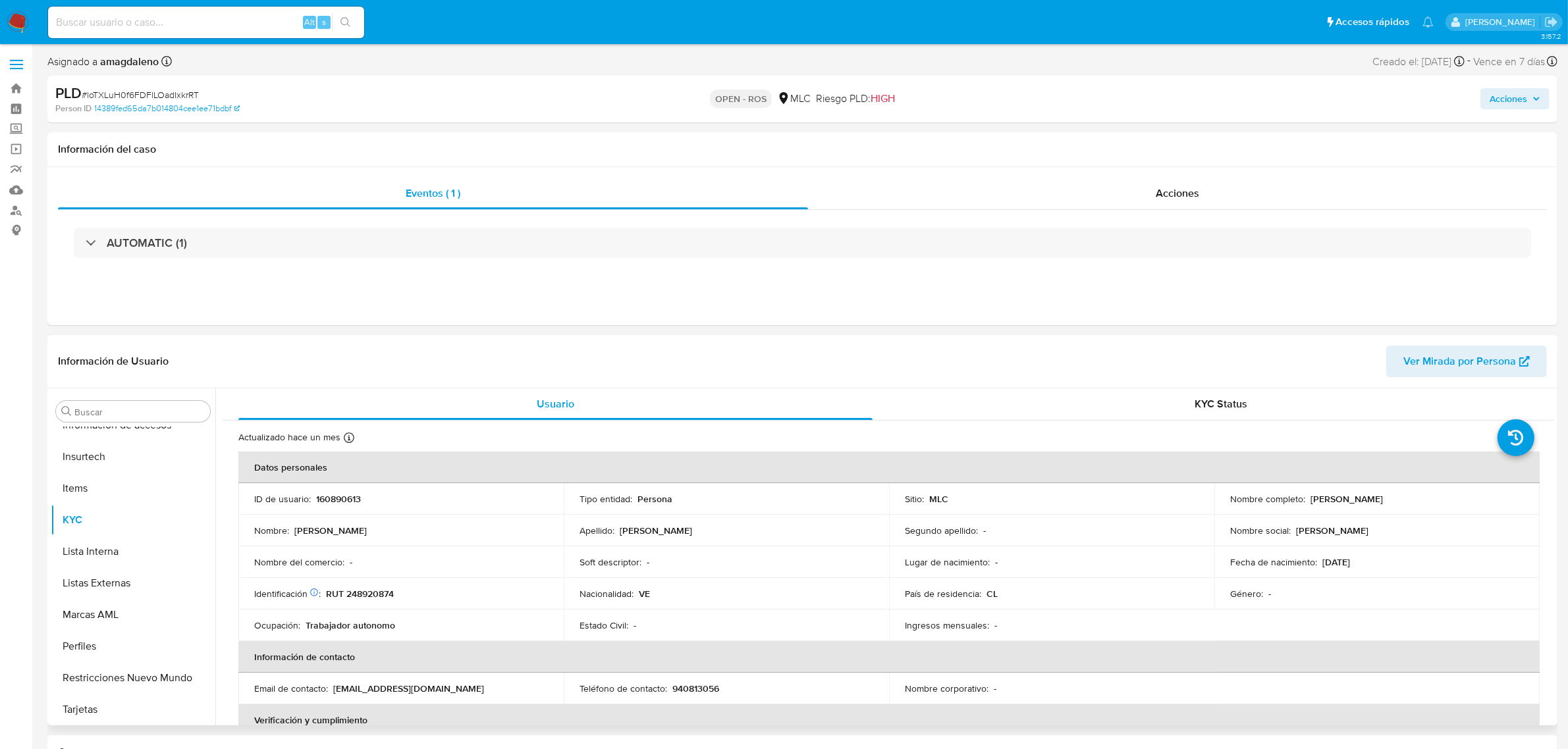
click at [347, 499] on p "160890613" at bounding box center [338, 498] width 44 height 12
copy p "160890613"
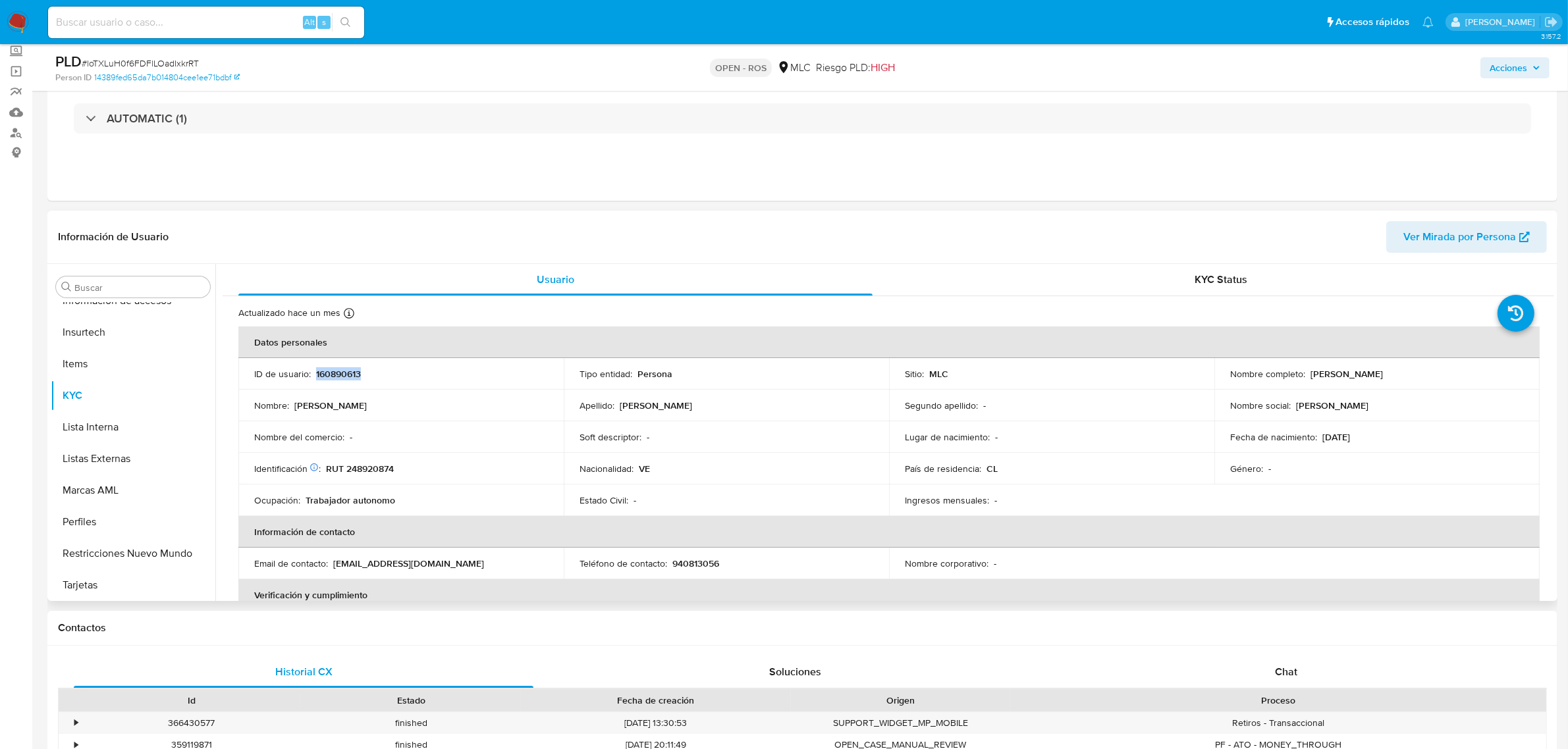
scroll to position [82, 0]
